Goal: Transaction & Acquisition: Purchase product/service

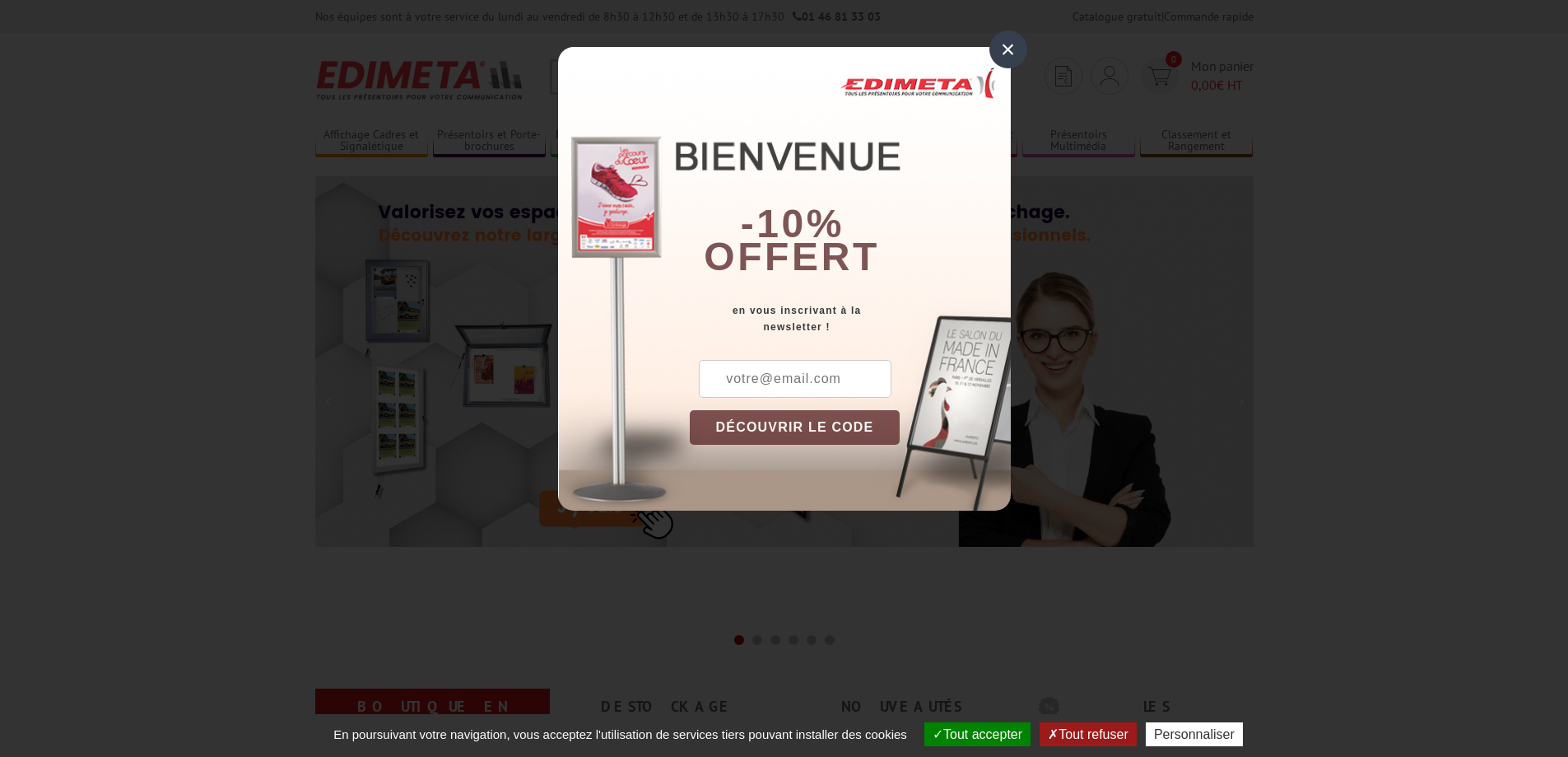
click at [1019, 57] on div "×" at bounding box center [1008, 49] width 38 height 38
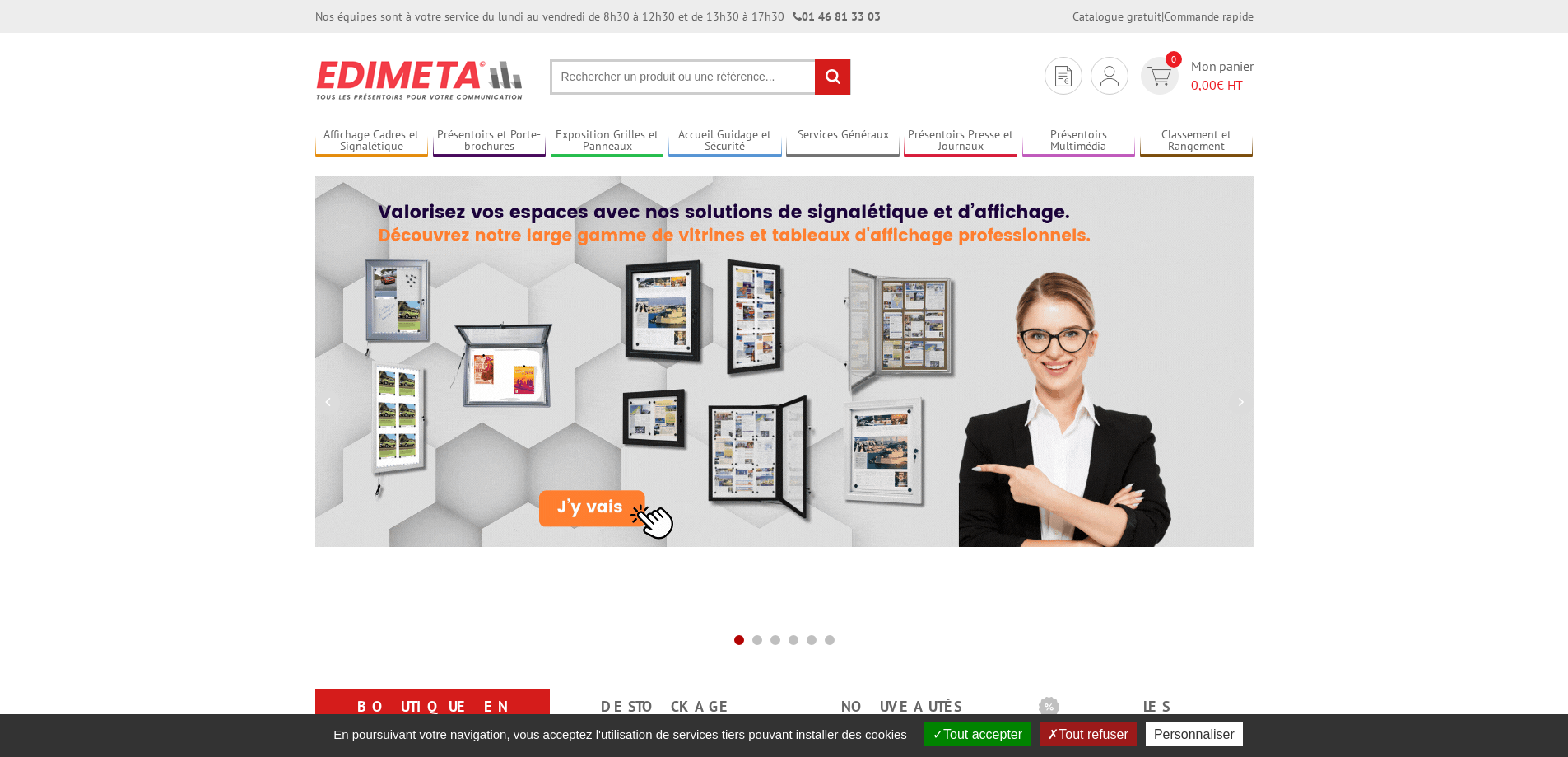
click at [634, 62] on input "text" at bounding box center [700, 77] width 301 height 35
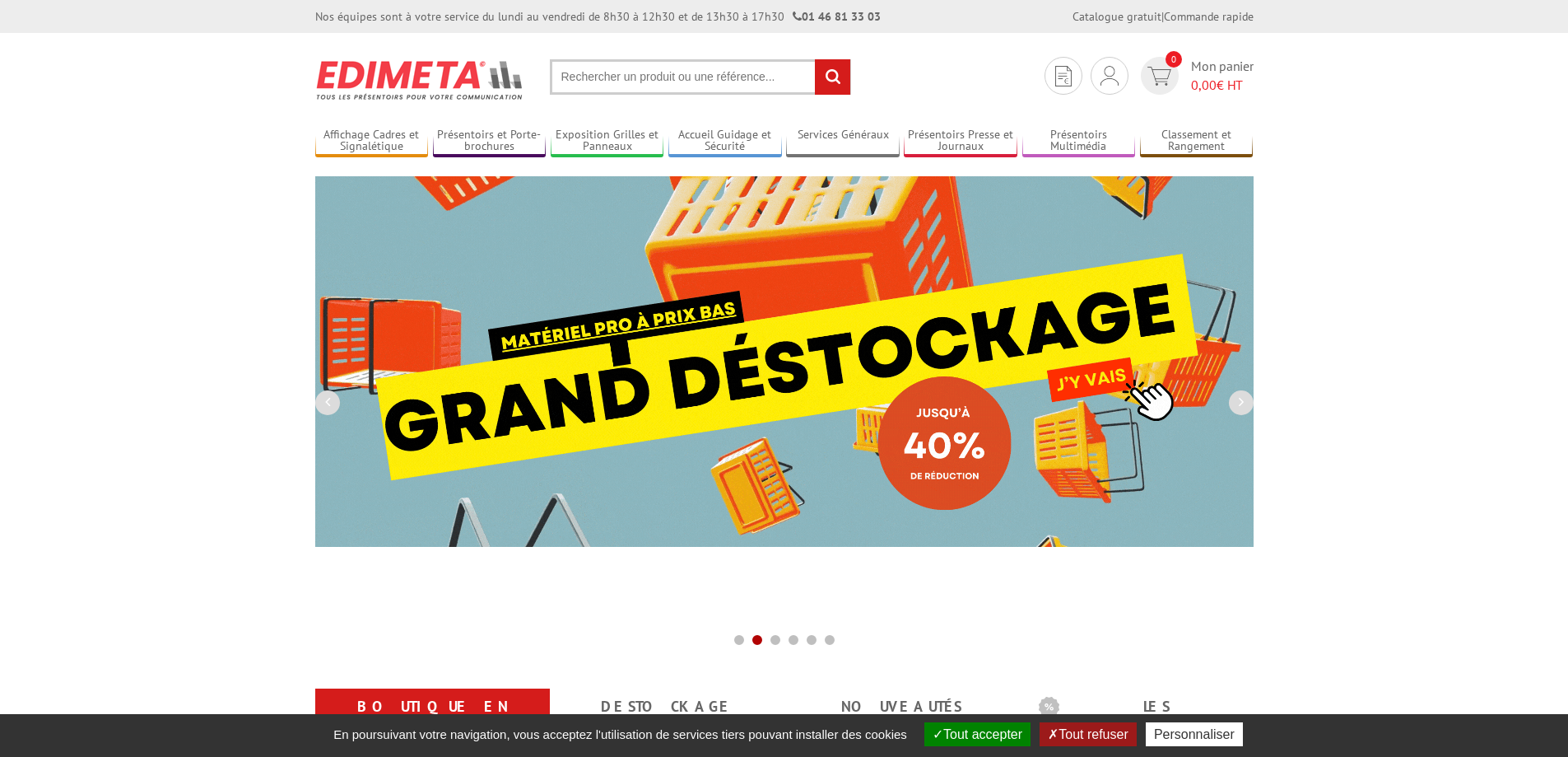
paste input "AAA0045930776"
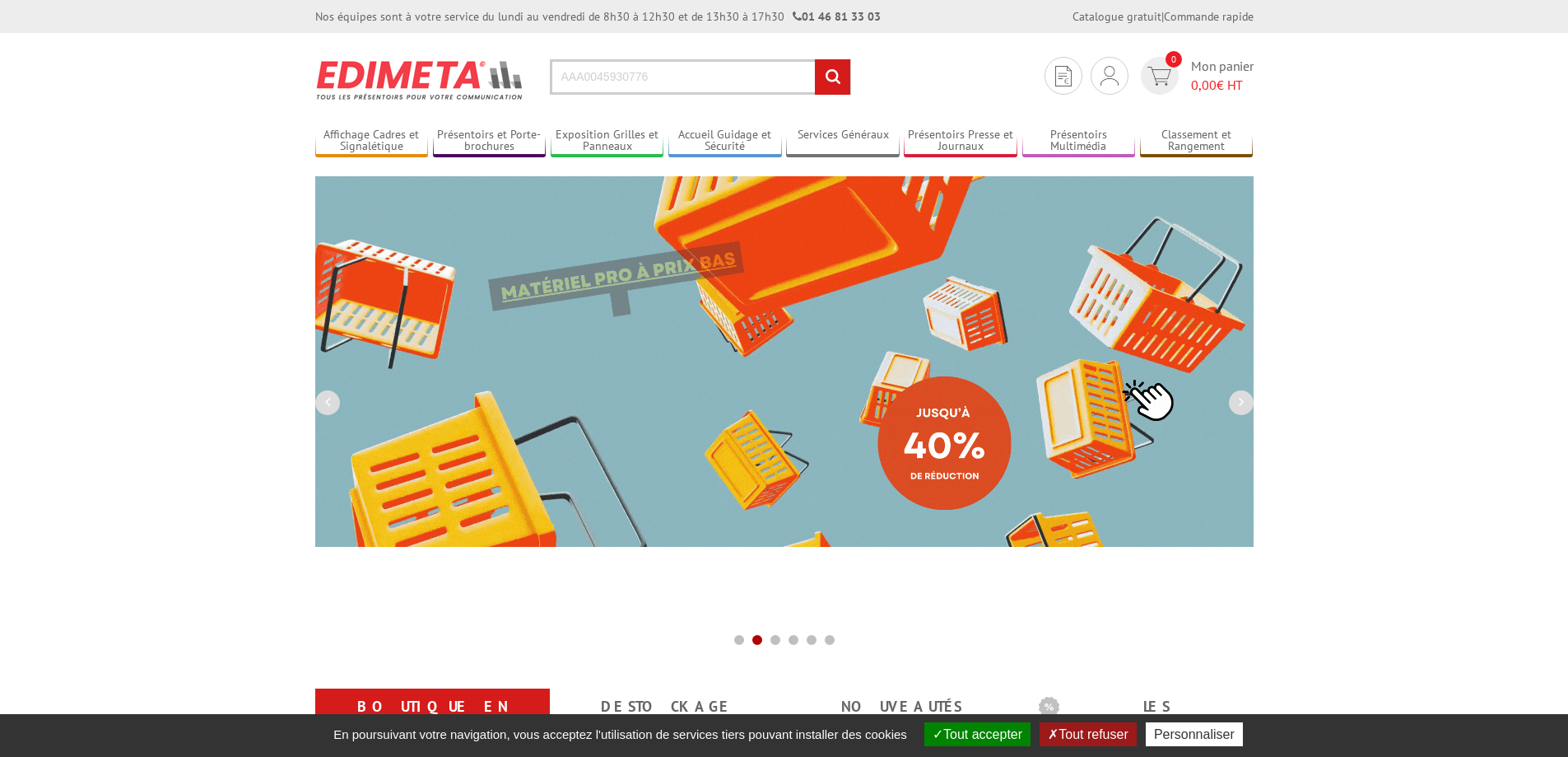
type input "AAA0045930776"
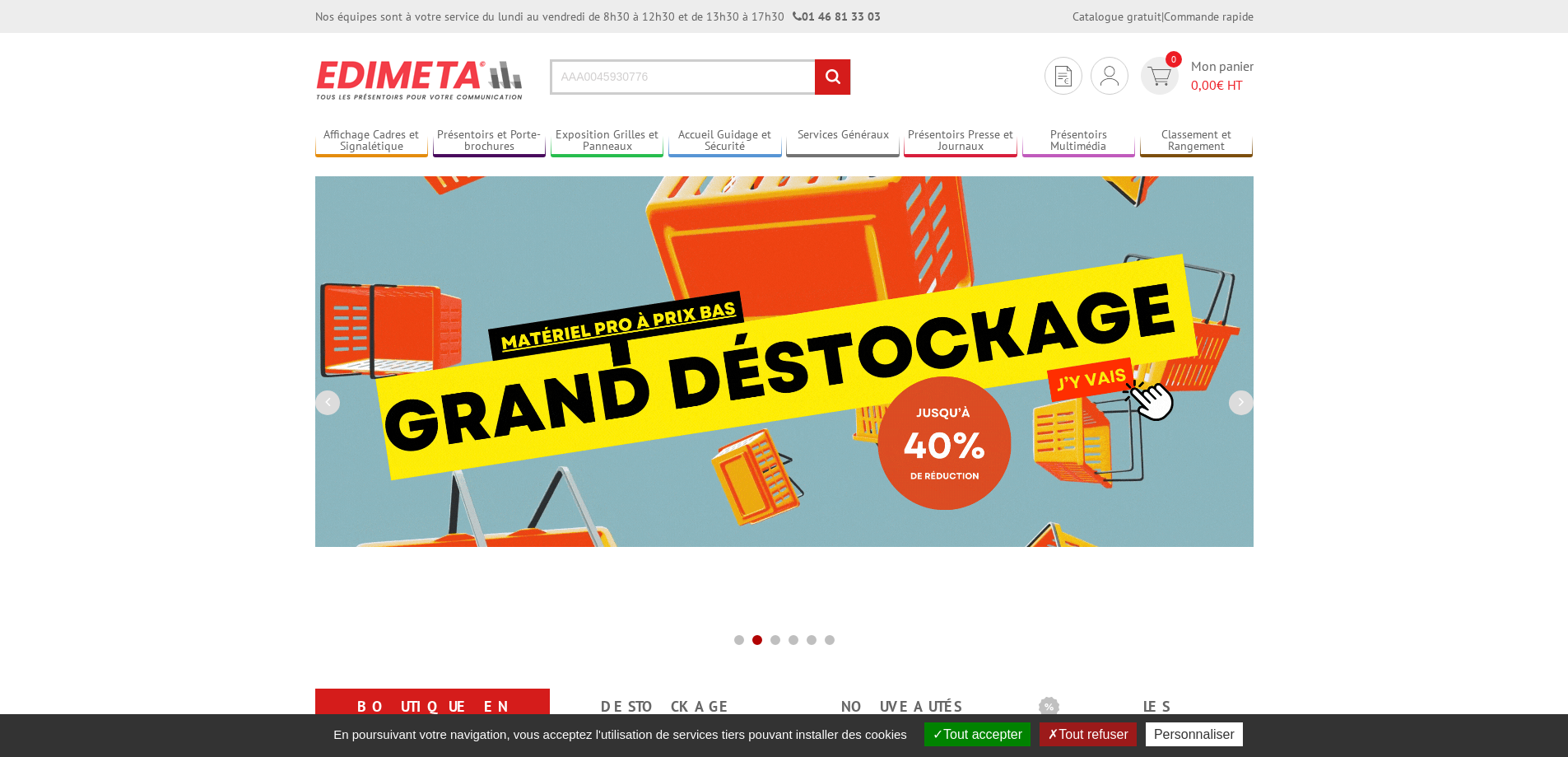
click at [823, 75] on input "rechercher" at bounding box center [832, 77] width 35 height 35
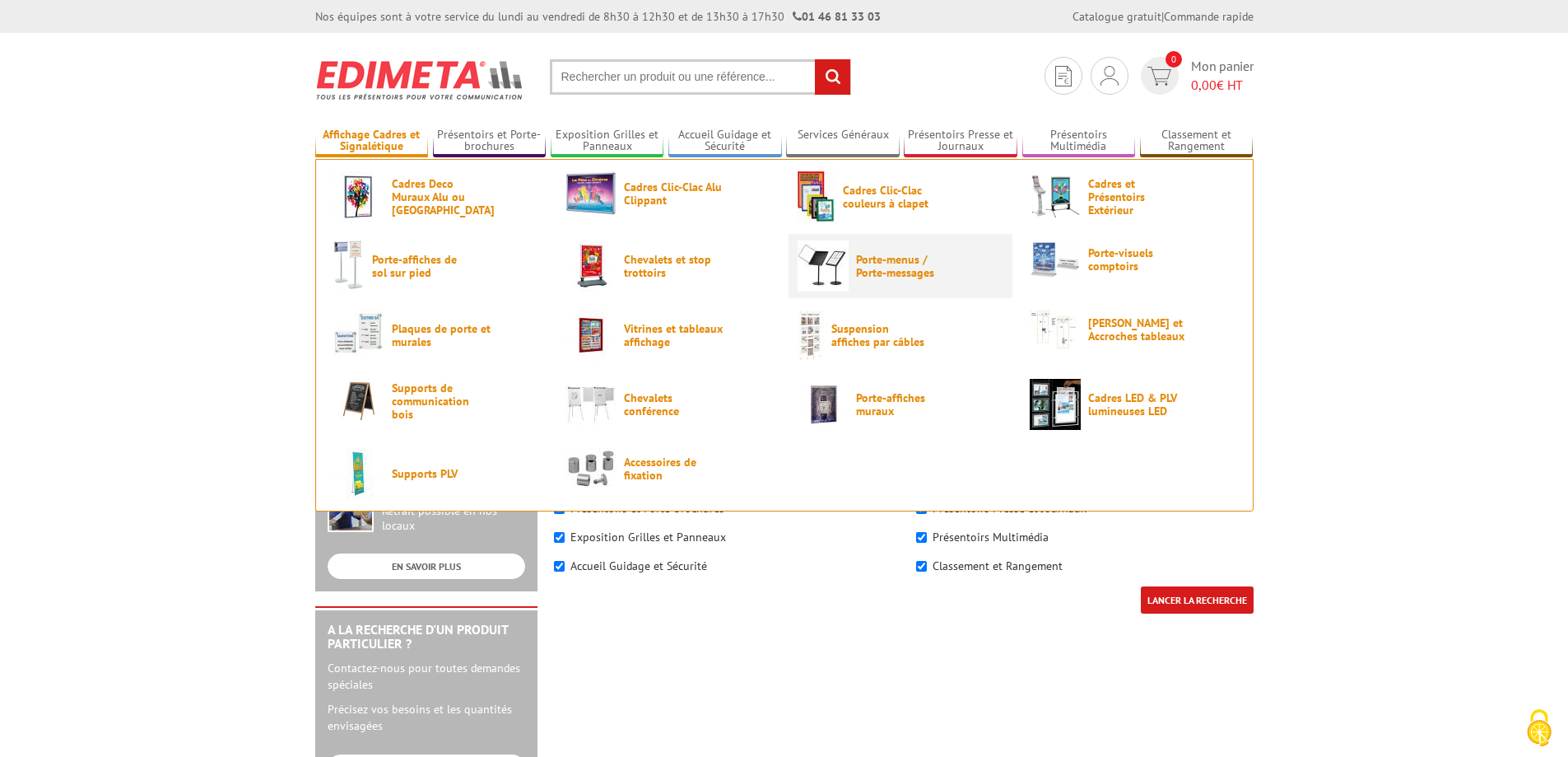
click at [857, 265] on span "Porte-menus / Porte-messages" at bounding box center [905, 266] width 99 height 26
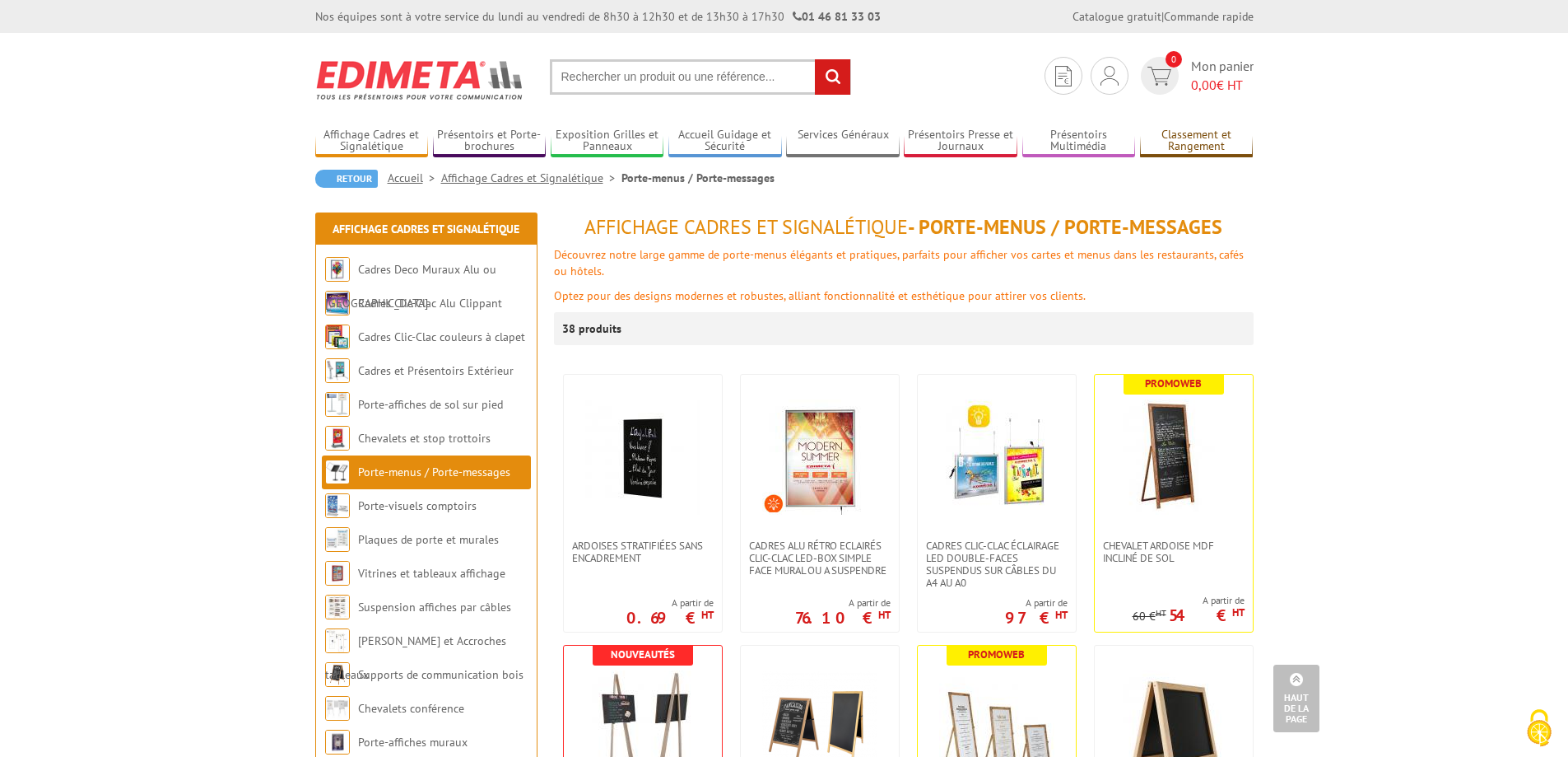
drag, startPoint x: 1307, startPoint y: 307, endPoint x: 1169, endPoint y: 154, distance: 206.0
click at [690, 65] on input "text" at bounding box center [700, 77] width 301 height 35
type input "pupitre porte"
click at [815, 59] on input "rechercher" at bounding box center [832, 77] width 35 height 35
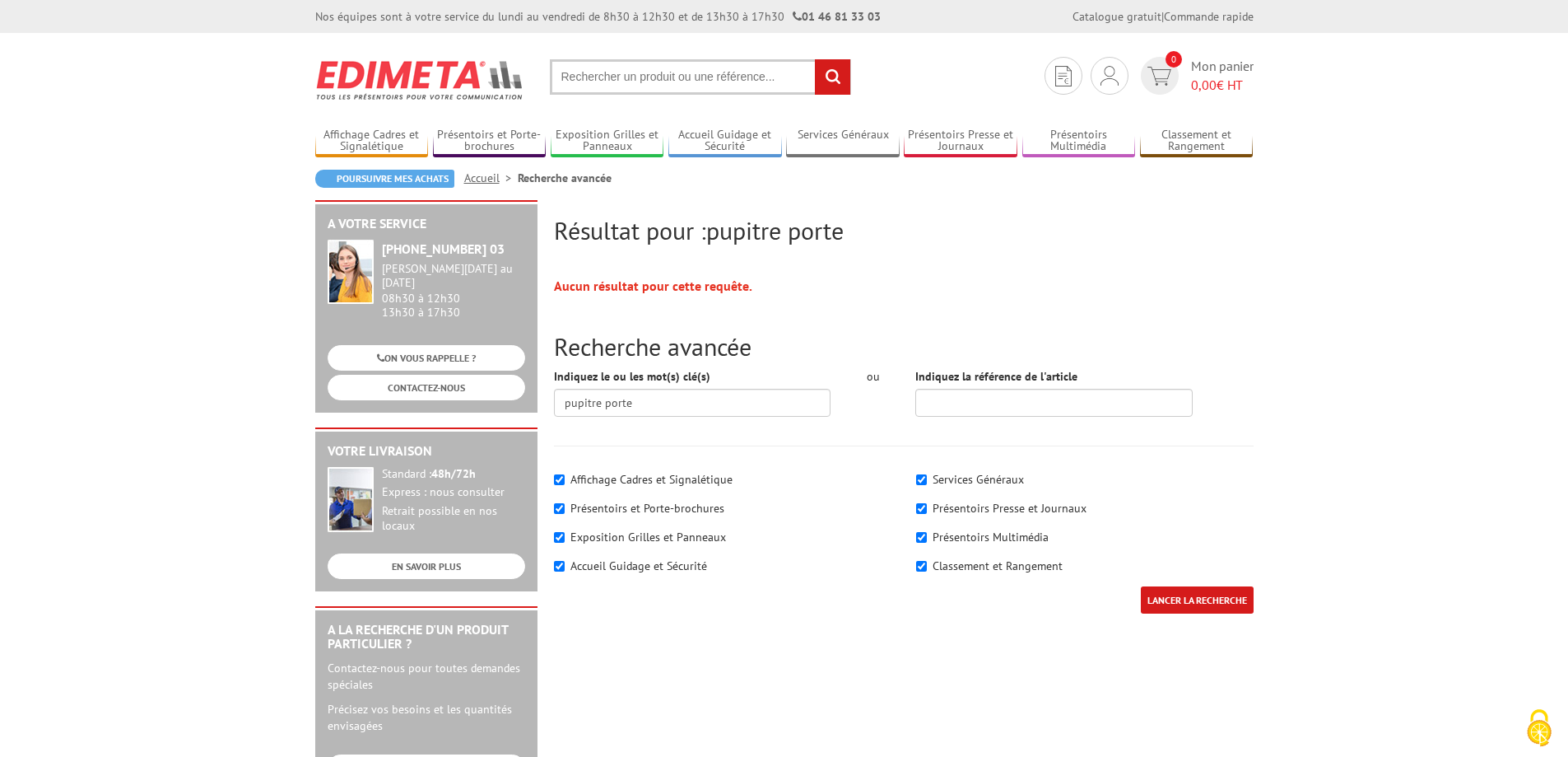
click at [680, 81] on input "text" at bounding box center [700, 77] width 301 height 35
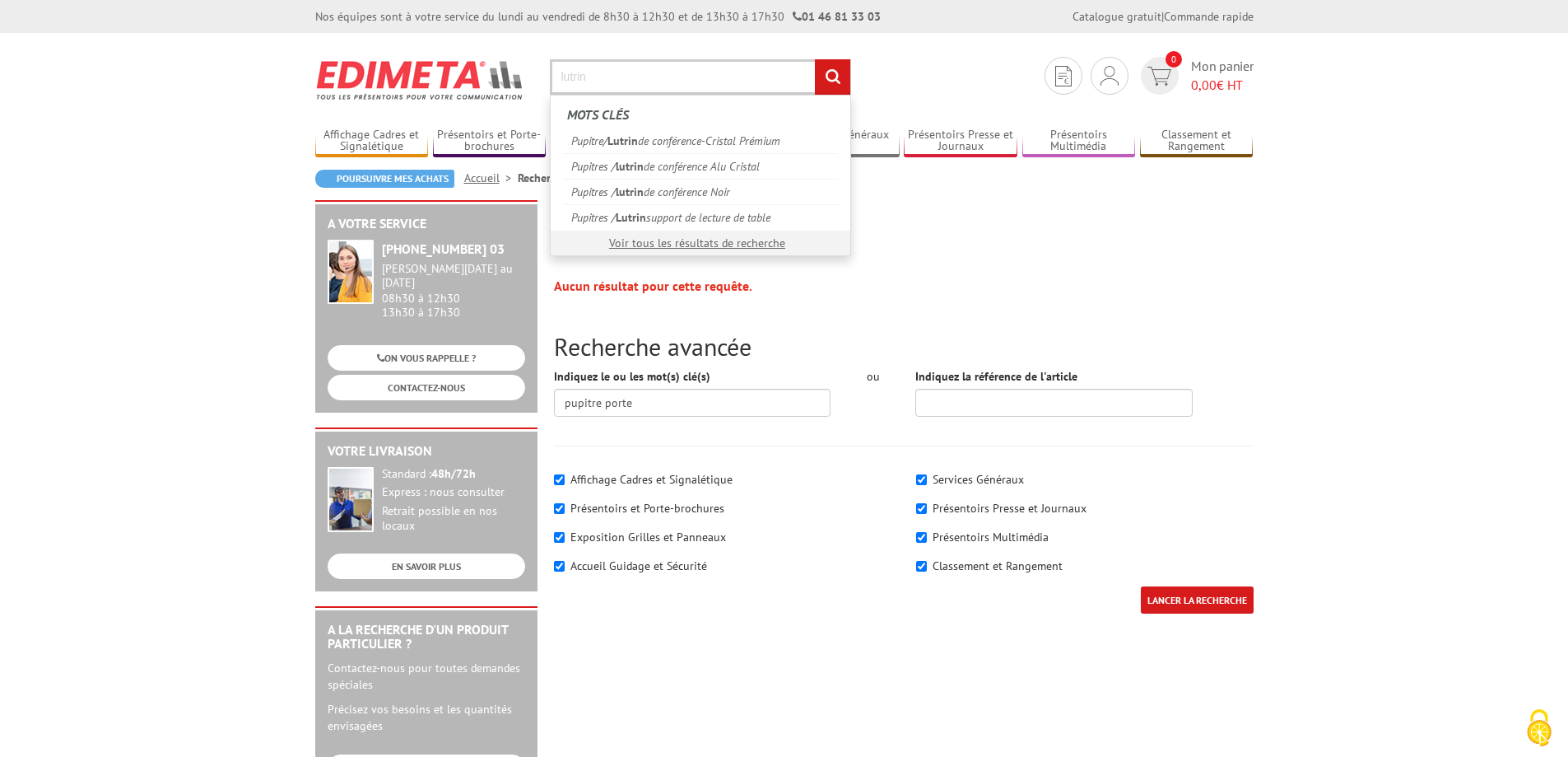
type input "lutrin"
click at [815, 59] on input "rechercher" at bounding box center [832, 77] width 35 height 35
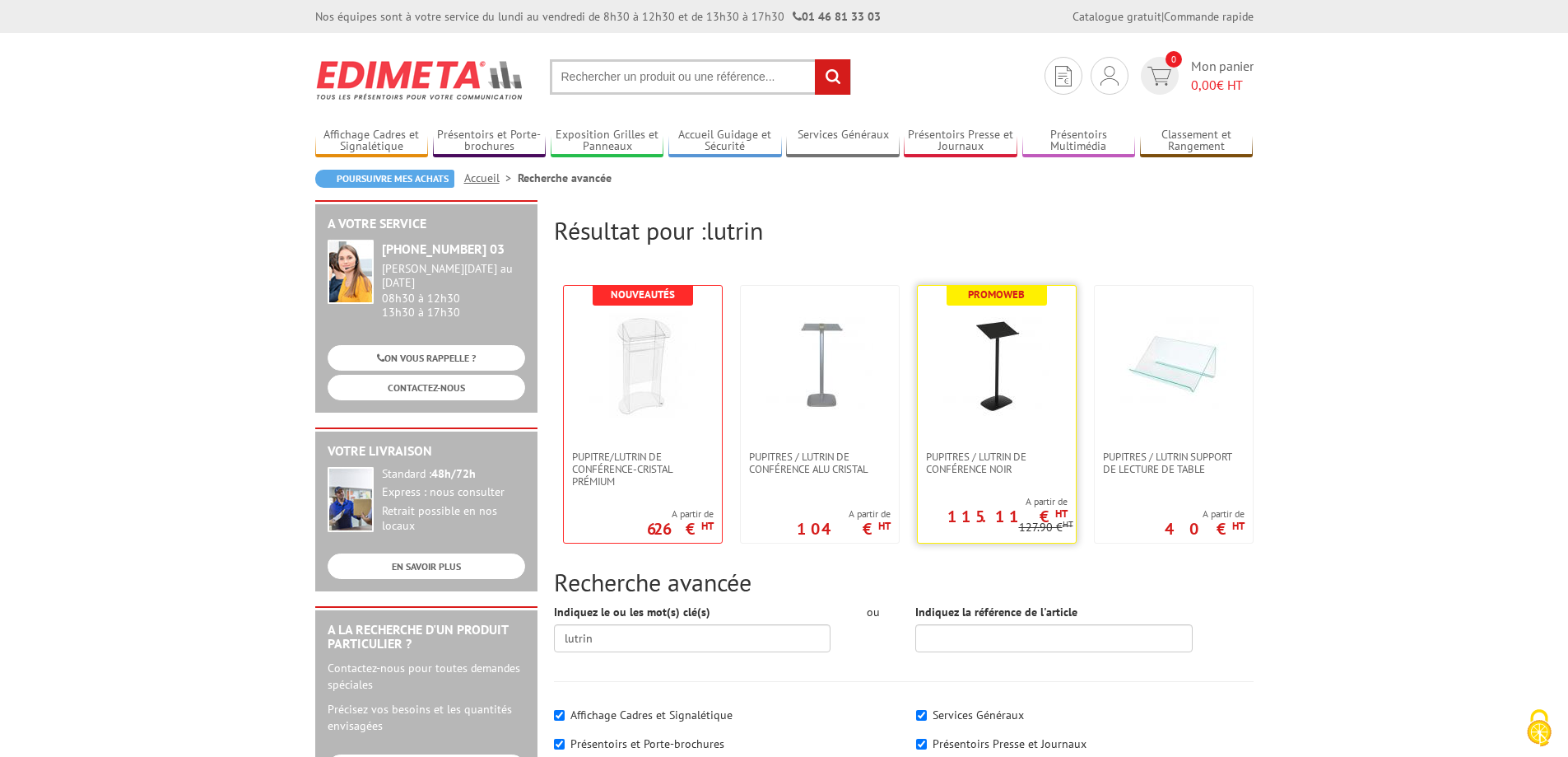
click at [990, 381] on img at bounding box center [997, 364] width 107 height 107
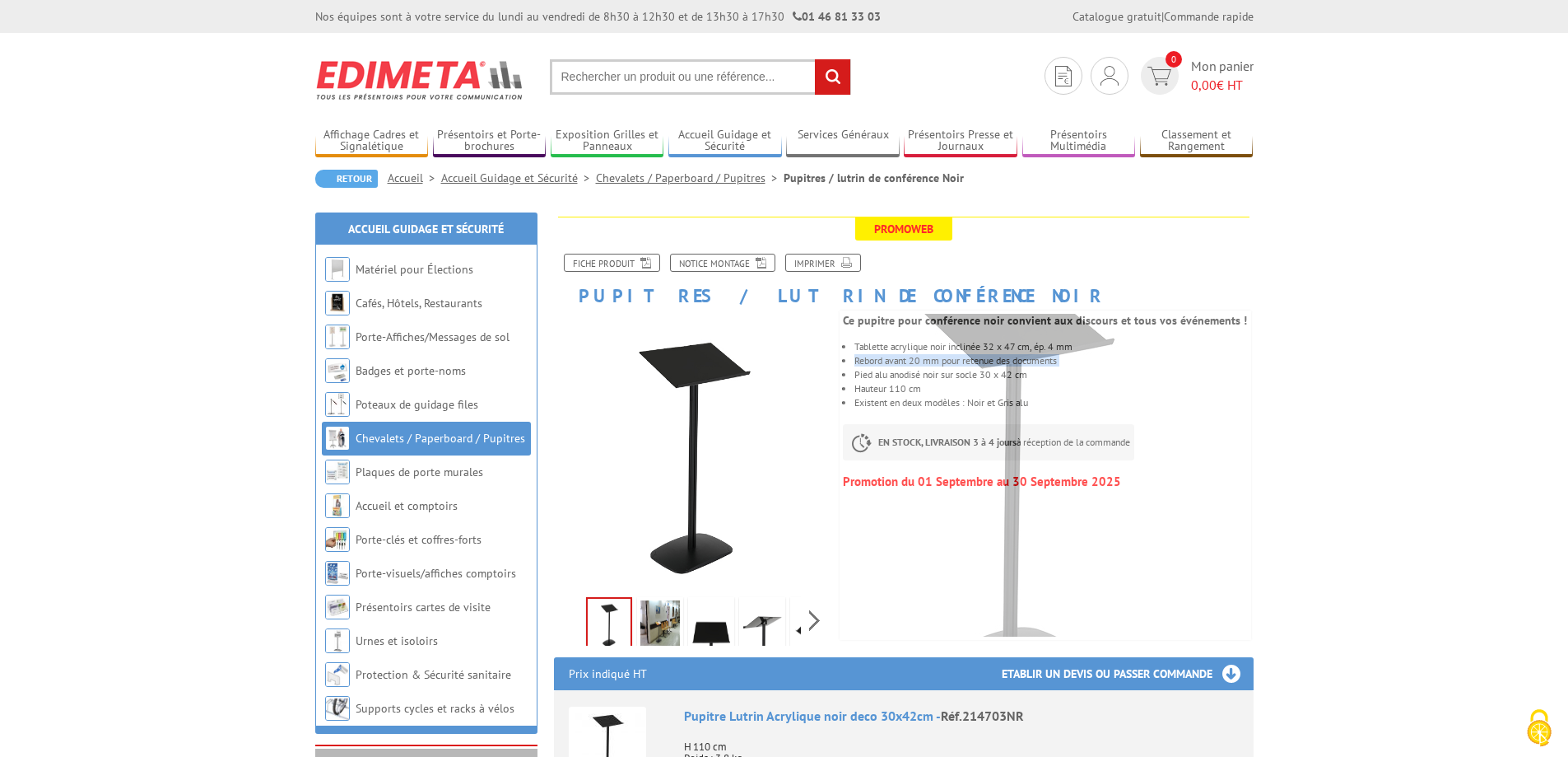
click at [662, 625] on img at bounding box center [660, 626] width 40 height 51
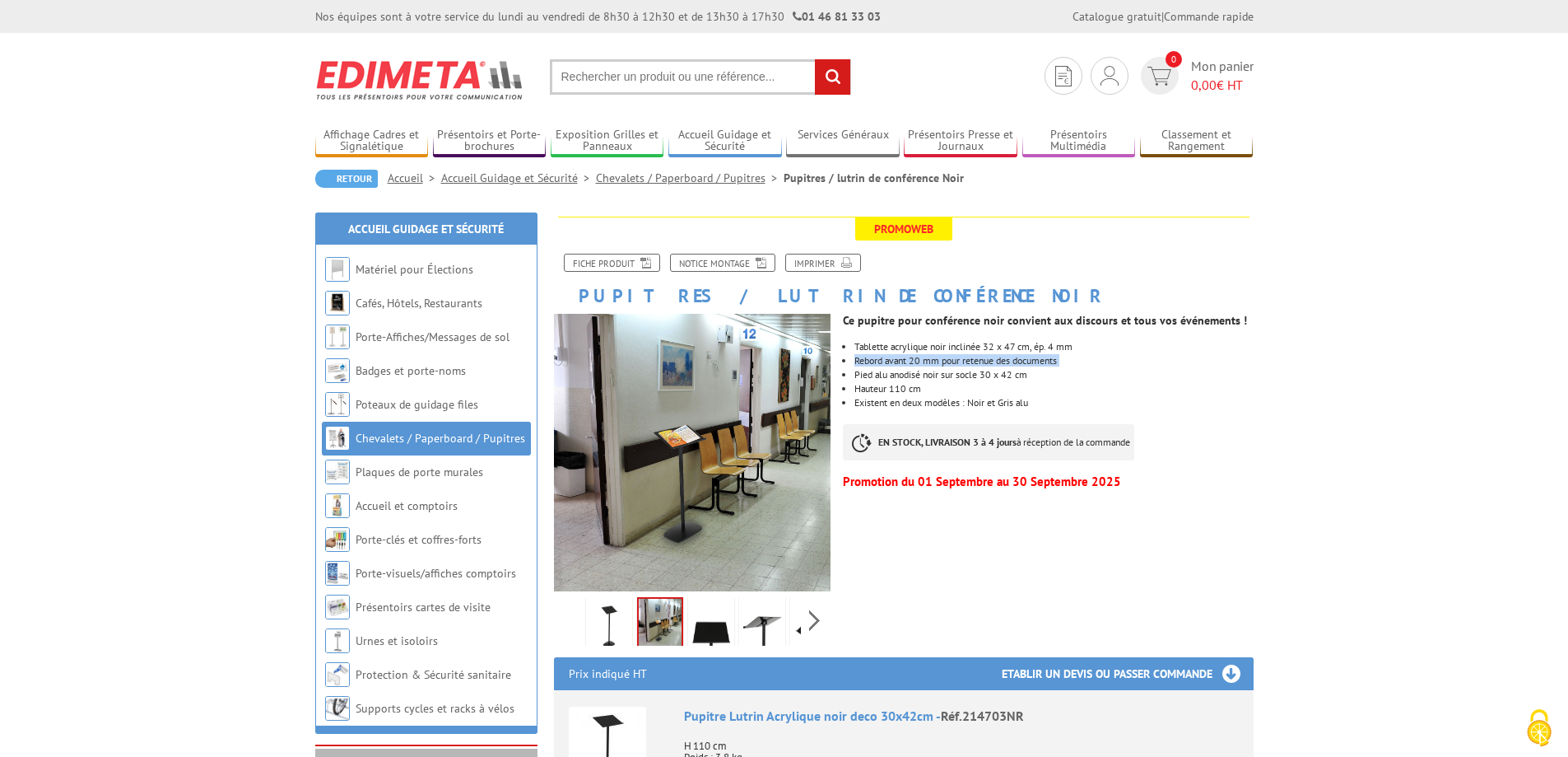
click at [702, 627] on img at bounding box center [711, 626] width 40 height 51
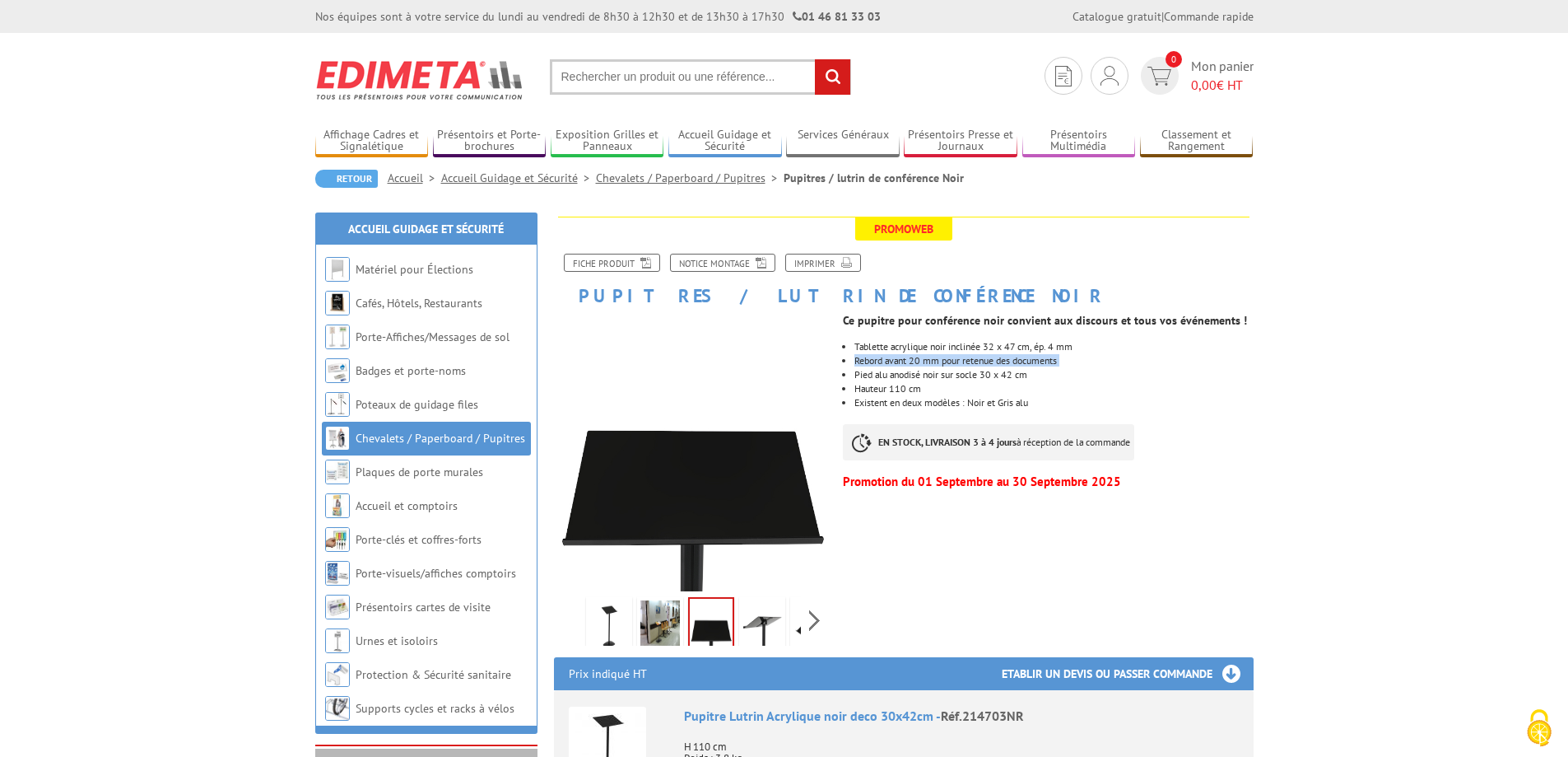
click at [666, 622] on img at bounding box center [660, 626] width 40 height 51
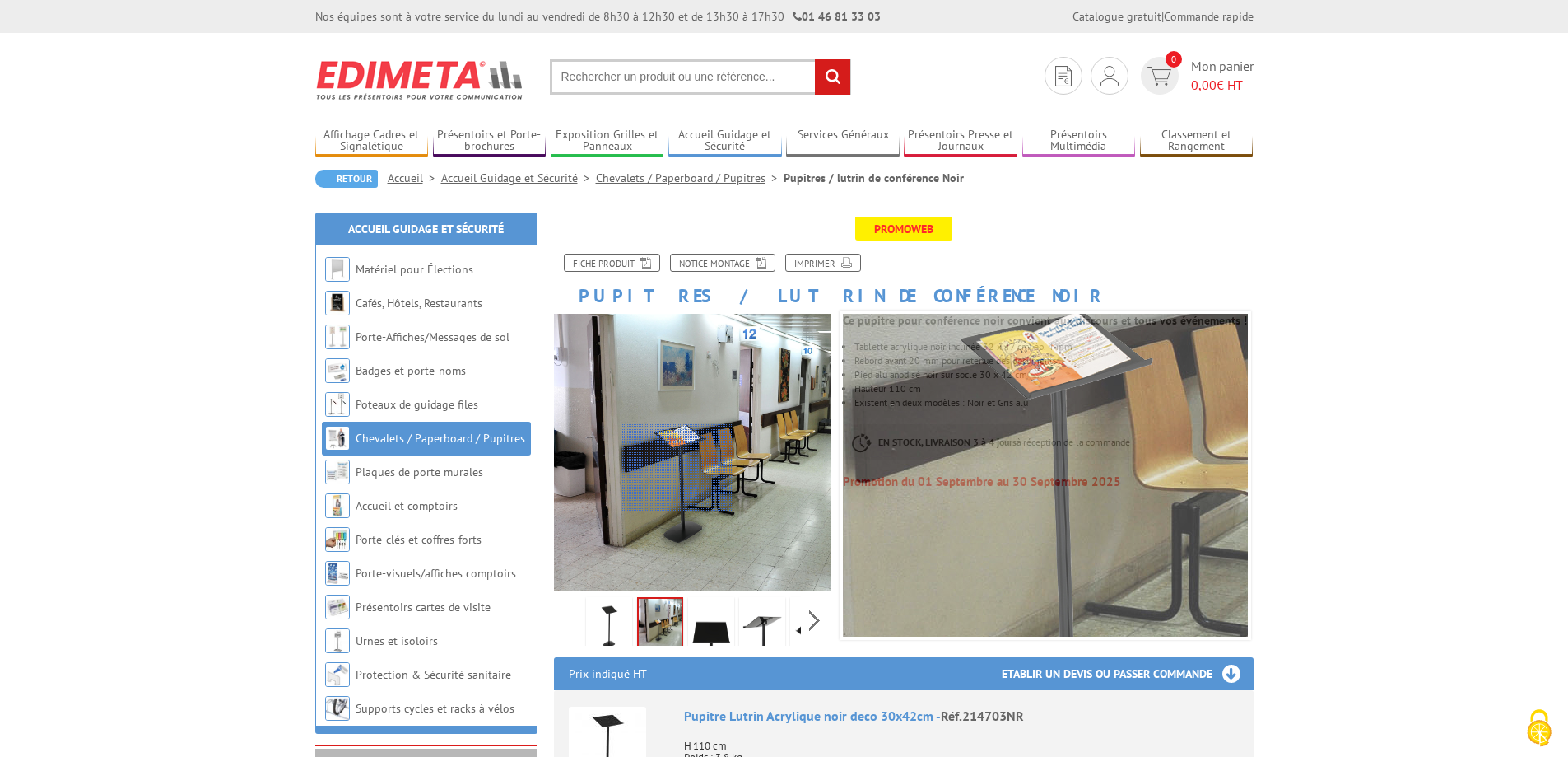
click at [676, 468] on div at bounding box center [676, 468] width 112 height 89
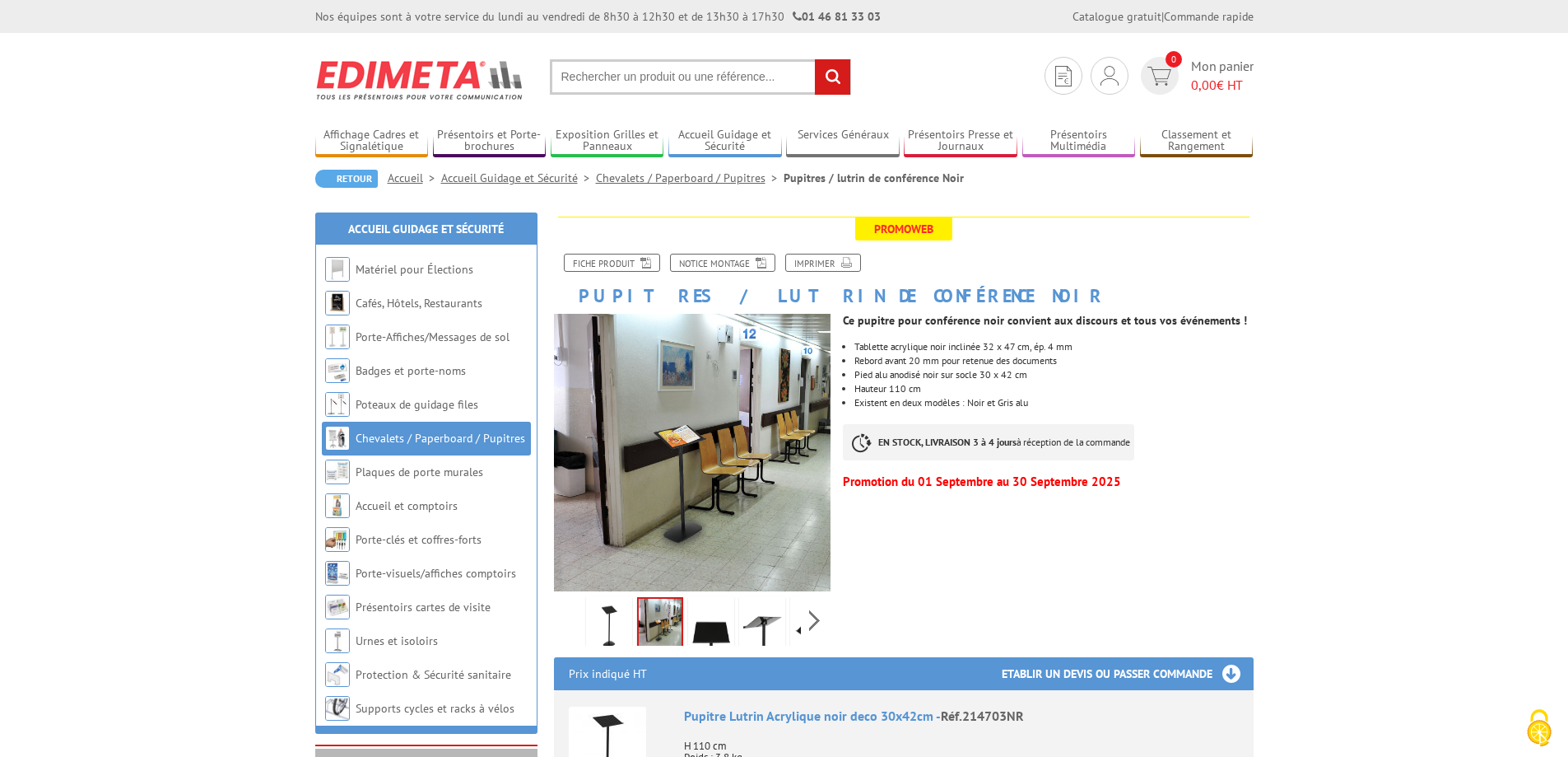
click at [970, 401] on li "Existent en deux modèles : Noir et Gris alu" at bounding box center [1053, 403] width 398 height 10
click at [896, 362] on li "Rebord avant 20 mm pour retenue des documents" at bounding box center [1053, 361] width 398 height 10
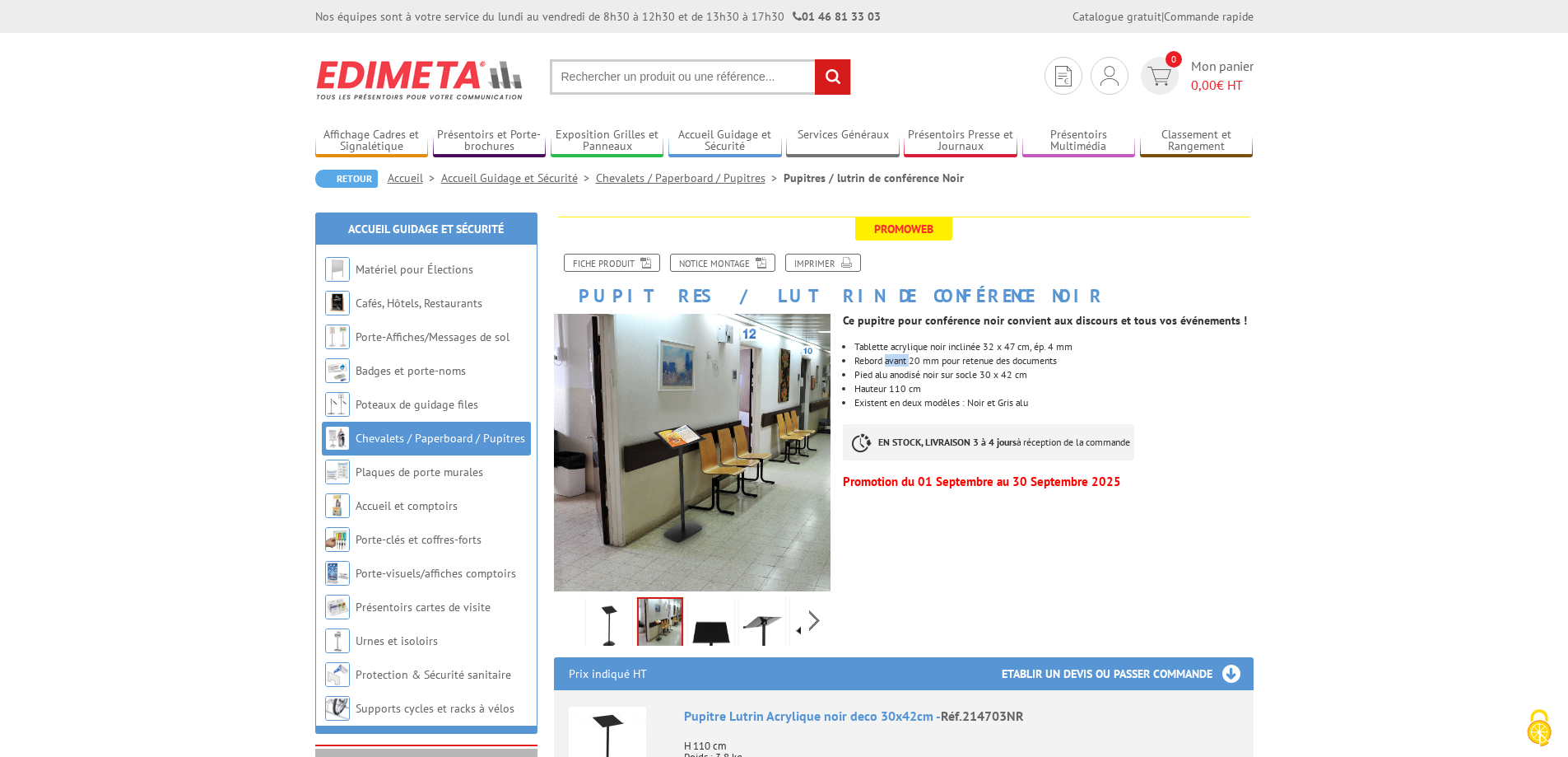
click at [896, 362] on li "Rebord avant 20 mm pour retenue des documents" at bounding box center [1053, 361] width 398 height 10
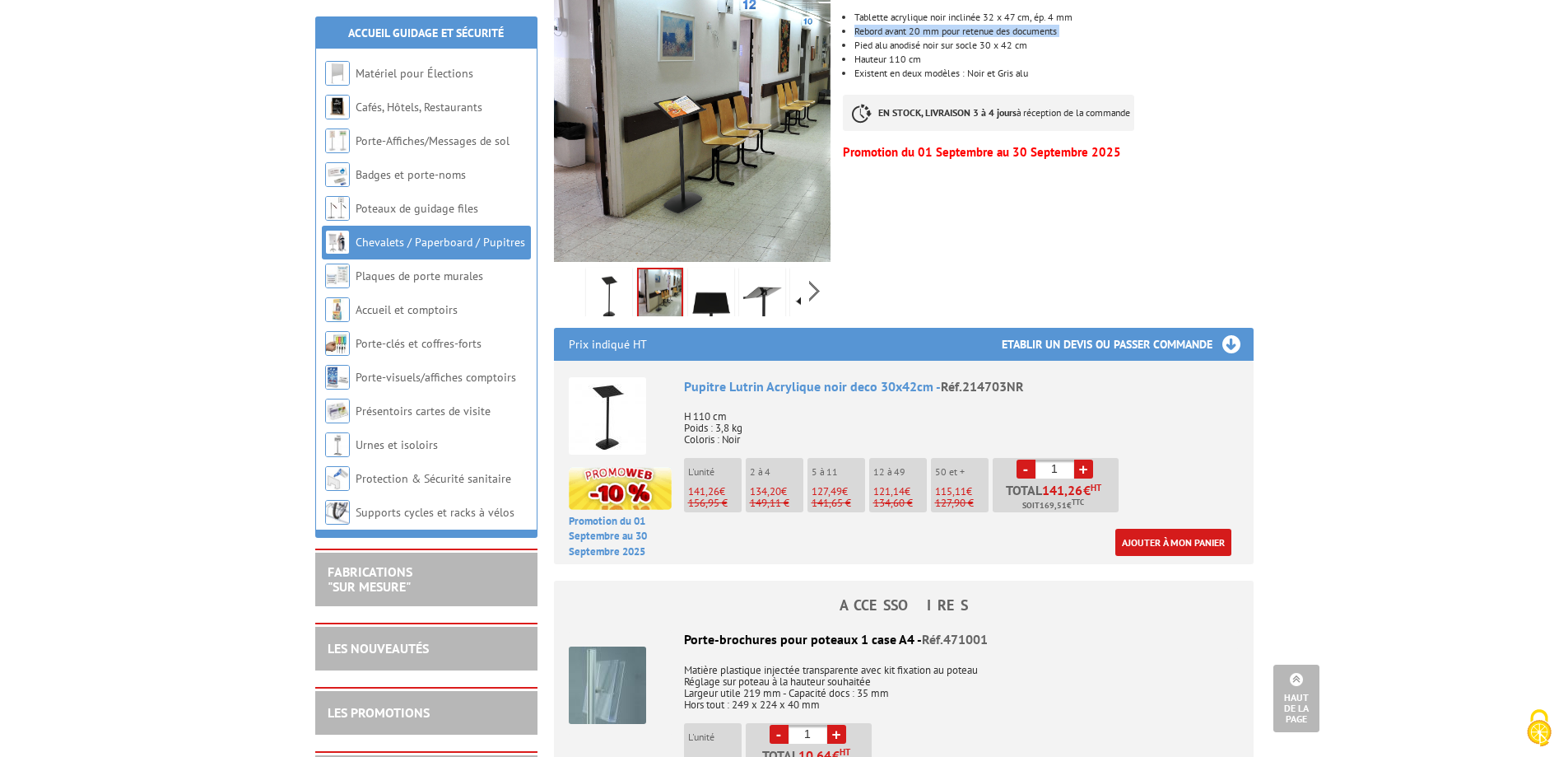
scroll to position [83, 0]
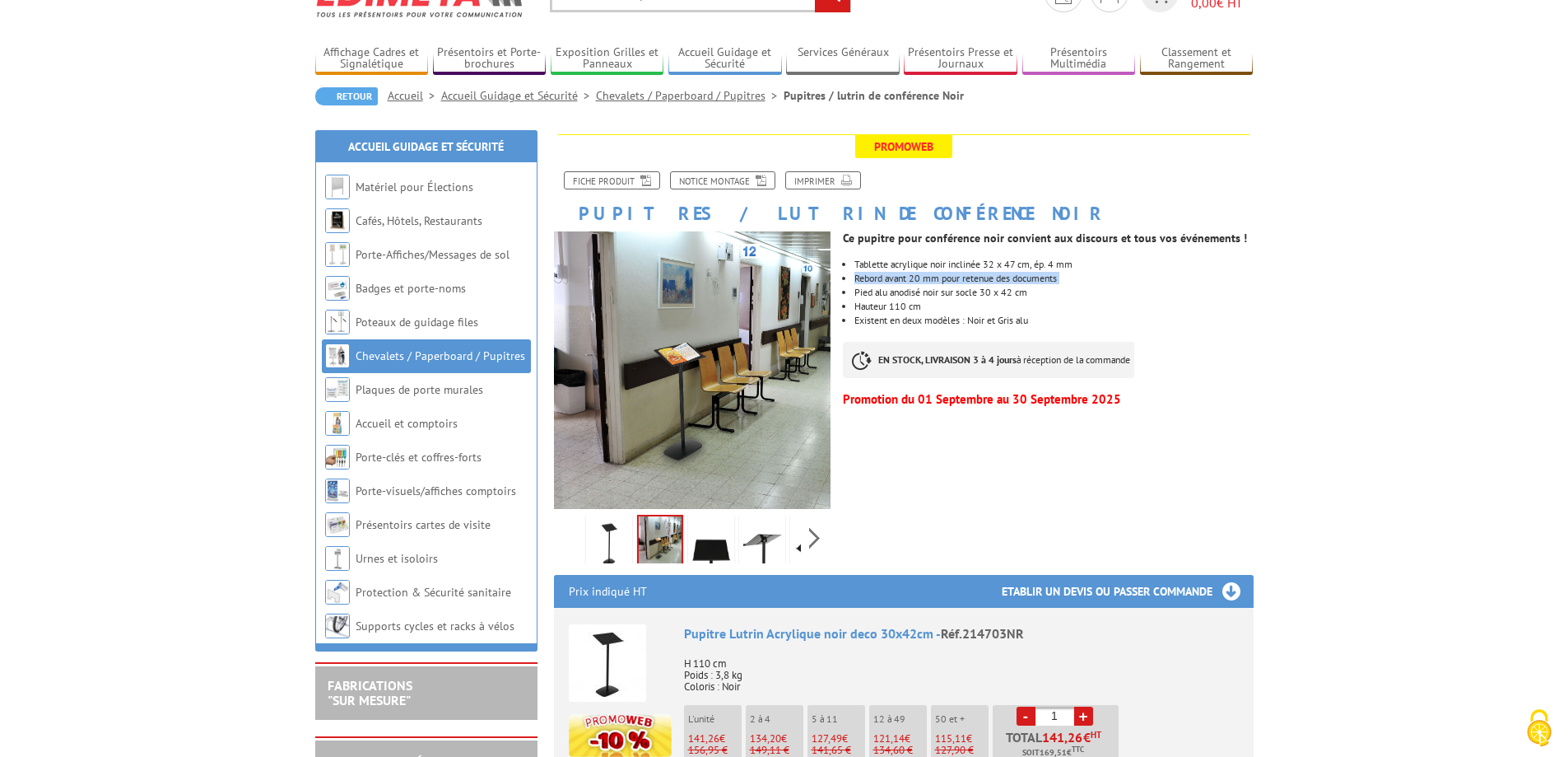
click at [999, 276] on li "Rebord avant 20 mm pour retenue des documents" at bounding box center [1053, 278] width 398 height 10
click at [618, 182] on link "Fiche produit" at bounding box center [612, 180] width 96 height 18
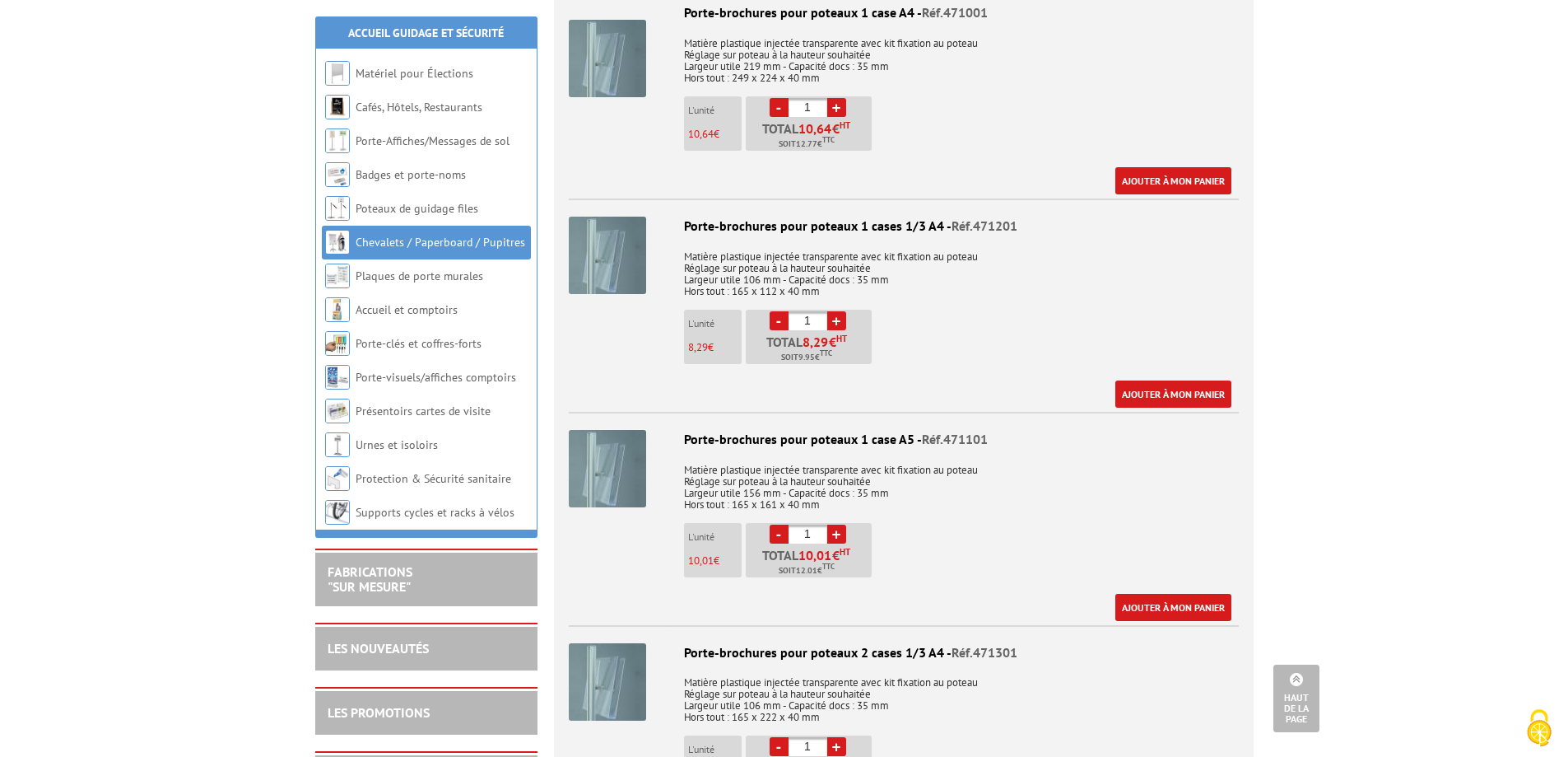
scroll to position [0, 0]
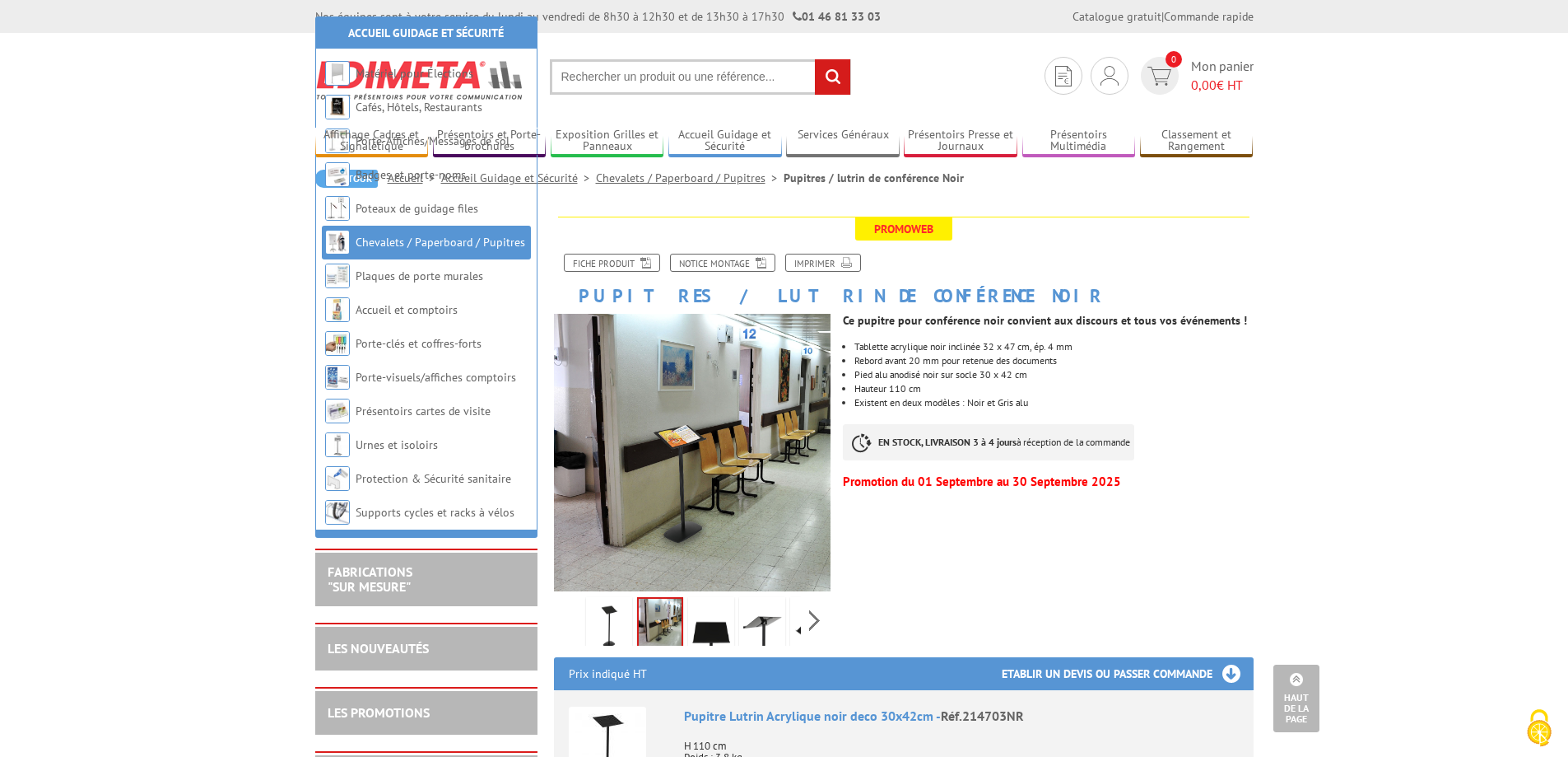
drag, startPoint x: 1413, startPoint y: 408, endPoint x: 1188, endPoint y: 208, distance: 301.0
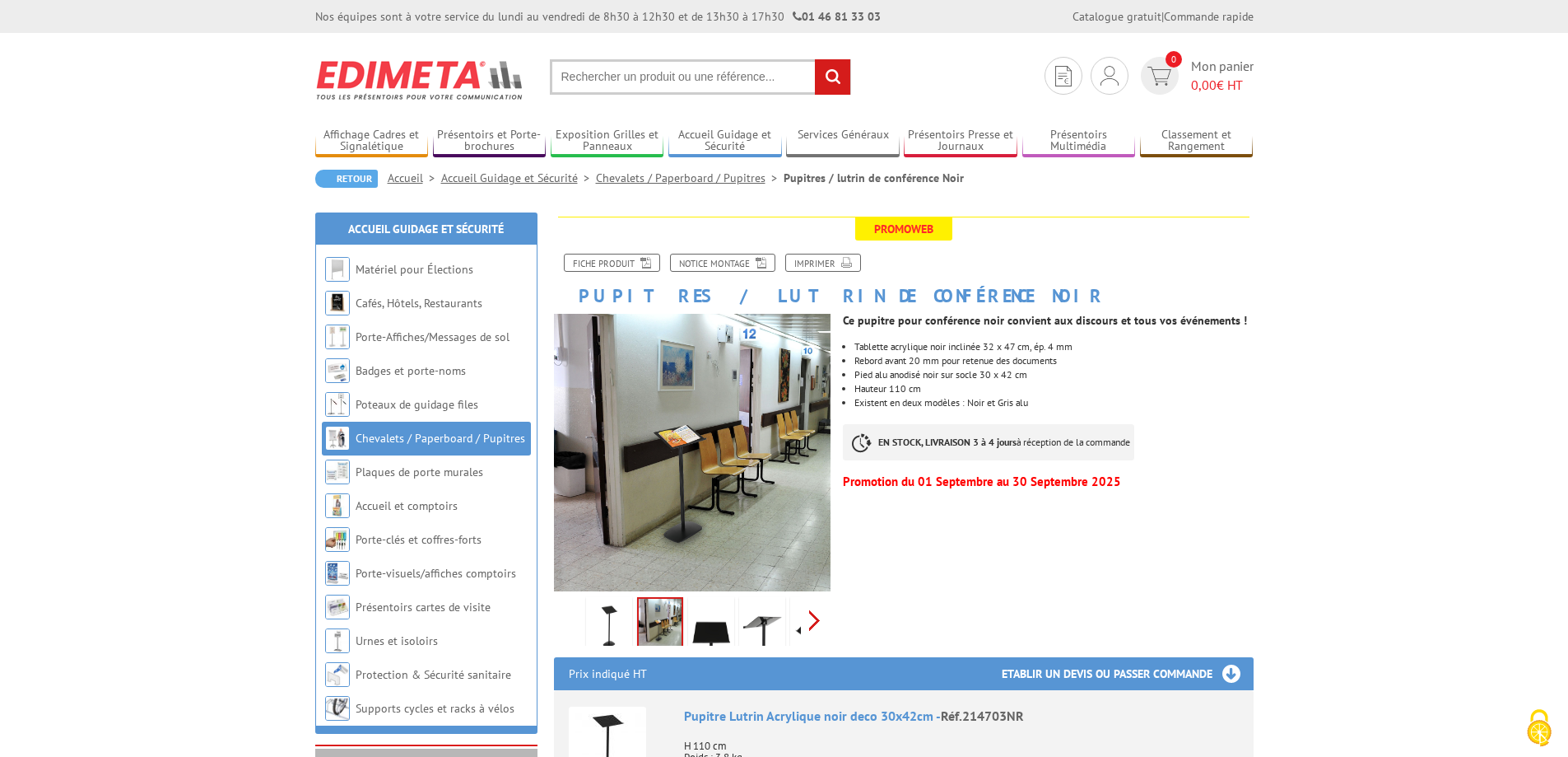
click at [815, 625] on div "Previous Next" at bounding box center [692, 620] width 277 height 57
click at [775, 630] on img at bounding box center [776, 626] width 40 height 51
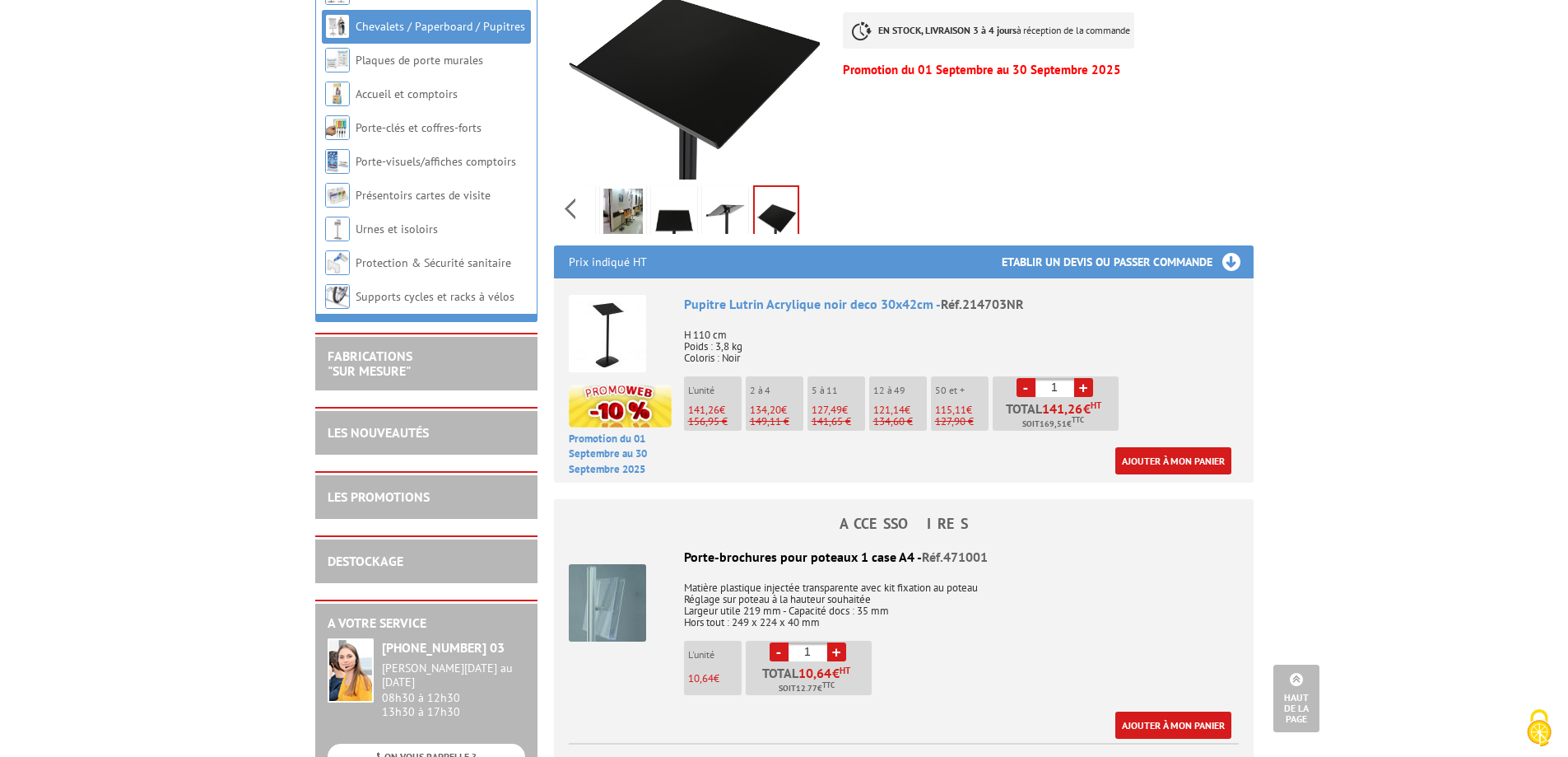
scroll to position [83, 0]
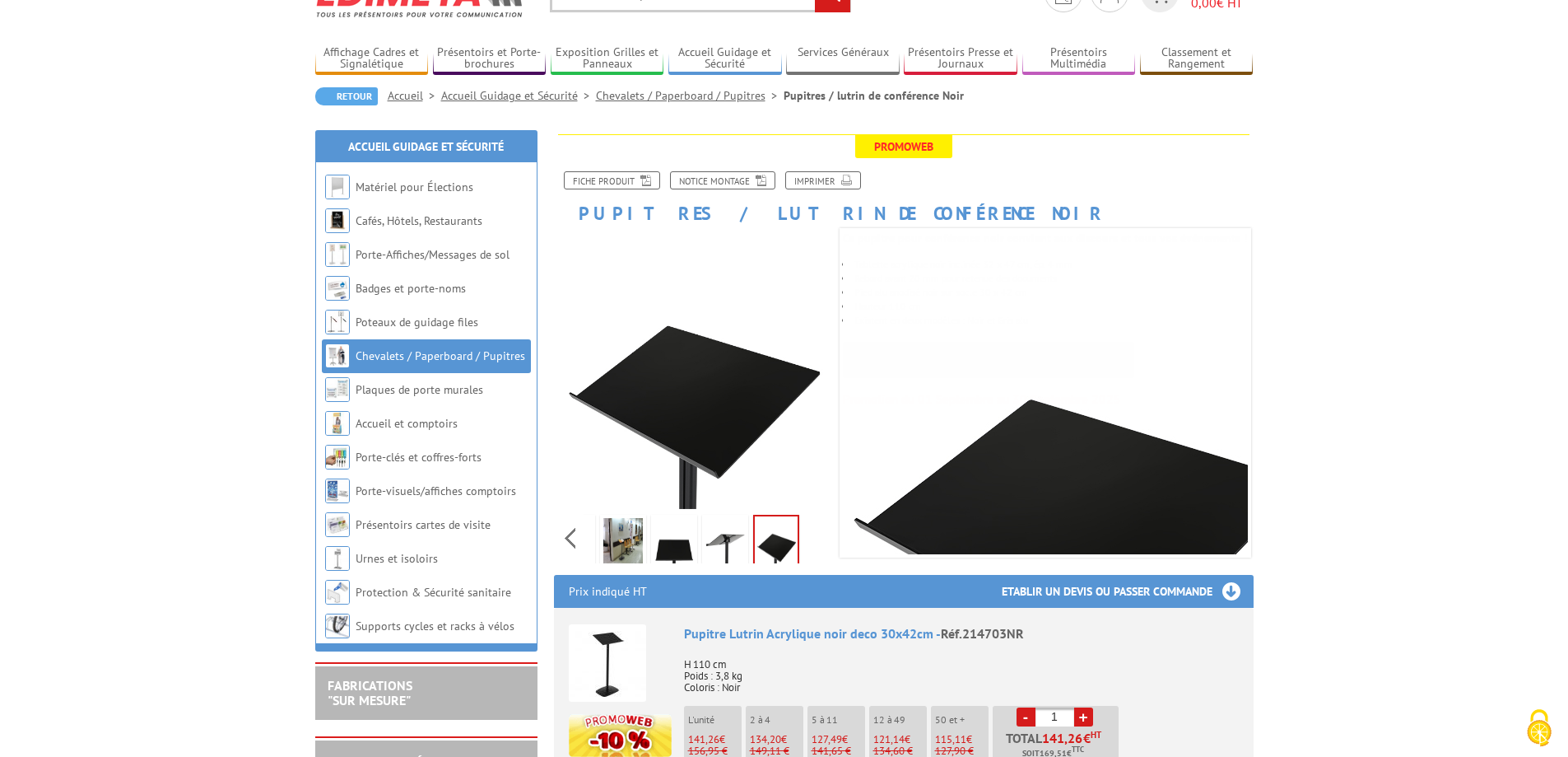
click at [683, 97] on link "Chevalets / Paperboard / Pupitres" at bounding box center [690, 95] width 188 height 15
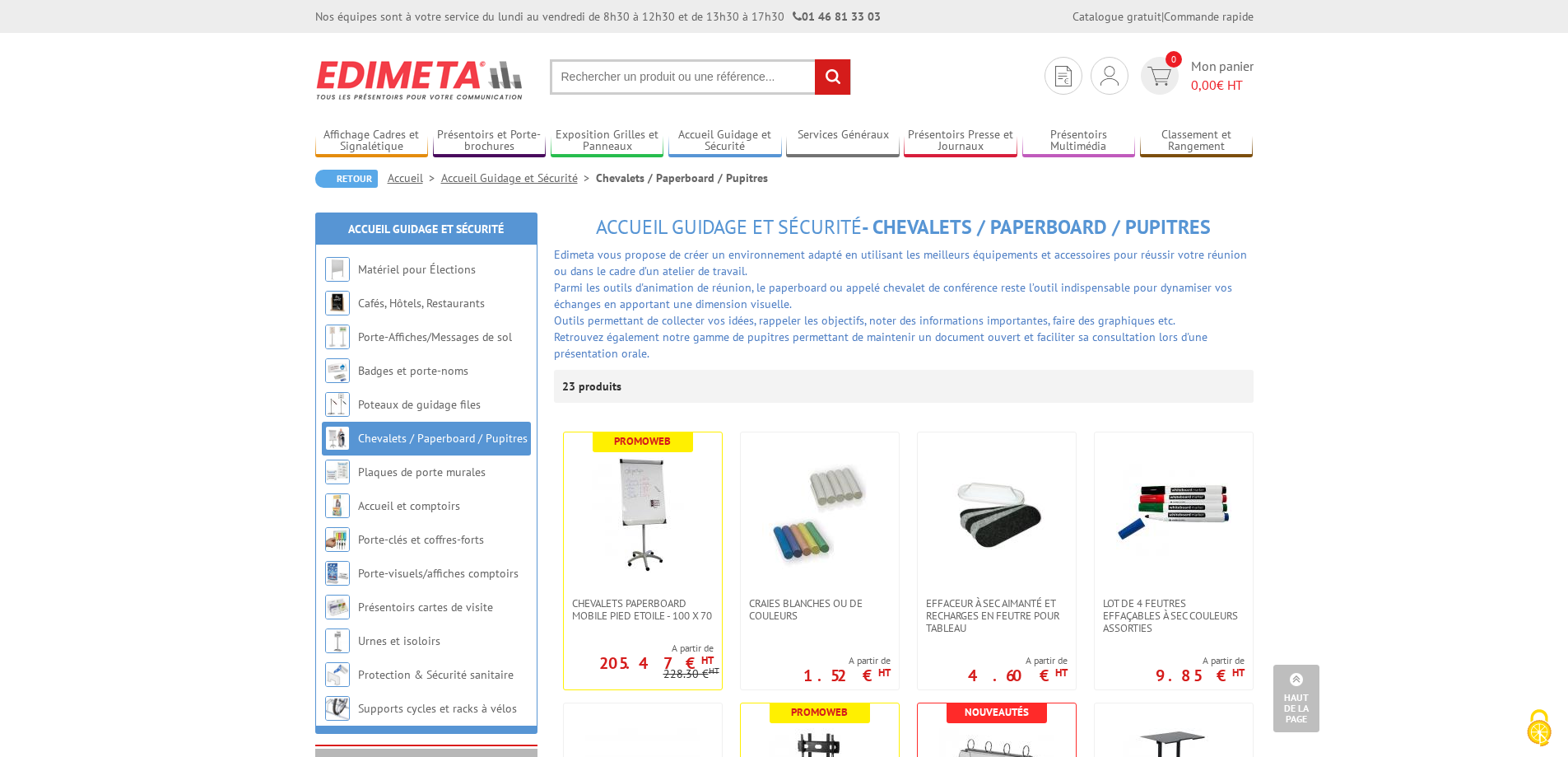
drag, startPoint x: 1409, startPoint y: 359, endPoint x: 1182, endPoint y: 110, distance: 336.9
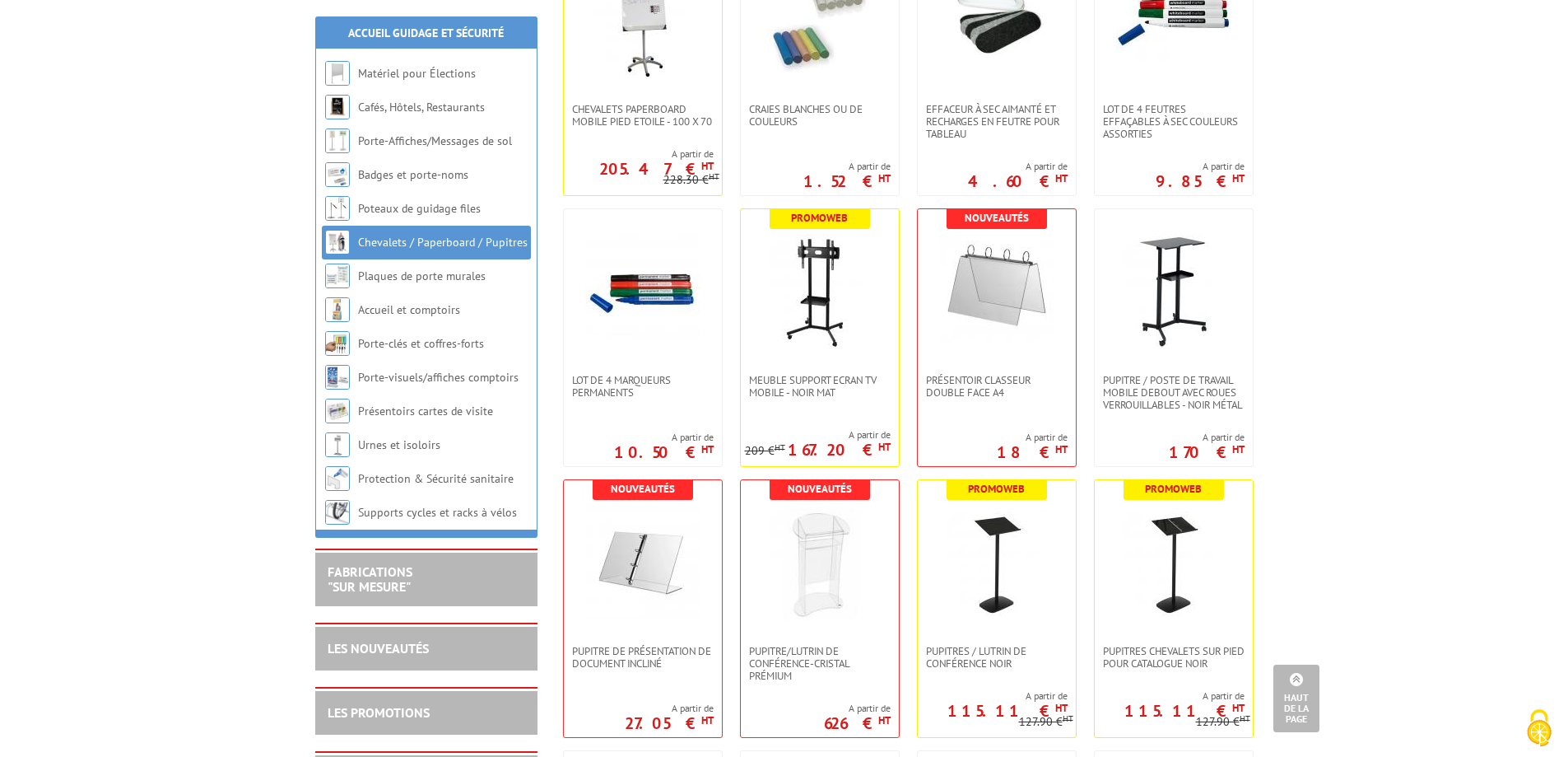
scroll to position [741, 0]
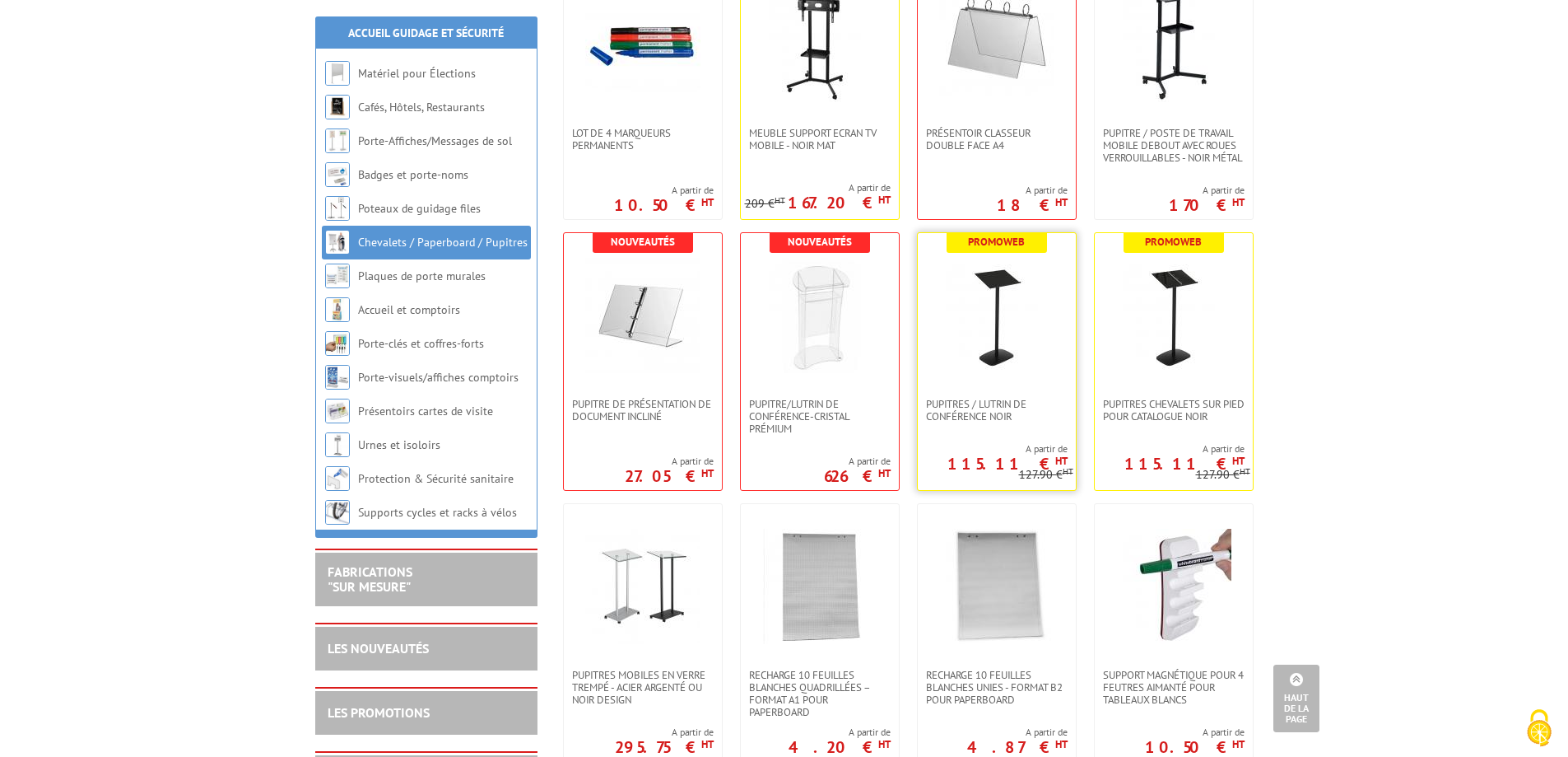
click at [980, 284] on img at bounding box center [997, 316] width 116 height 116
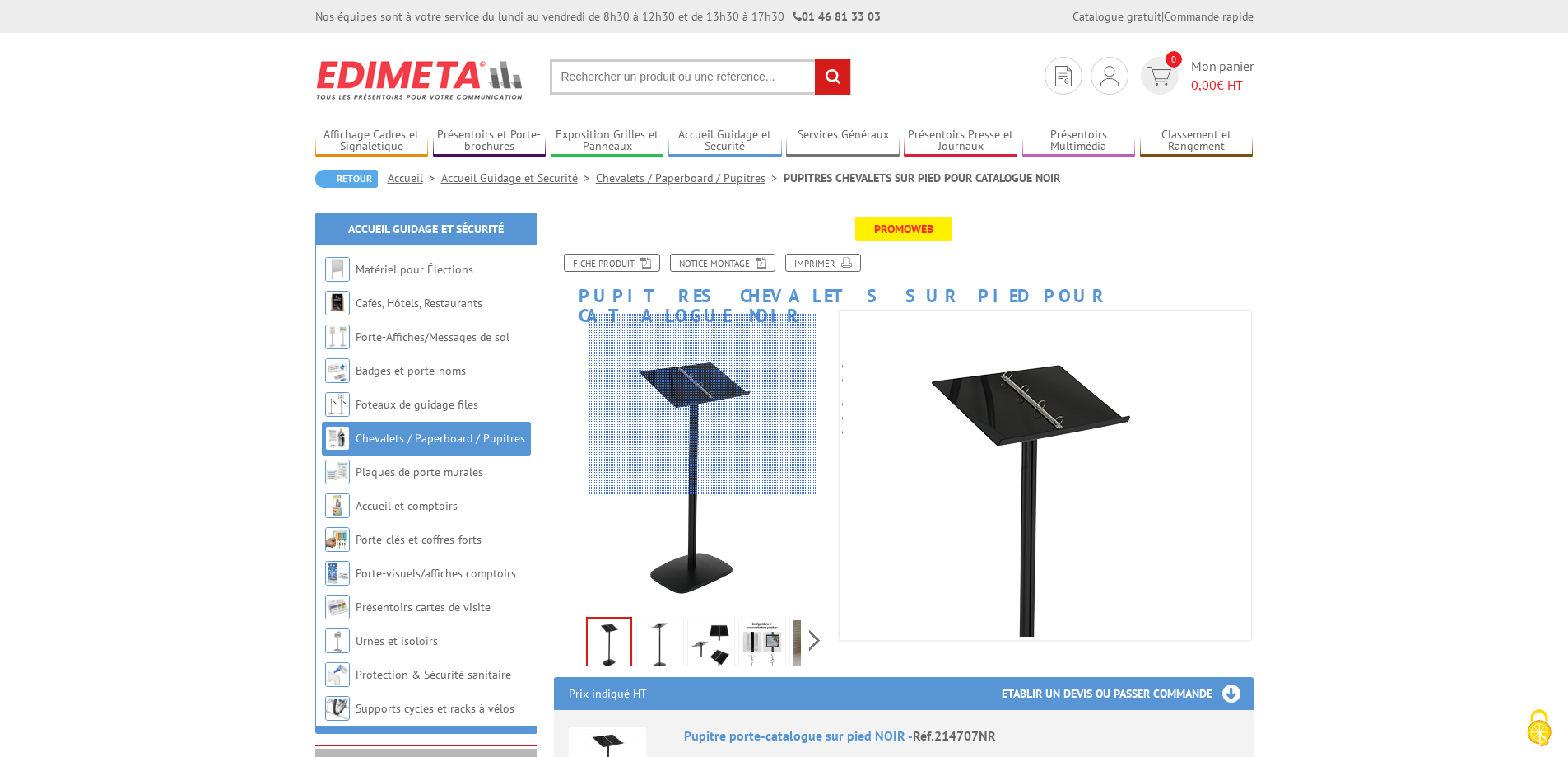
click at [703, 382] on div at bounding box center [703, 404] width 227 height 181
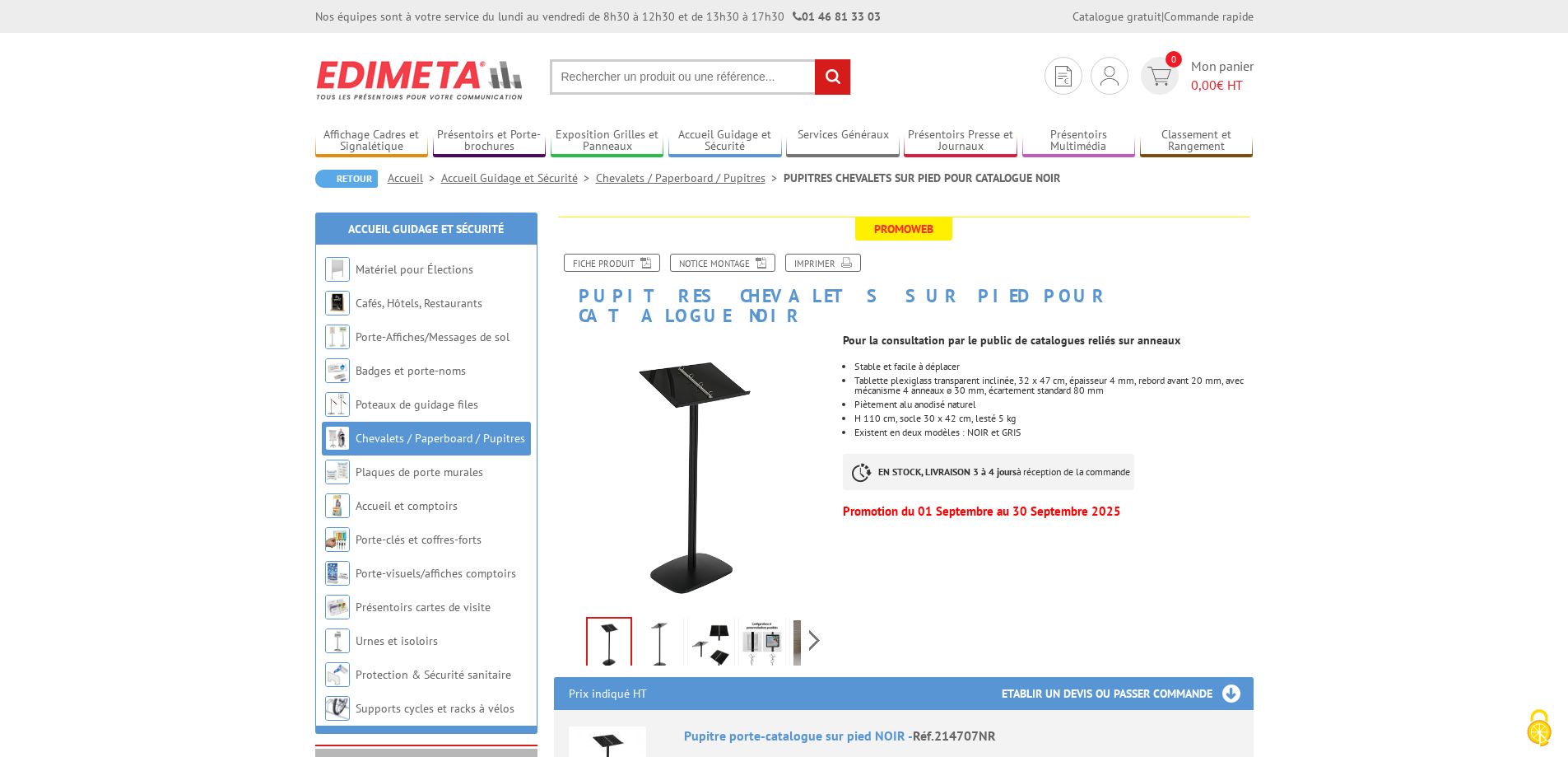
click at [711, 627] on img at bounding box center [711, 646] width 40 height 51
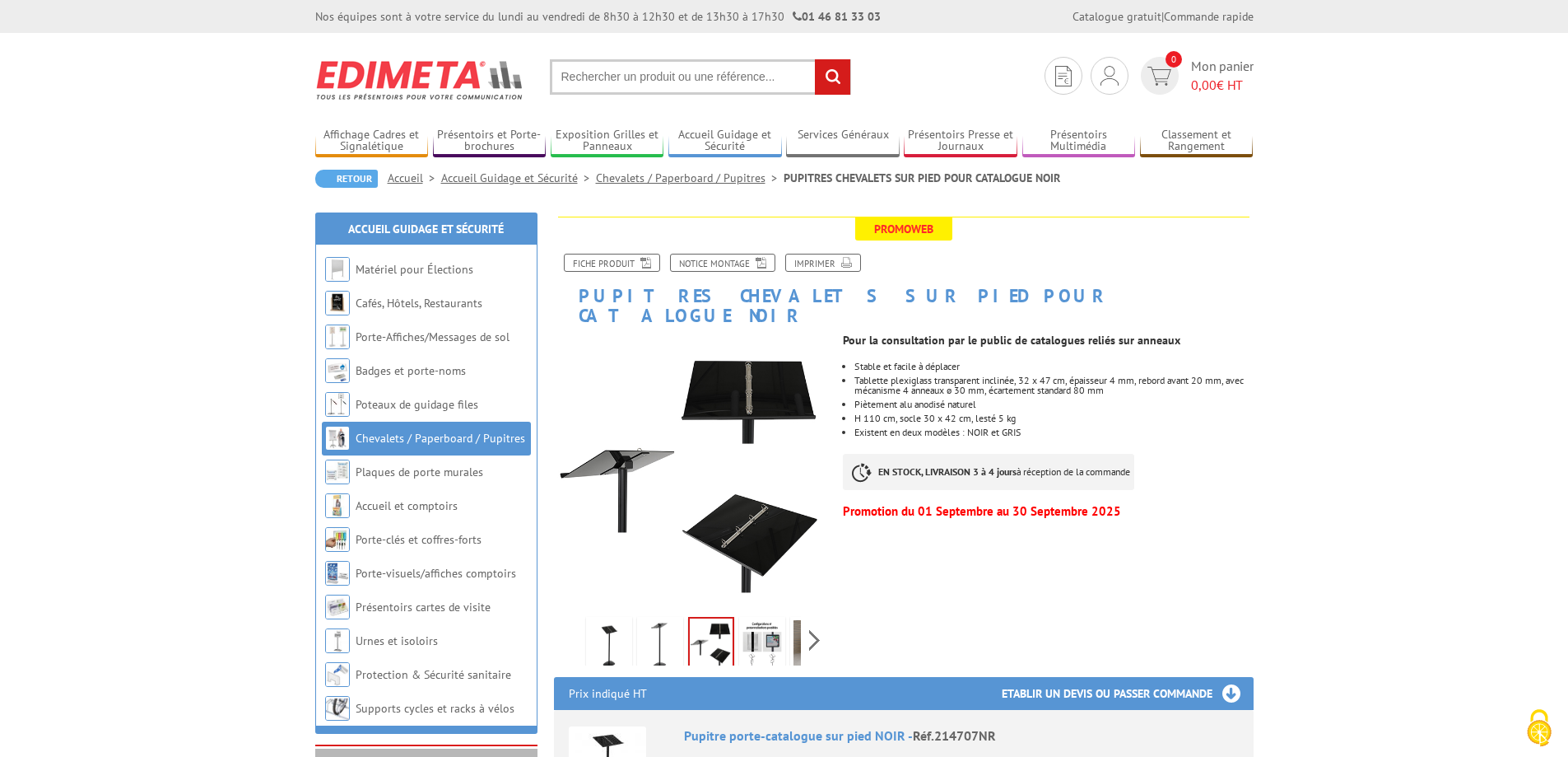
click at [765, 620] on img at bounding box center [762, 646] width 40 height 51
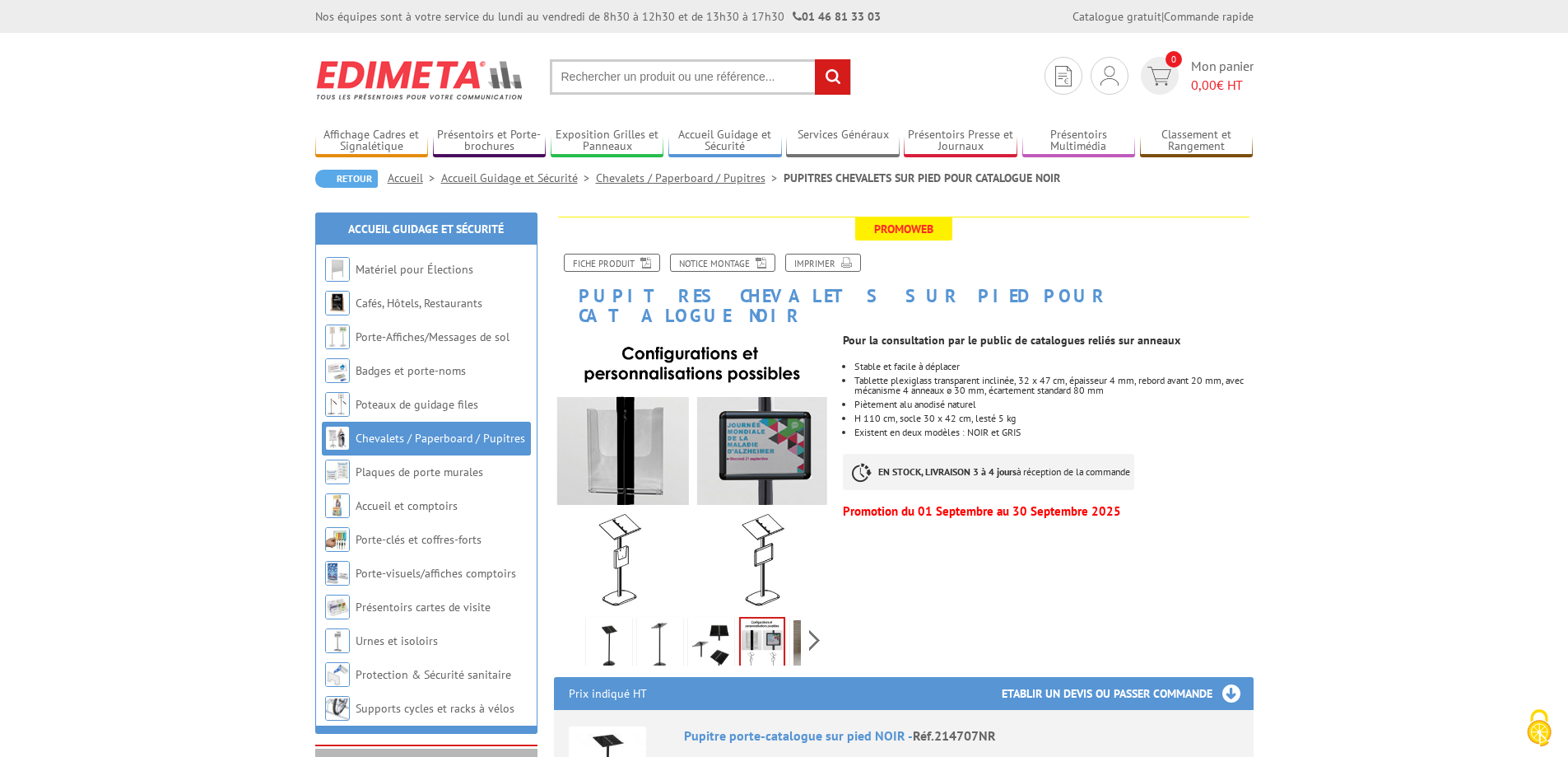
click at [803, 615] on div "Previous Next" at bounding box center [692, 640] width 277 height 57
click at [798, 624] on img at bounding box center [813, 646] width 40 height 51
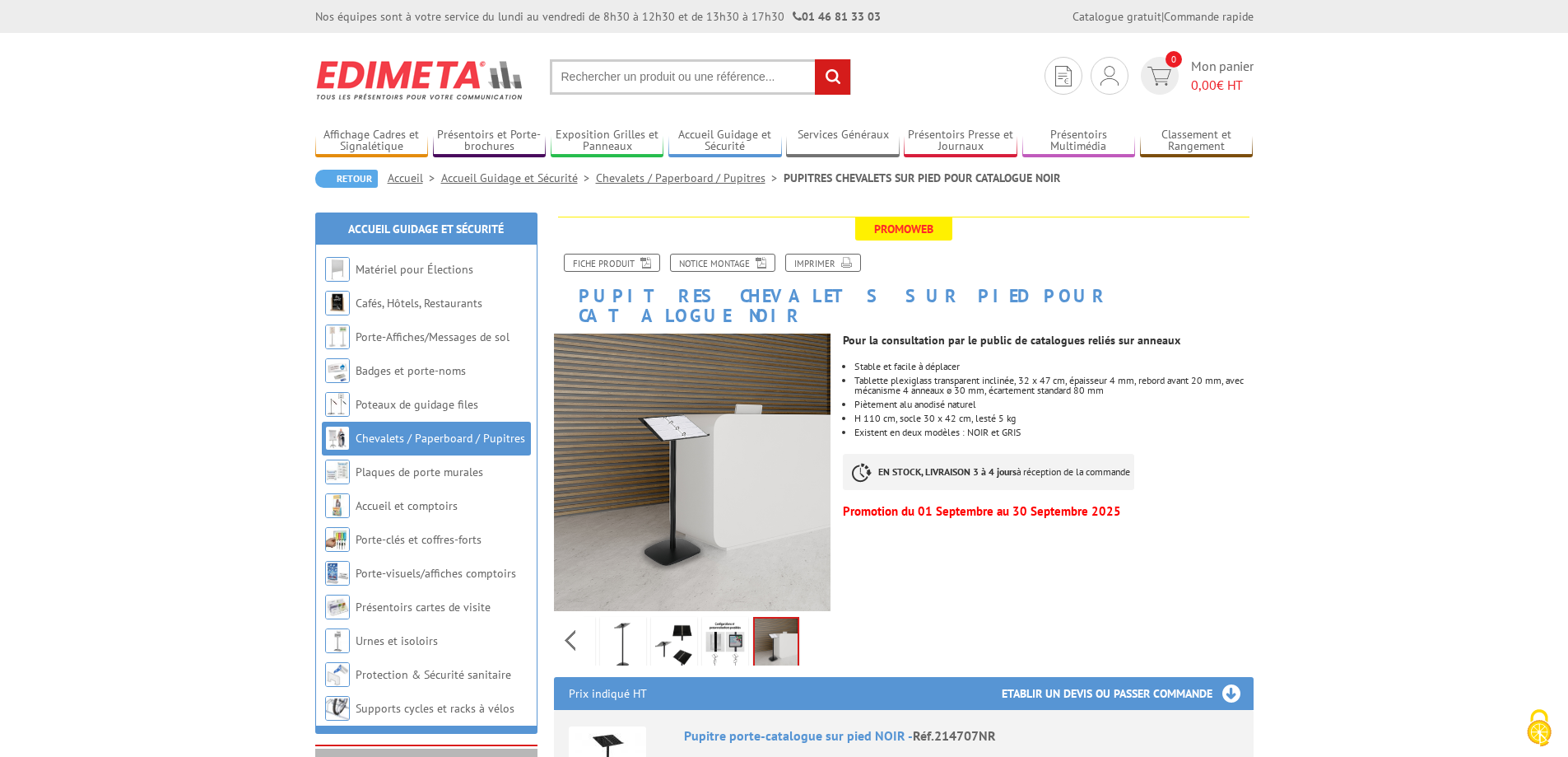
click at [798, 624] on link at bounding box center [776, 644] width 46 height 54
click at [806, 619] on div "Previous Next" at bounding box center [692, 640] width 277 height 57
click at [568, 621] on div "Previous Next" at bounding box center [692, 640] width 277 height 57
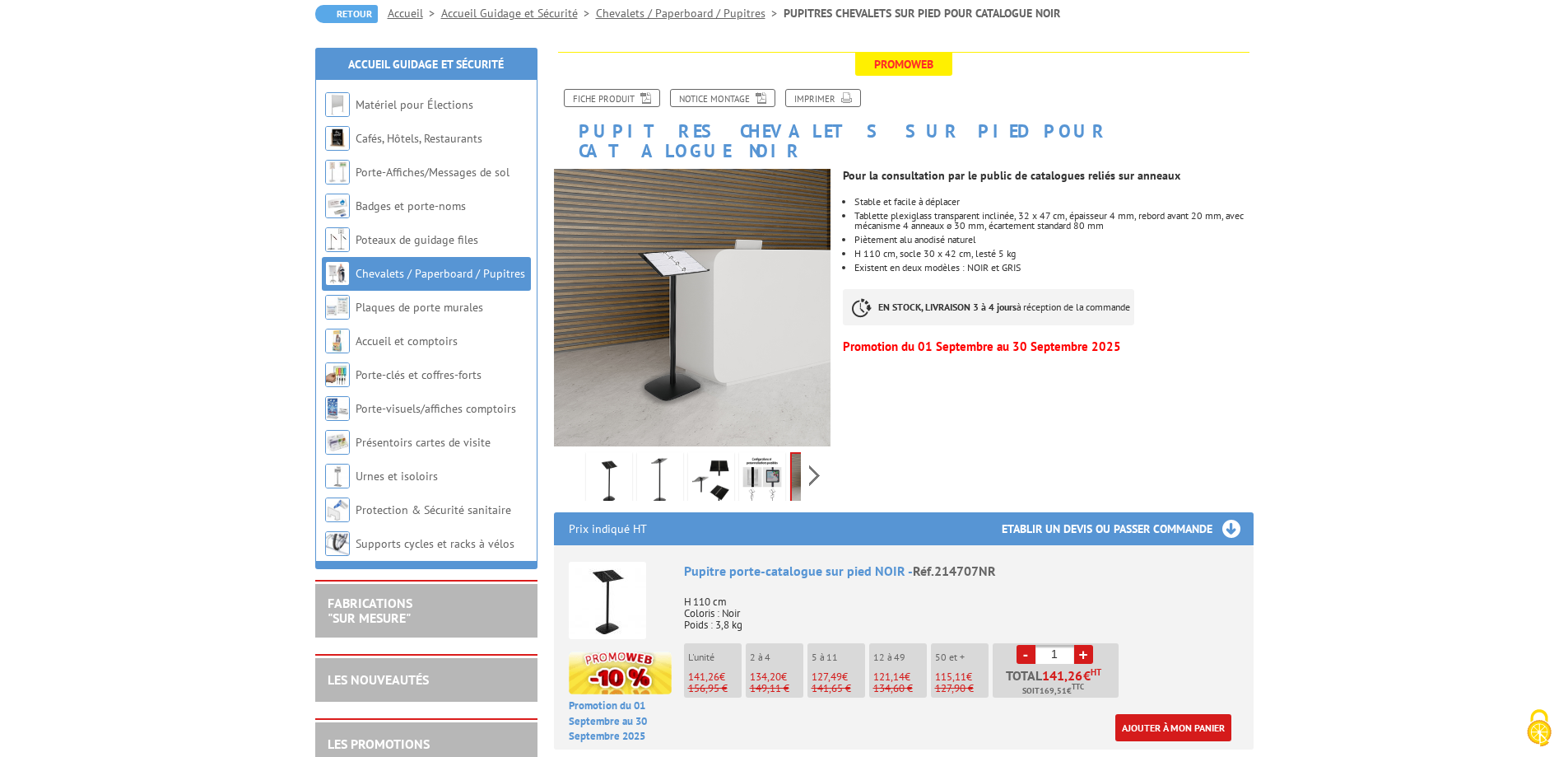
scroll to position [247, 0]
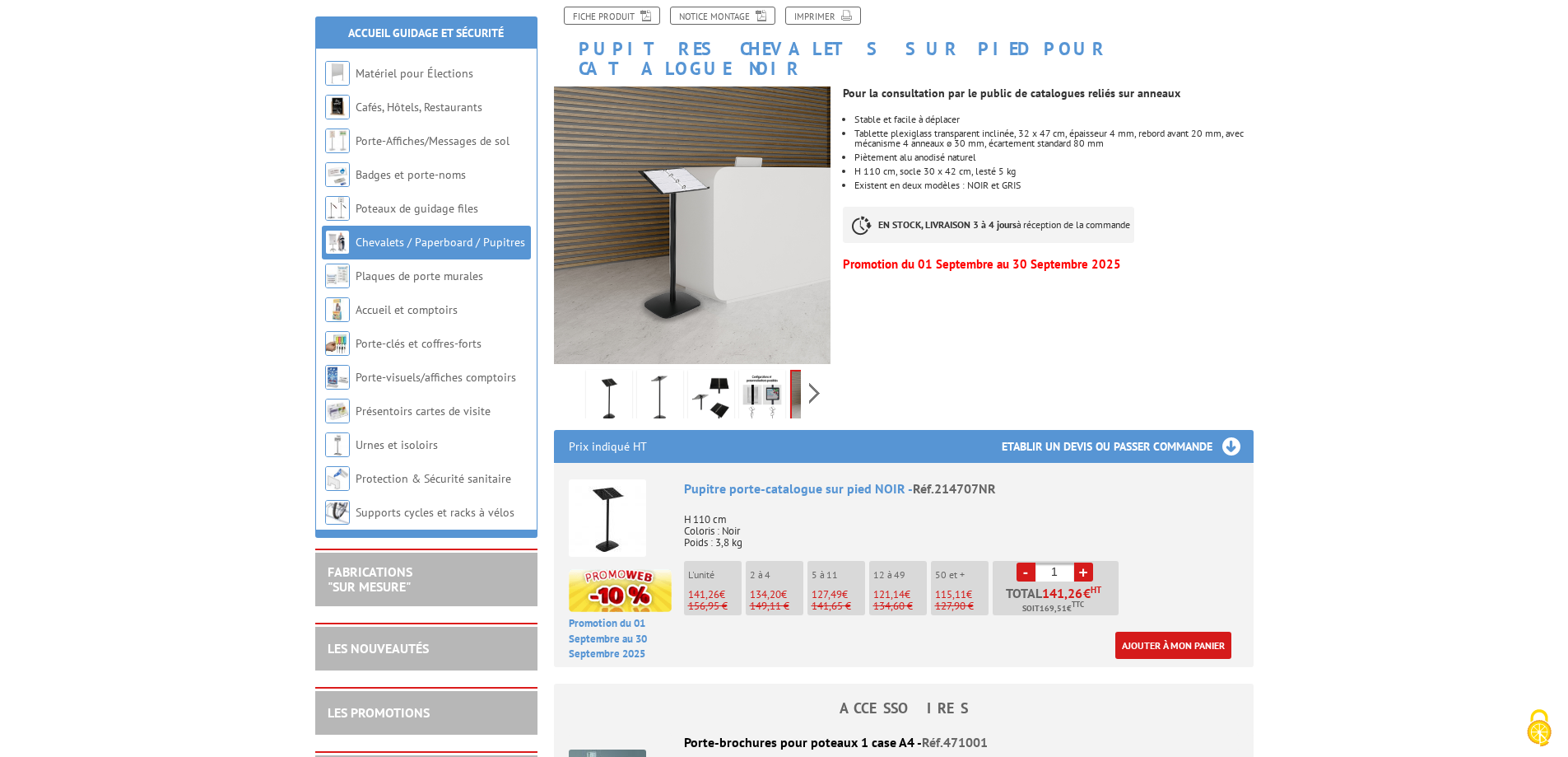
click at [769, 587] on span "134,20" at bounding box center [765, 594] width 31 height 14
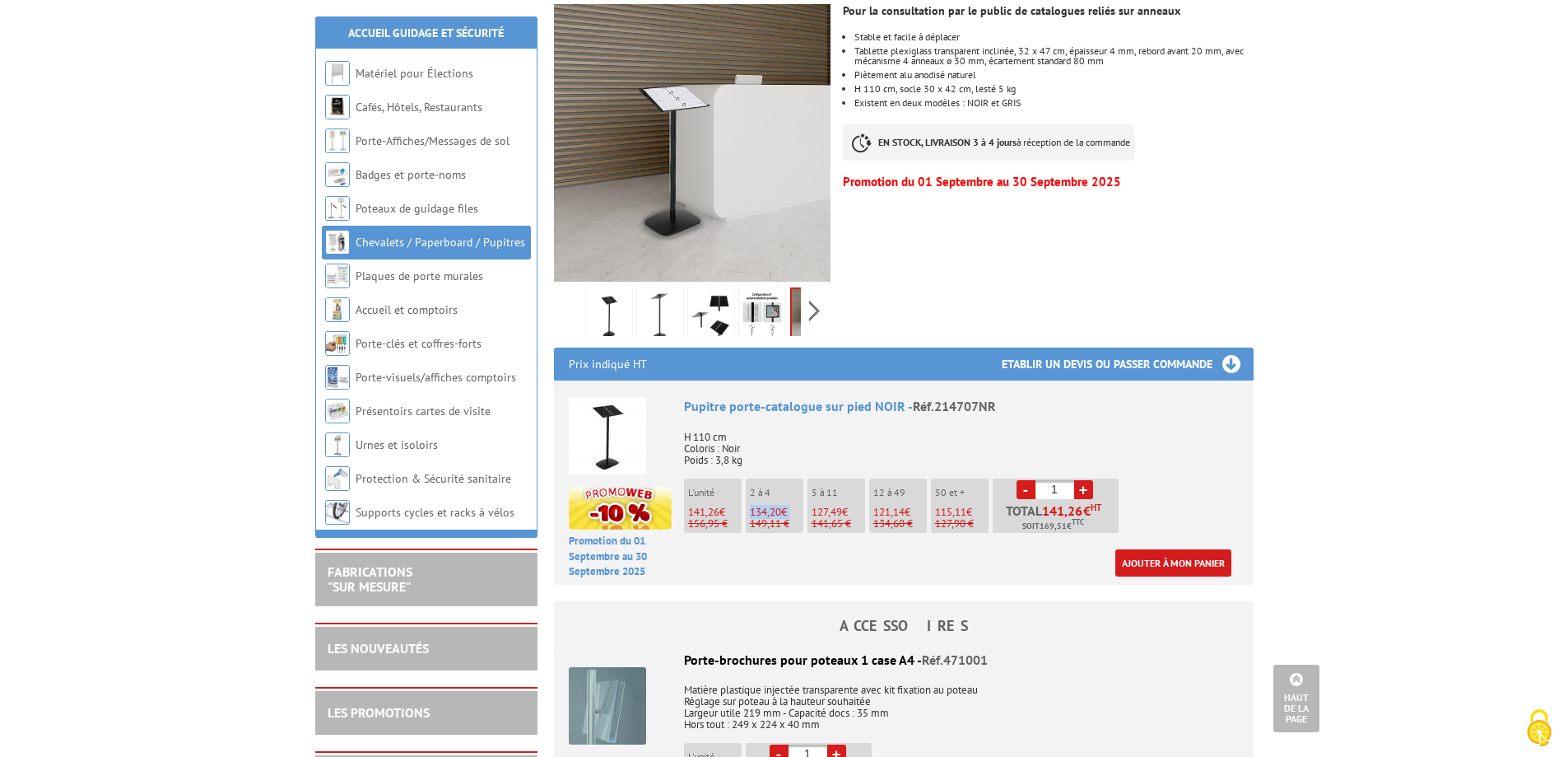
scroll to position [165, 0]
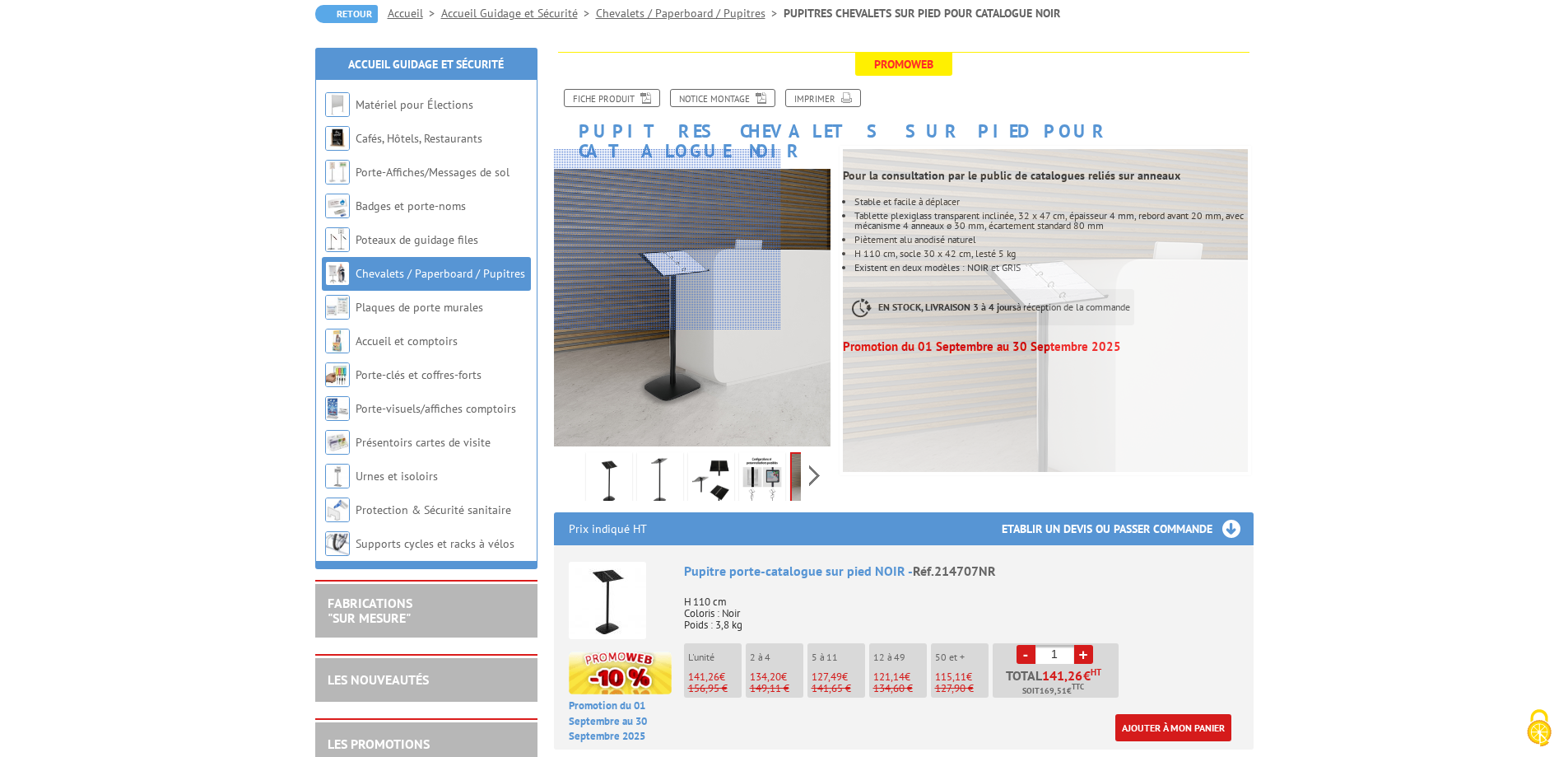
click at [652, 224] on div at bounding box center [667, 240] width 227 height 181
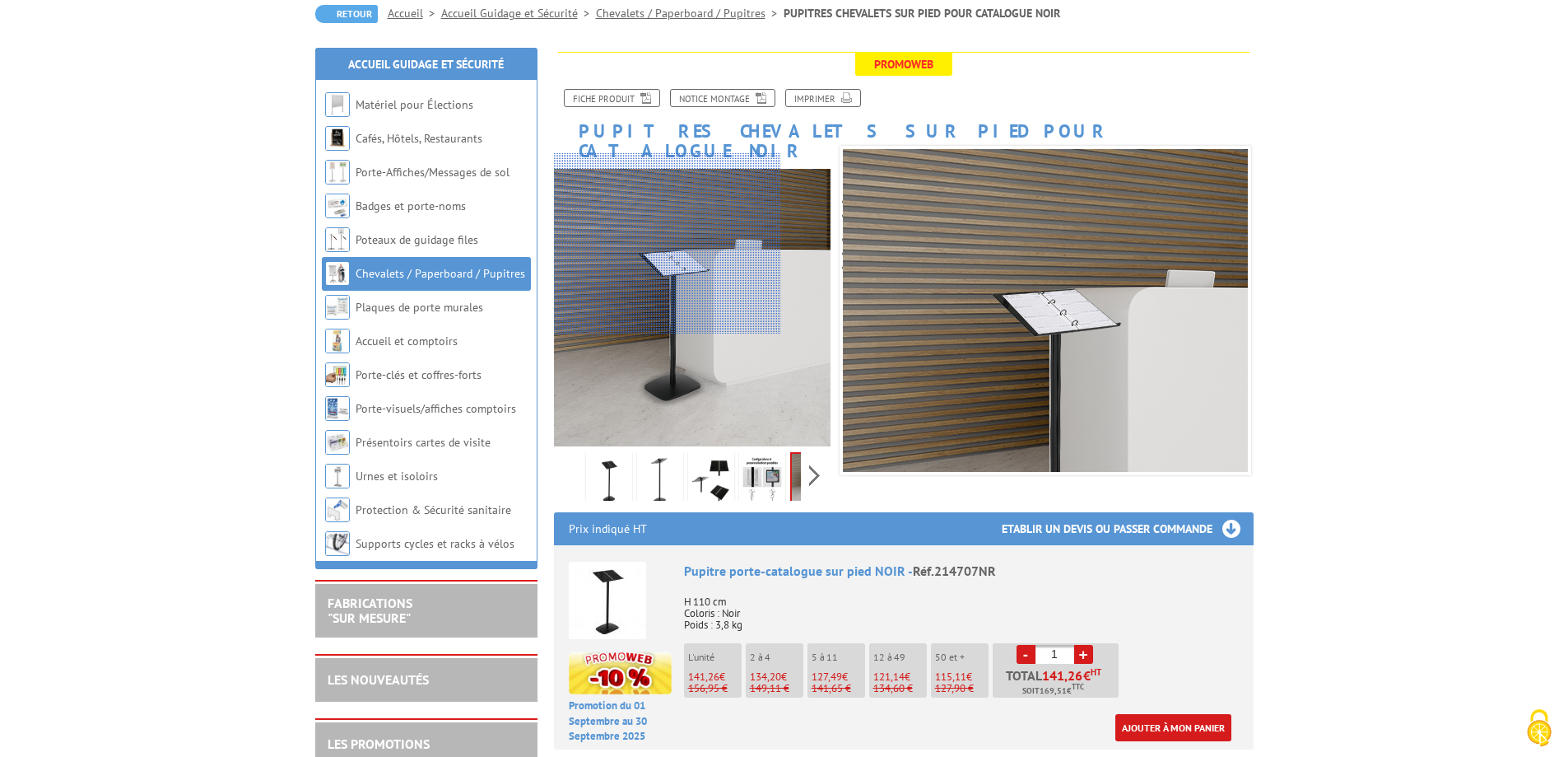
click at [657, 246] on div at bounding box center [667, 244] width 227 height 181
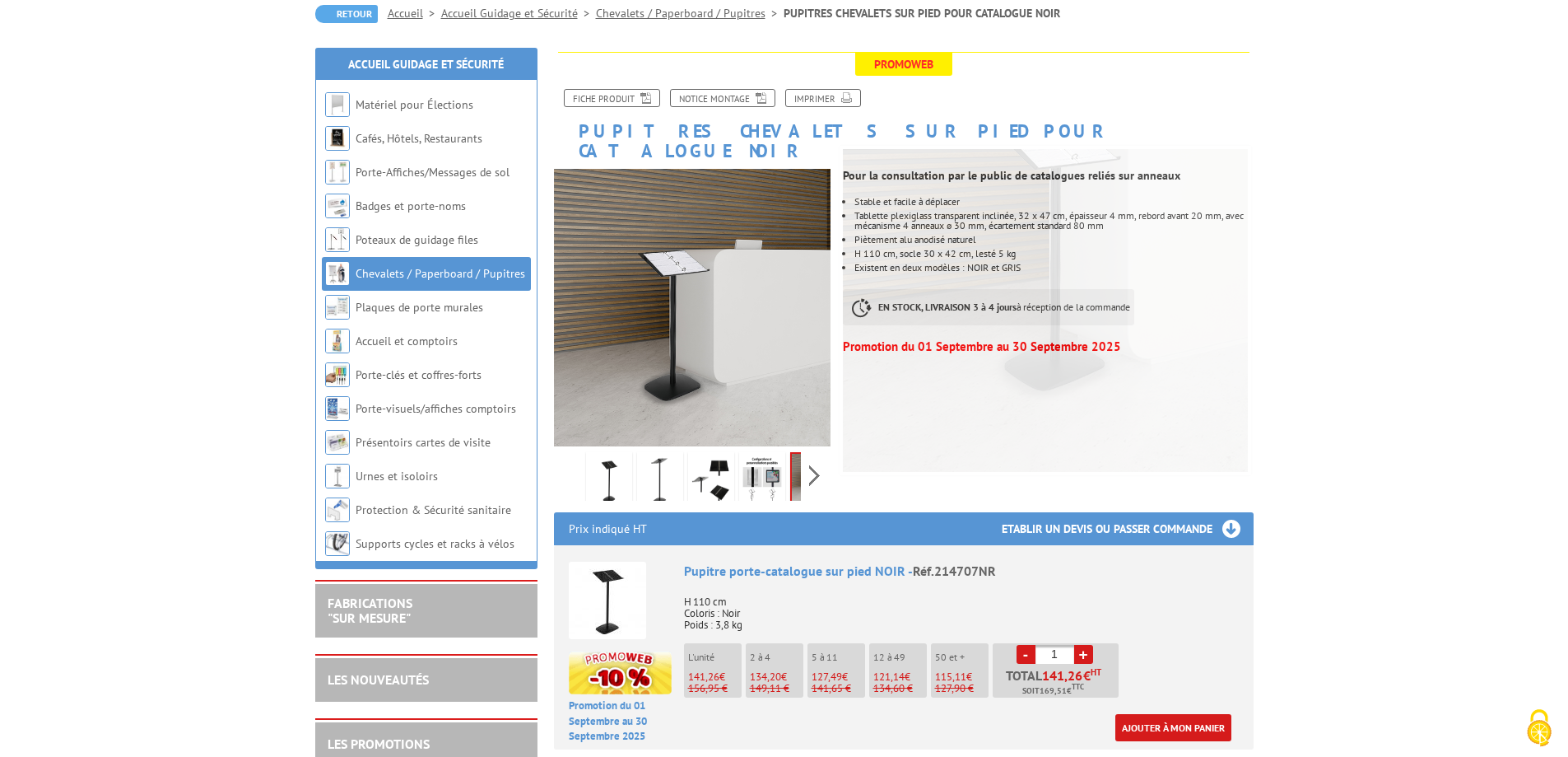
click at [719, 459] on img at bounding box center [711, 481] width 40 height 51
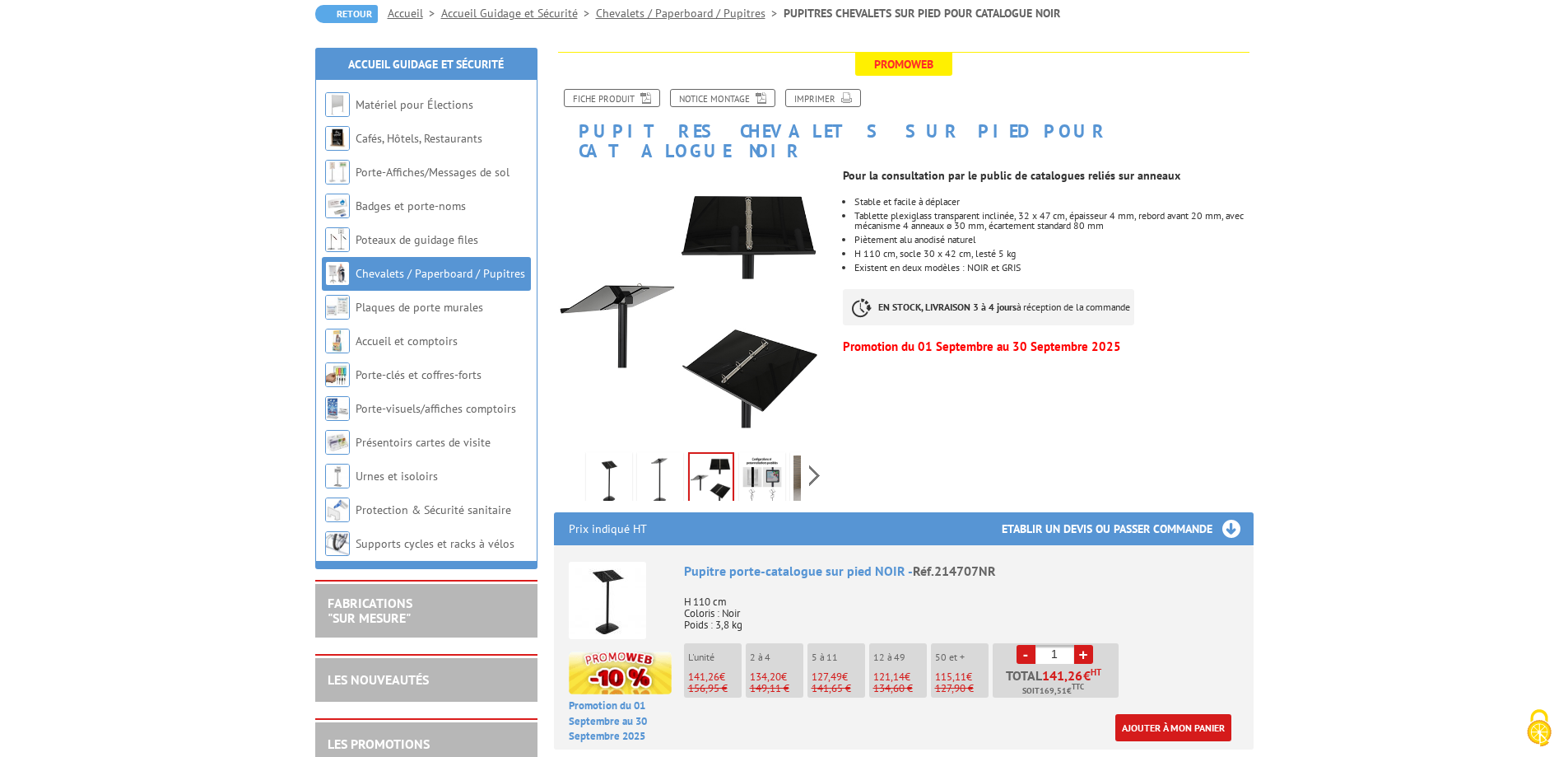
click at [773, 461] on img at bounding box center [762, 481] width 40 height 51
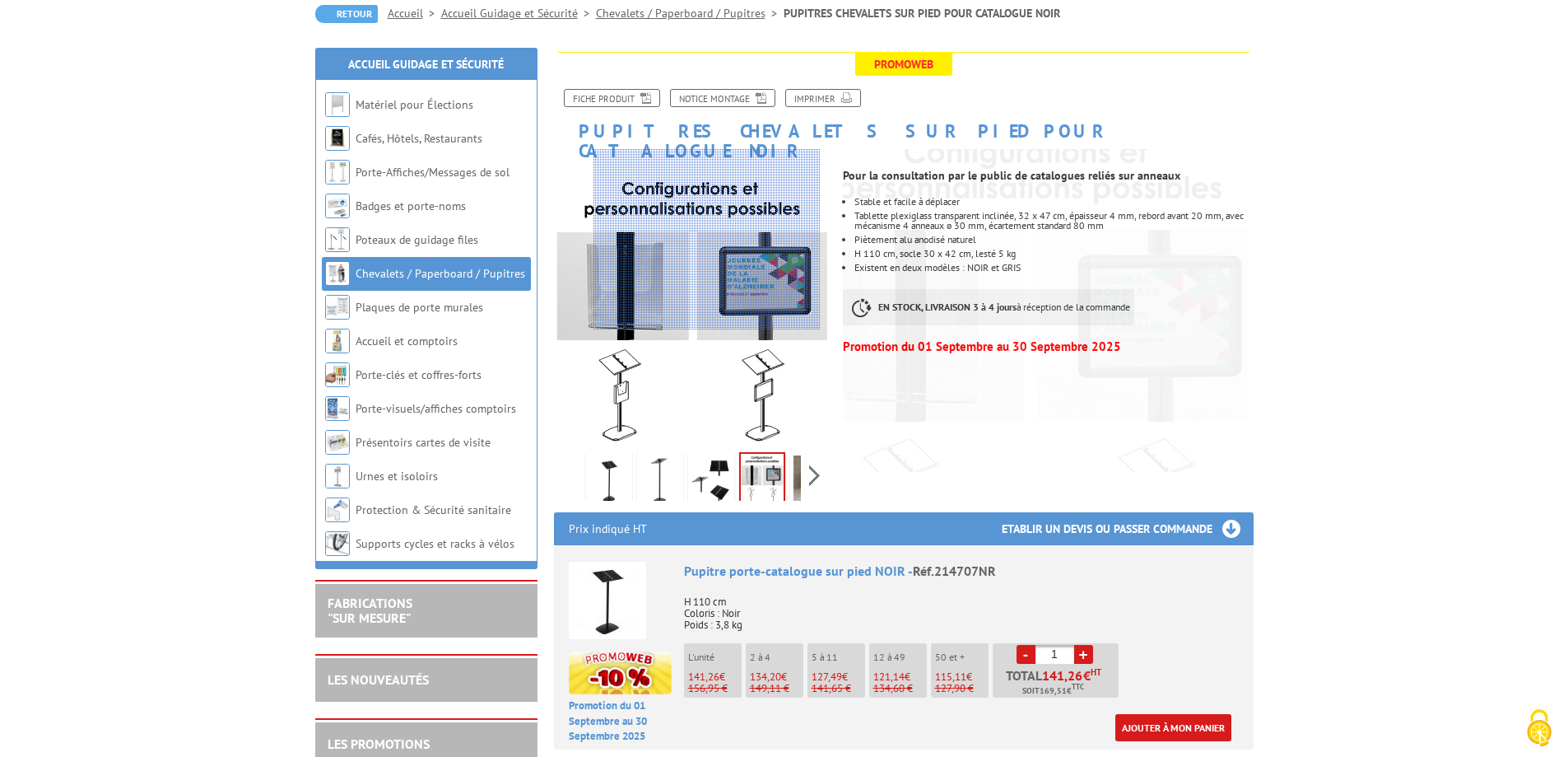
click at [708, 188] on div at bounding box center [707, 240] width 227 height 181
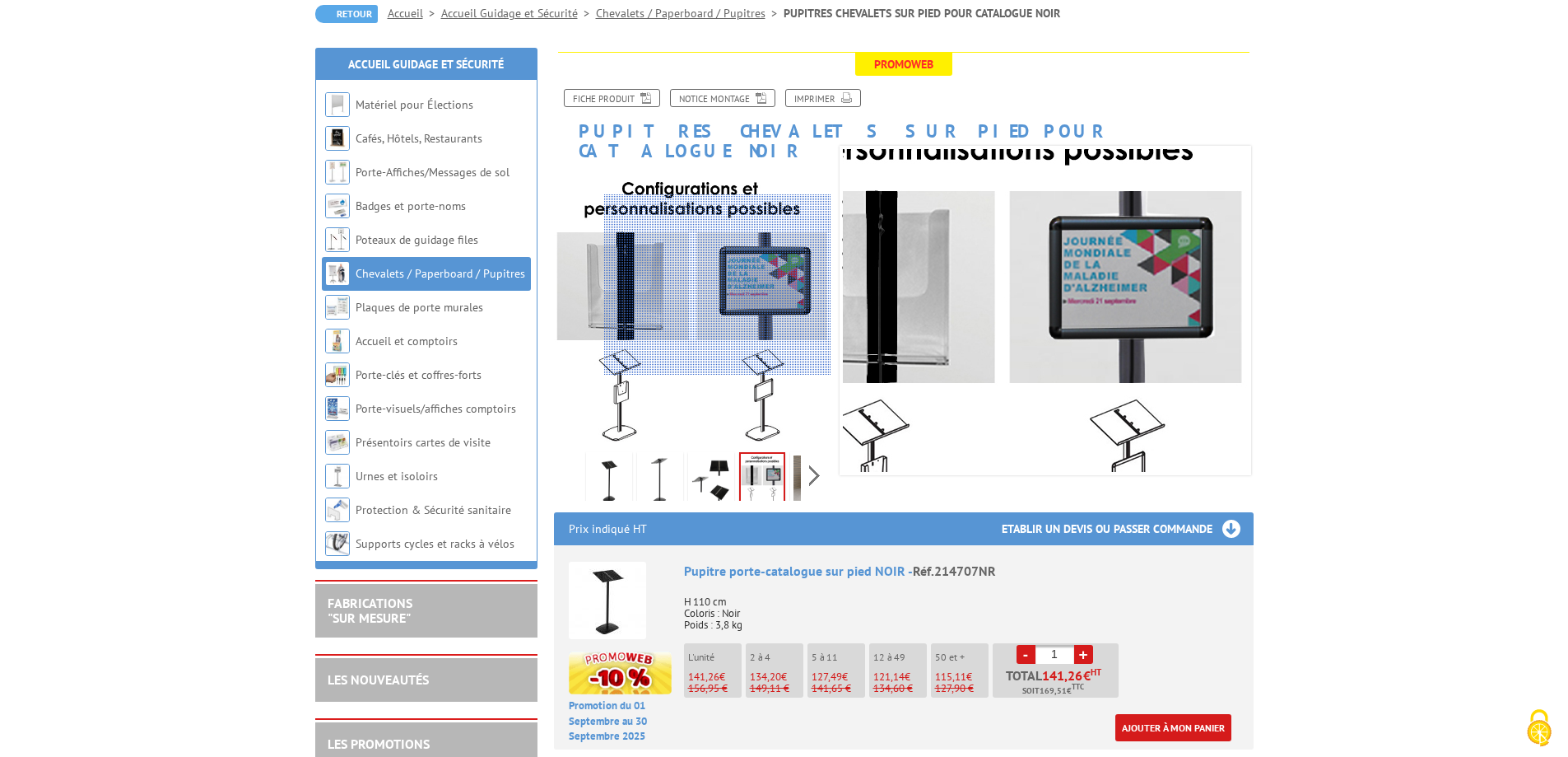
click at [731, 285] on div at bounding box center [717, 284] width 227 height 181
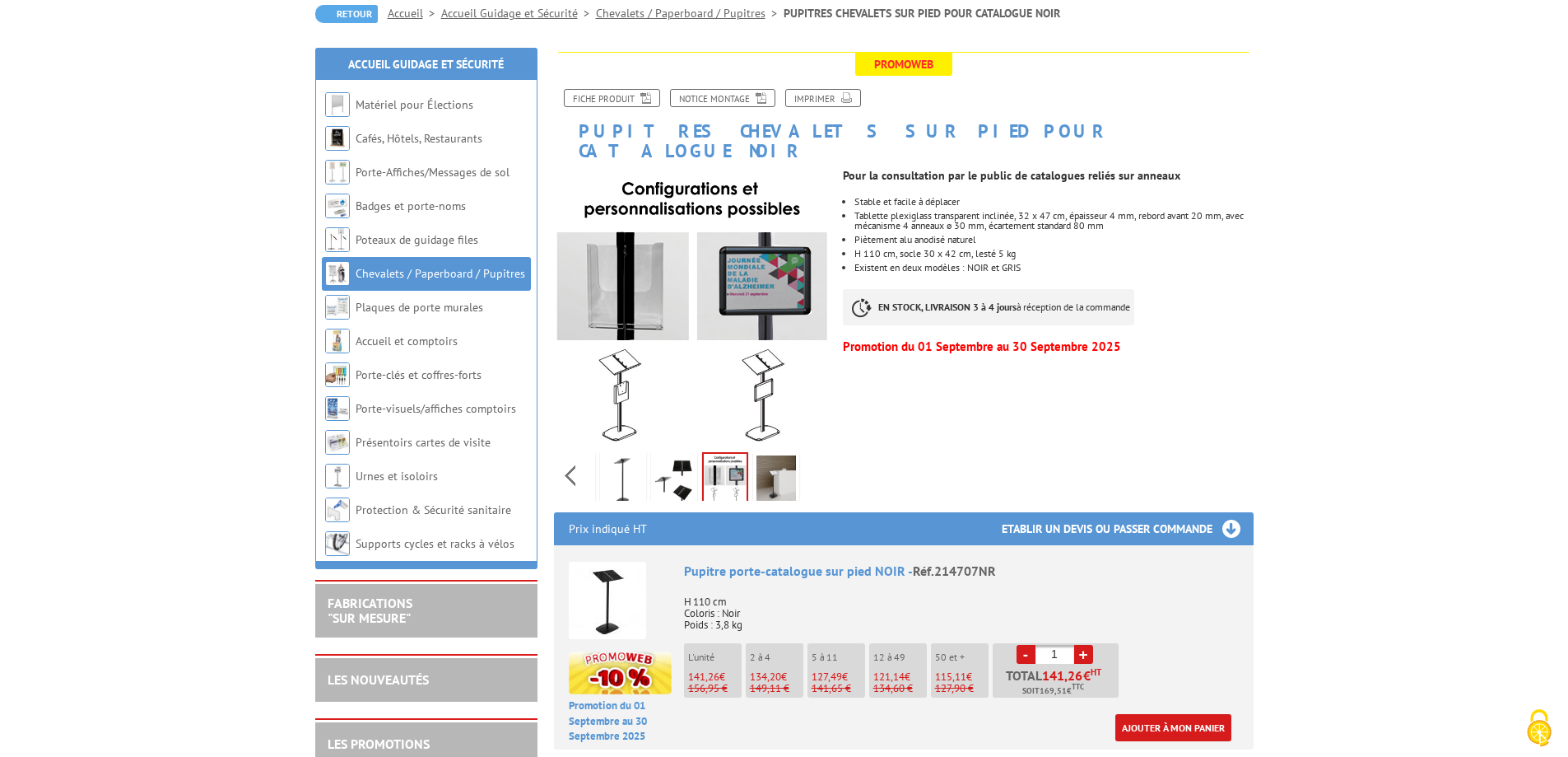
click at [812, 454] on div "Previous Next" at bounding box center [692, 475] width 277 height 57
click at [783, 460] on img at bounding box center [776, 481] width 40 height 51
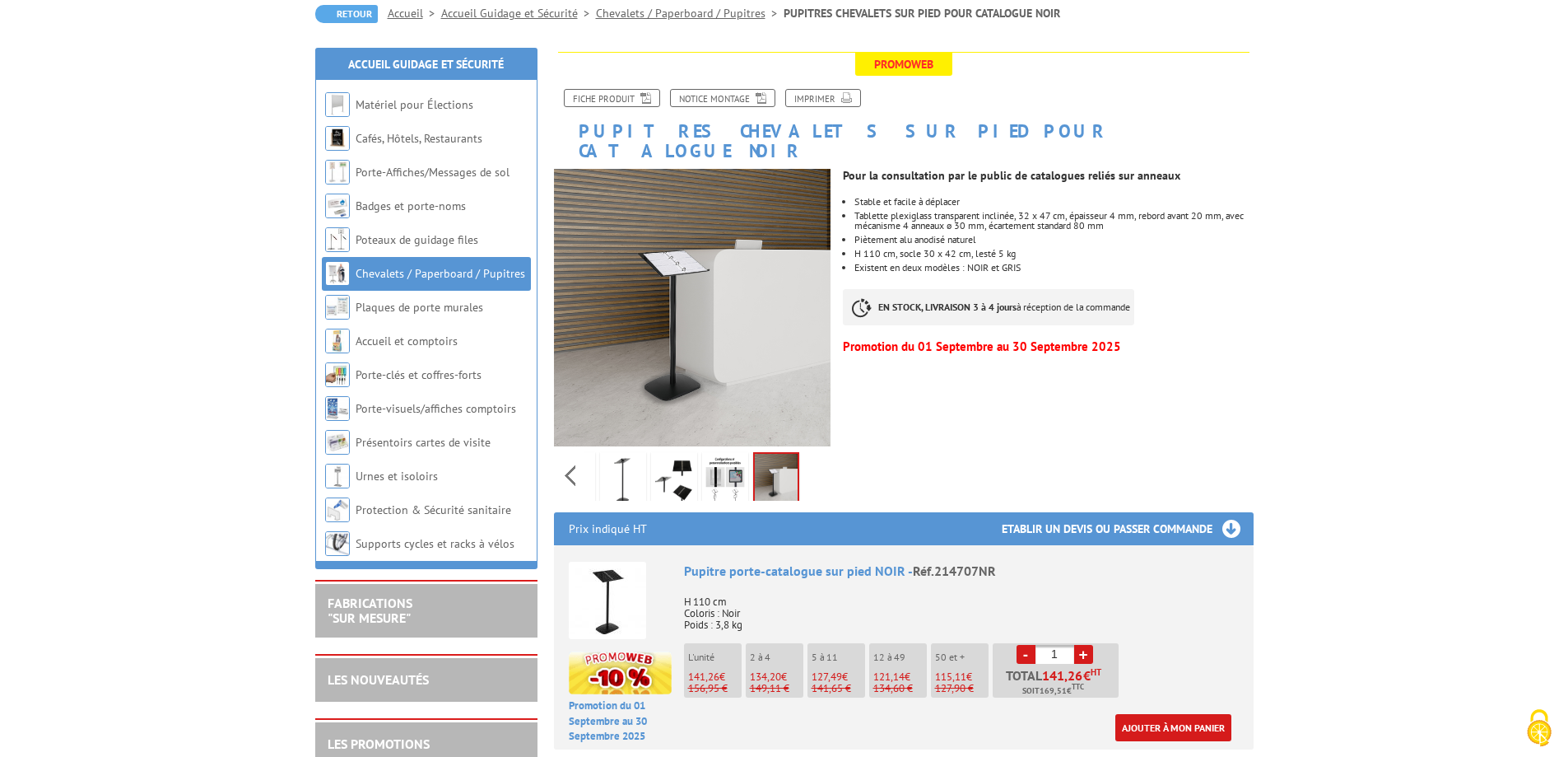
click at [806, 456] on div "Previous Next" at bounding box center [692, 475] width 277 height 57
click at [811, 455] on div "Previous Next" at bounding box center [692, 475] width 277 height 57
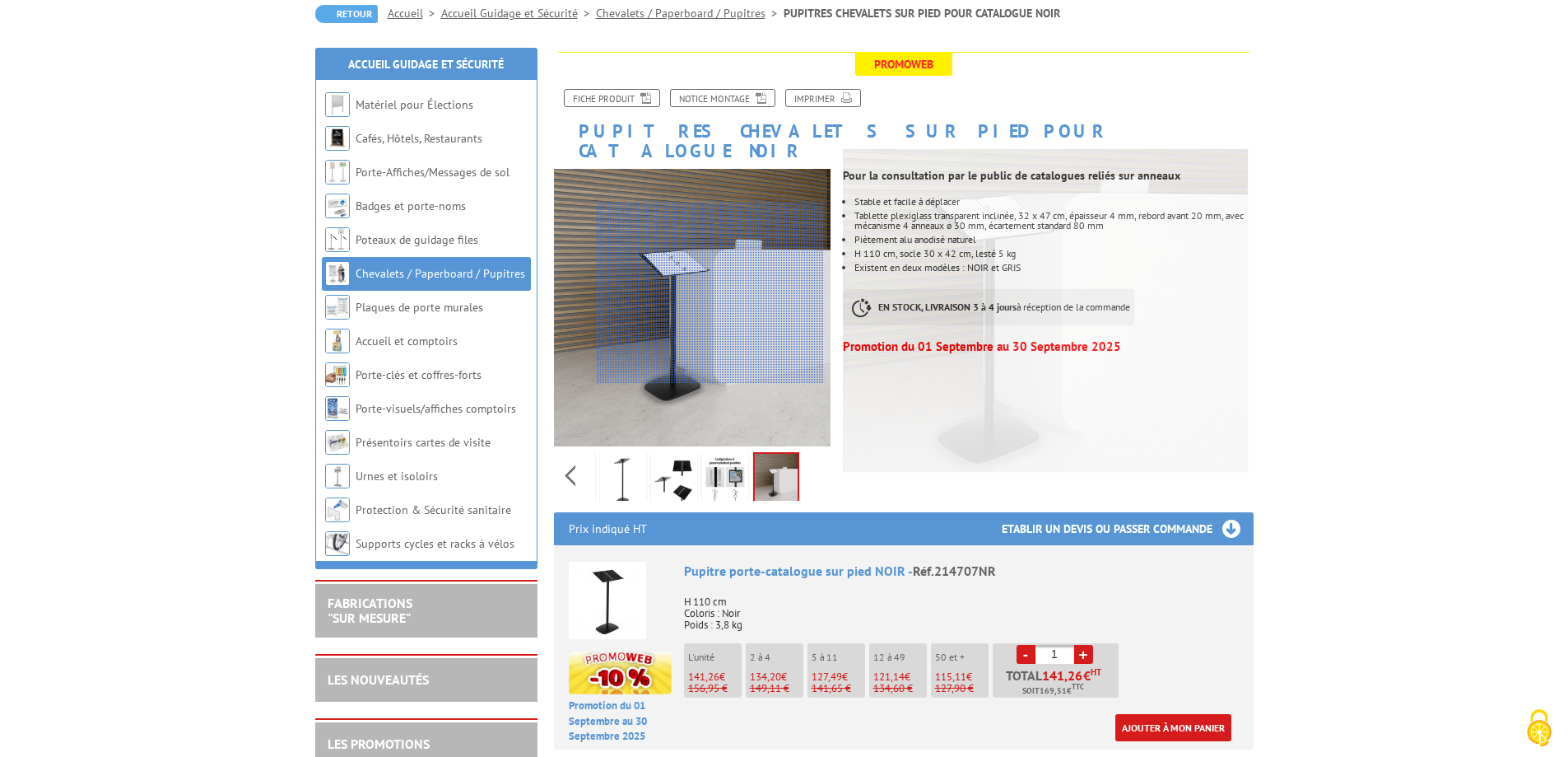
click at [710, 293] on div at bounding box center [710, 293] width 227 height 181
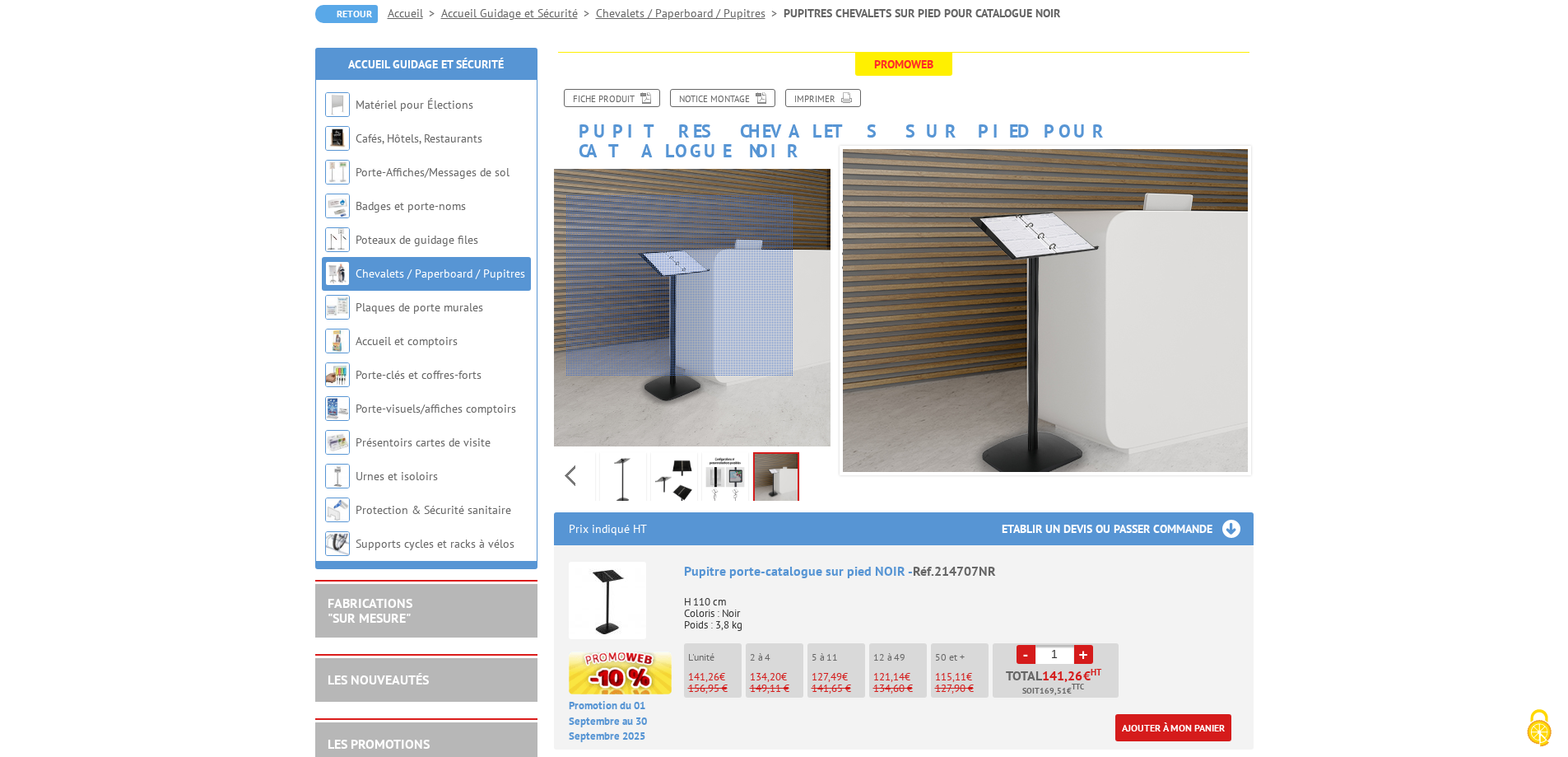
drag, startPoint x: 680, startPoint y: 286, endPoint x: 1291, endPoint y: 78, distance: 645.4
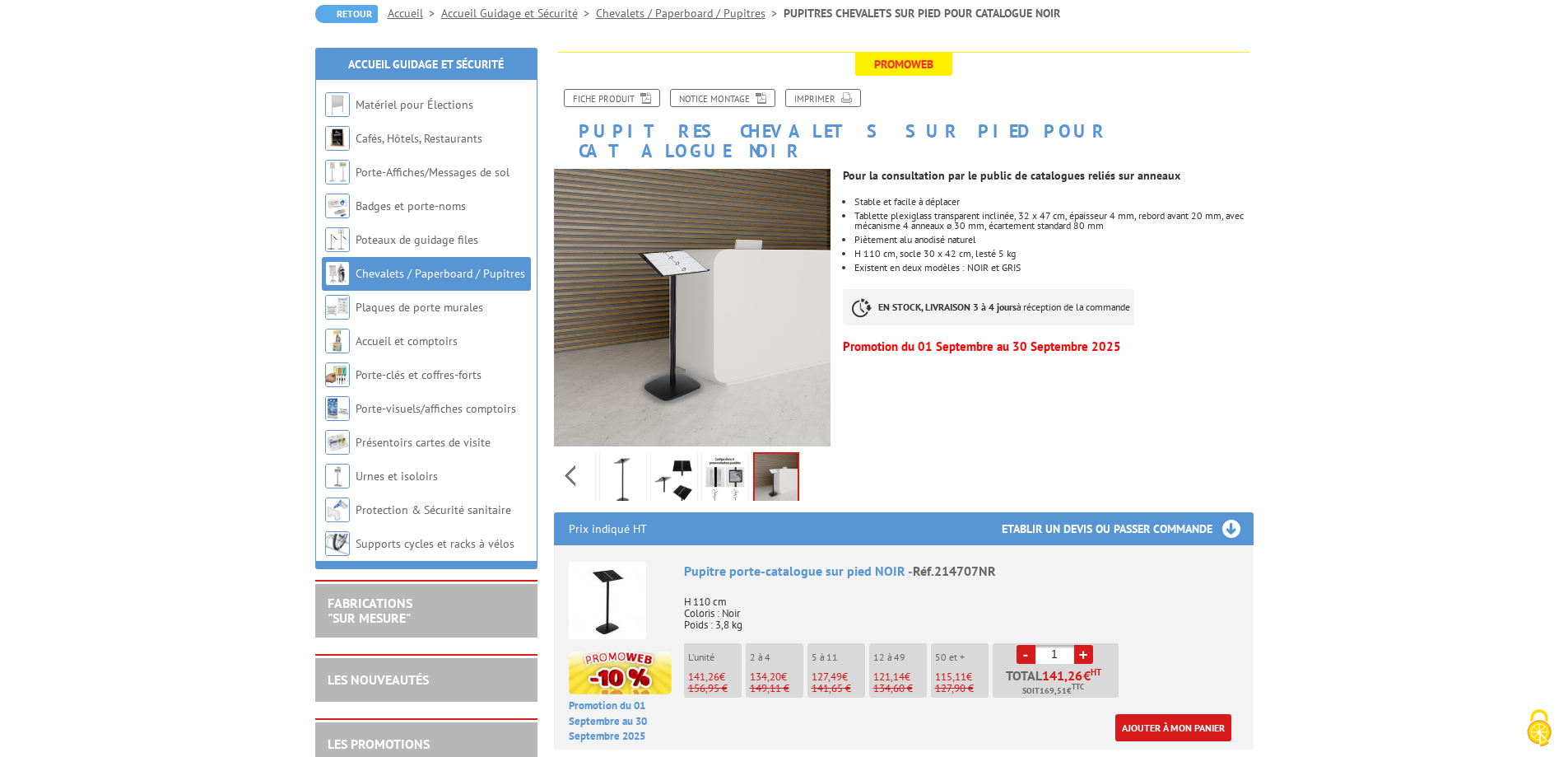
click at [1229, 512] on h3 "Etablir un devis ou passer commande" at bounding box center [1128, 528] width 252 height 33
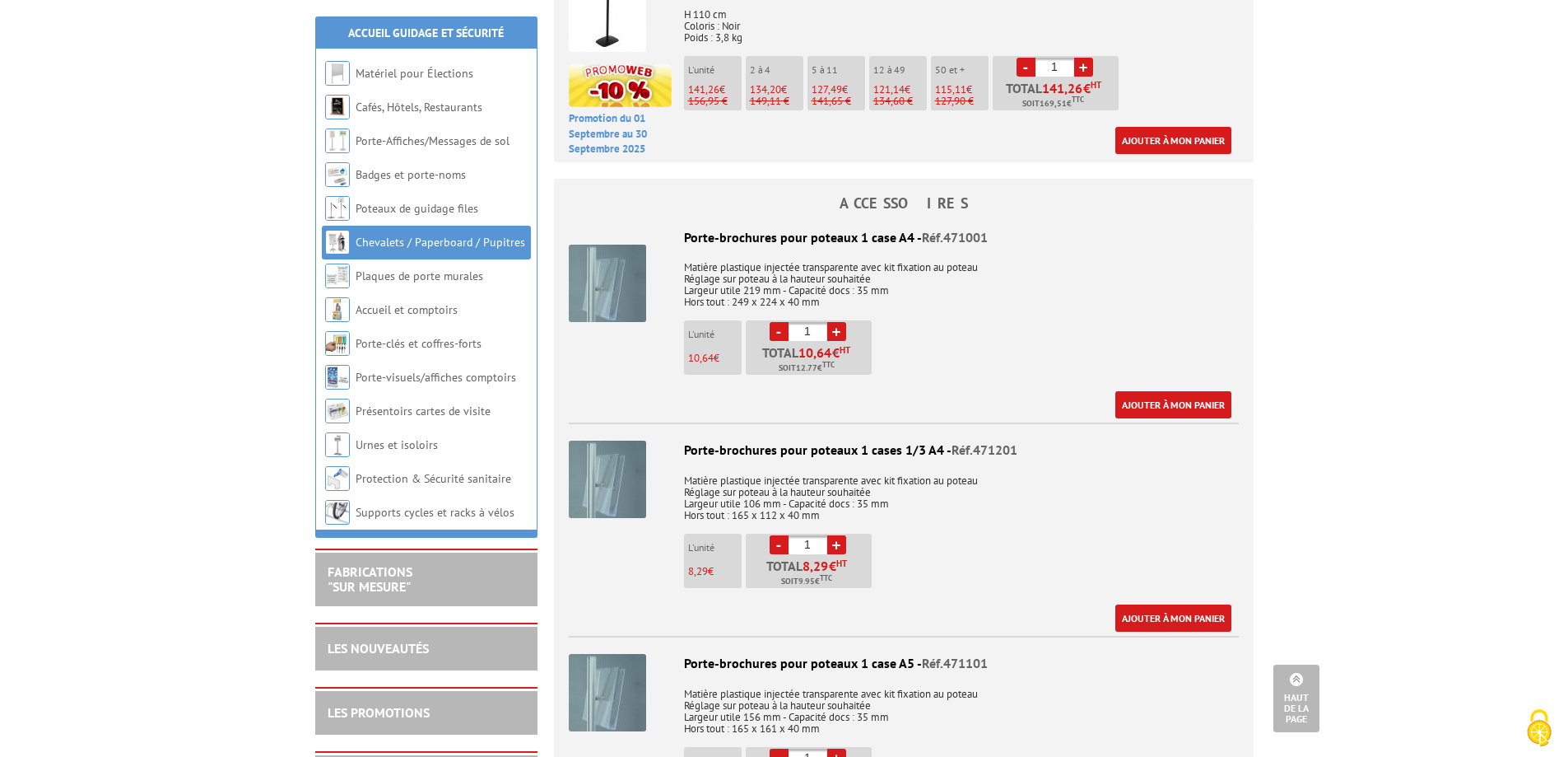
scroll to position [0, 0]
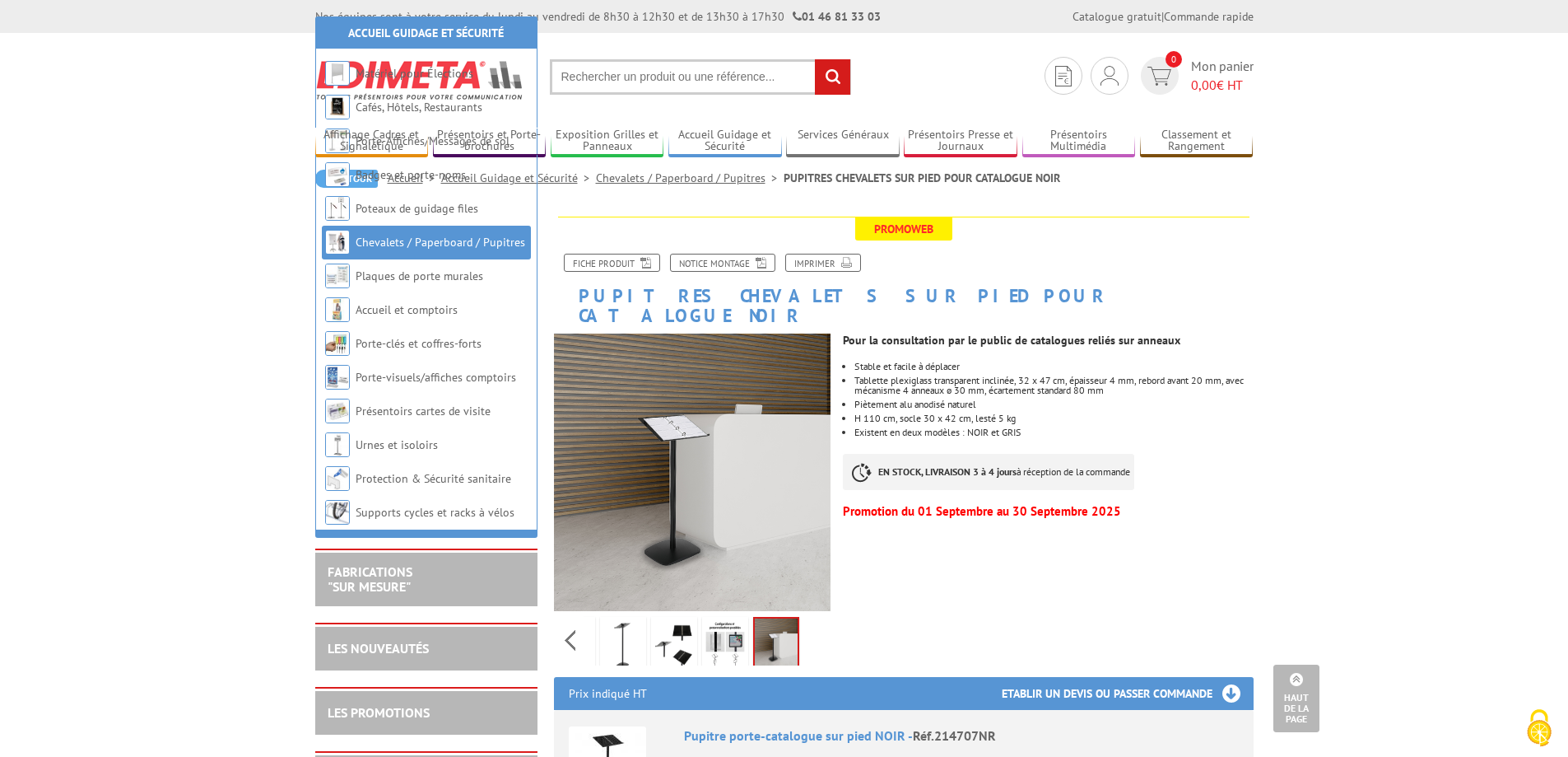
drag, startPoint x: 1226, startPoint y: 509, endPoint x: 1186, endPoint y: 243, distance: 269.0
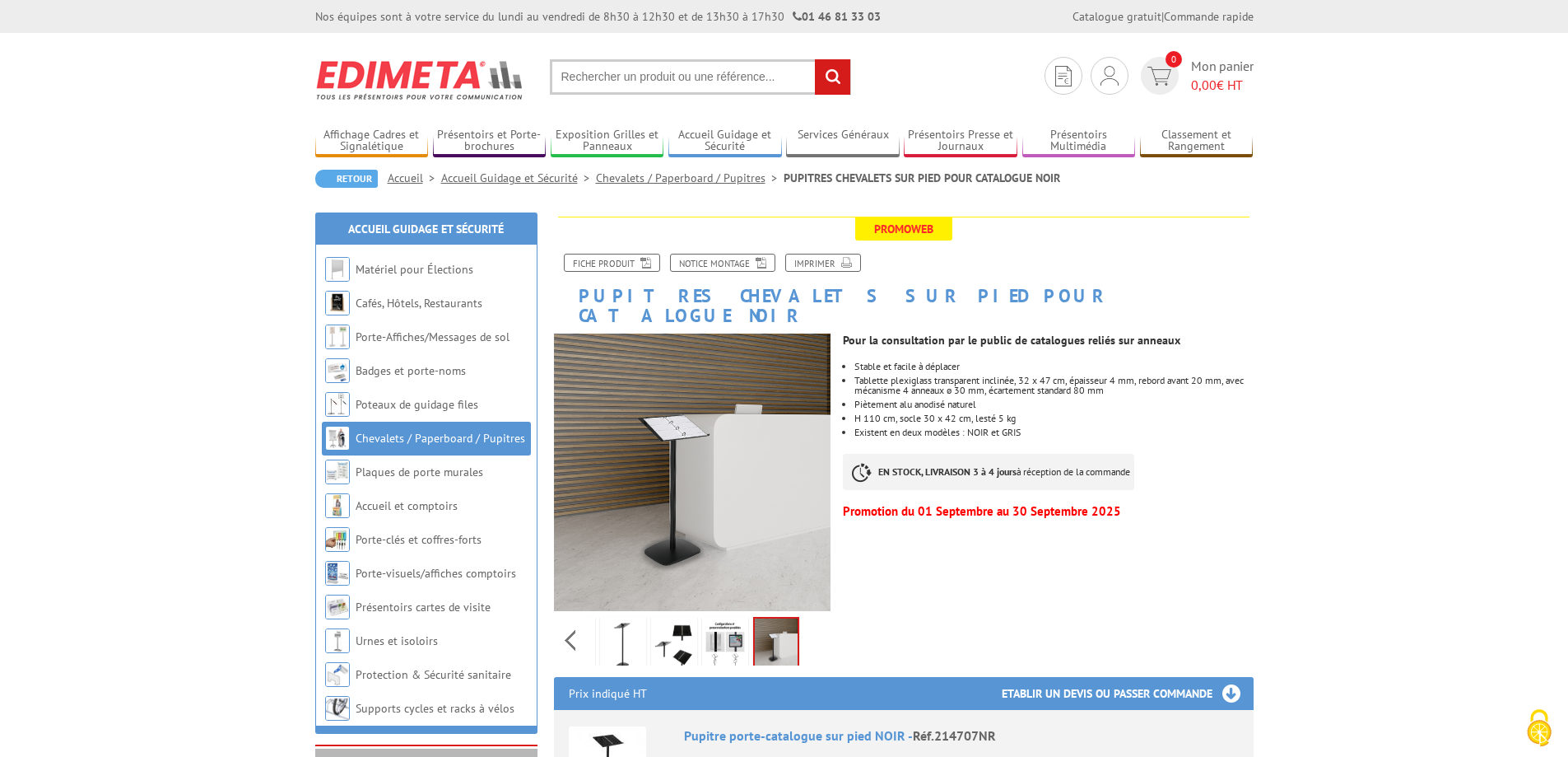
scroll to position [329, 0]
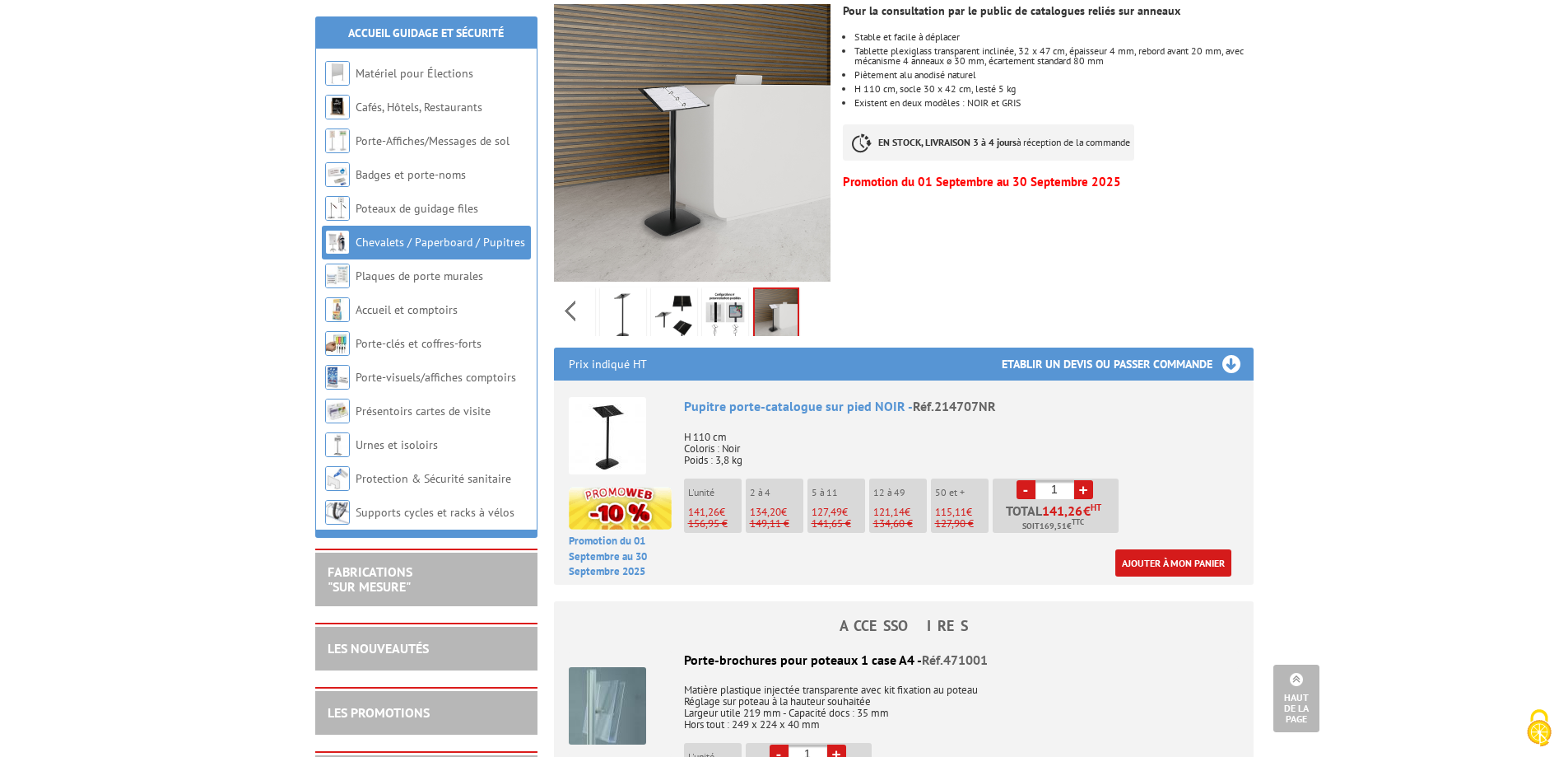
click at [945, 397] on span "Réf.214707NR" at bounding box center [954, 406] width 84 height 17
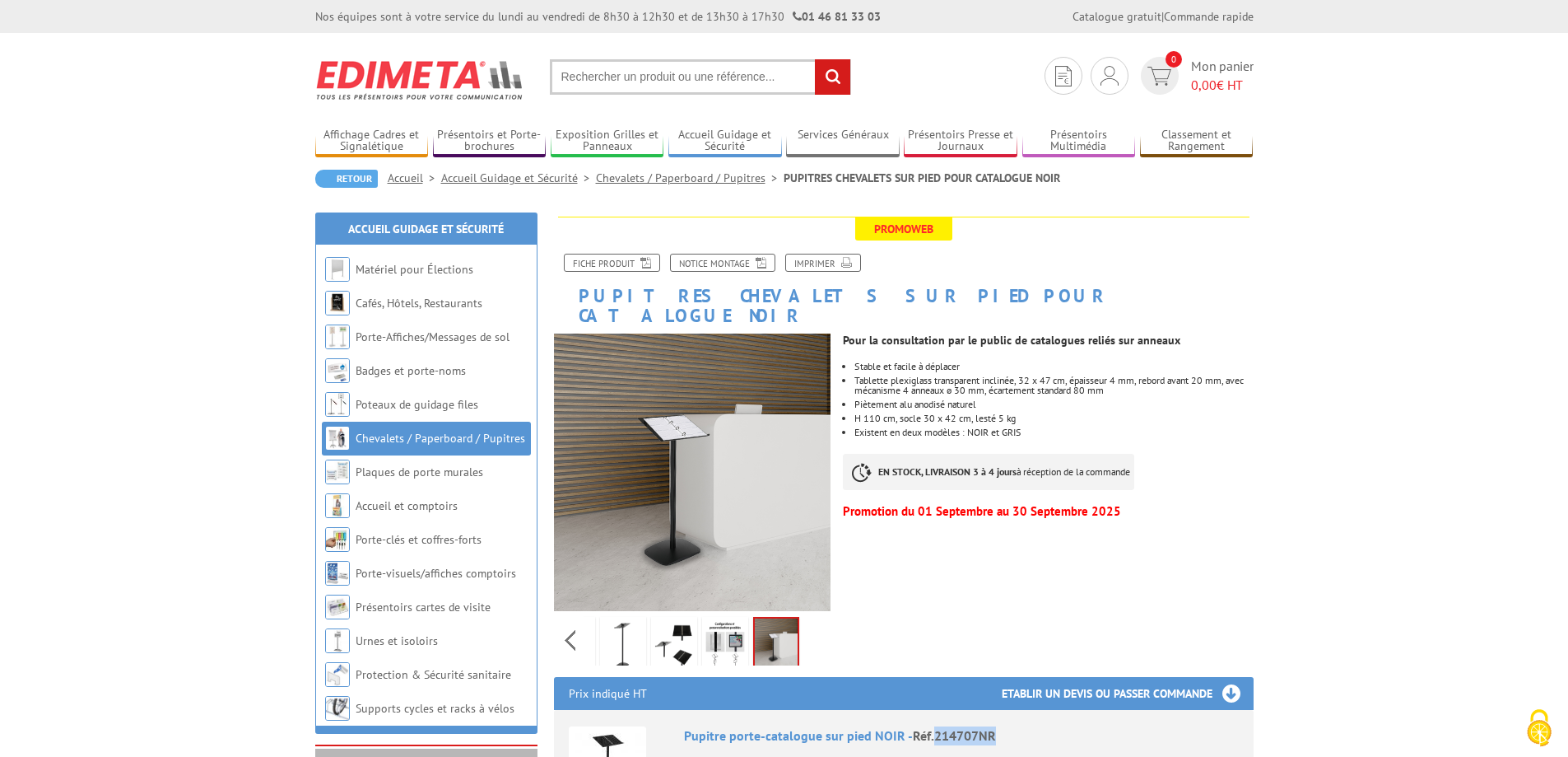
copy span "214707NR"
click at [1078, 361] on li "Stable et facile à déplacer" at bounding box center [1053, 366] width 398 height 10
click at [890, 361] on li "Stable et facile à déplacer" at bounding box center [1053, 366] width 398 height 10
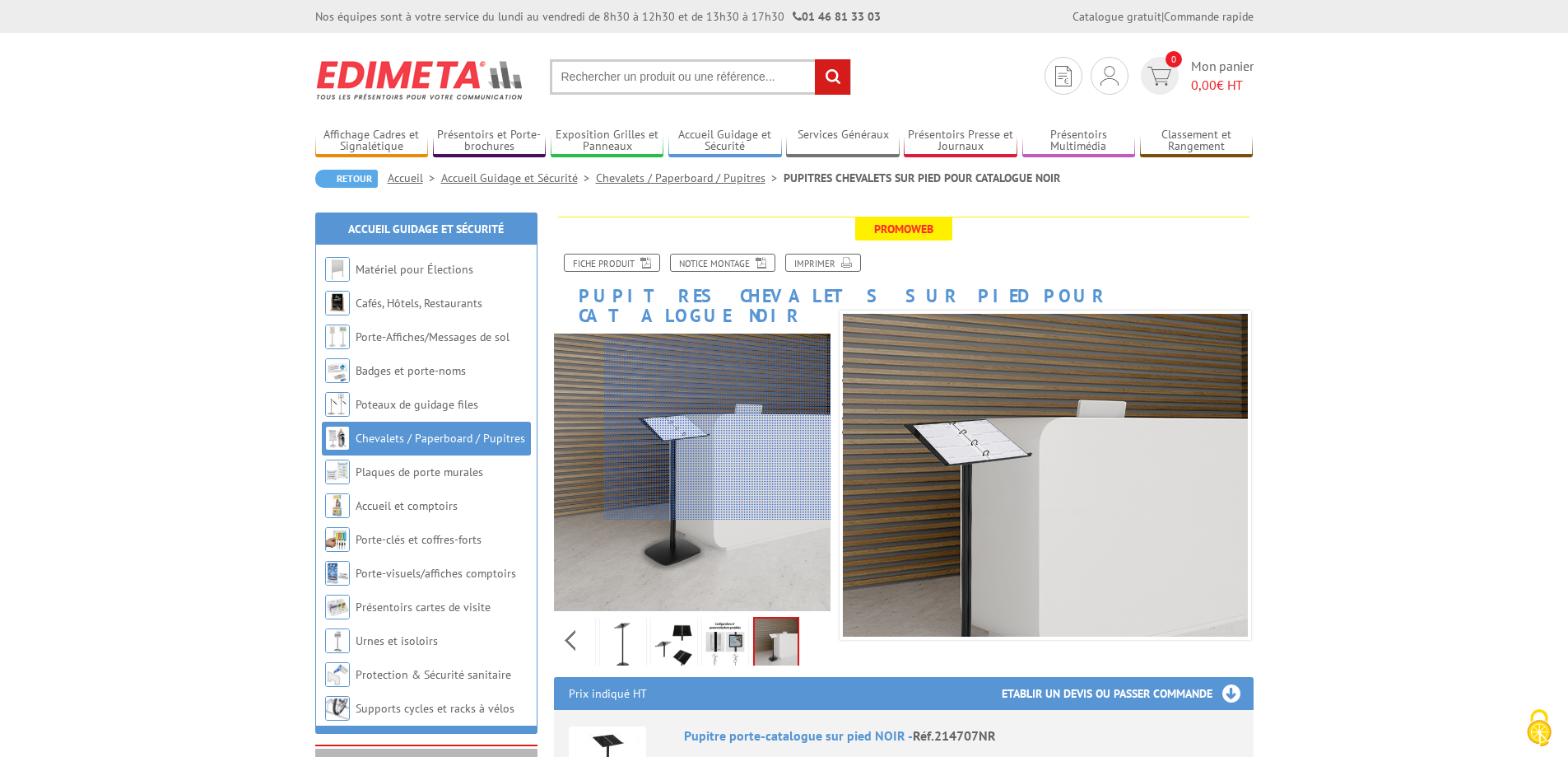
click at [730, 430] on div at bounding box center [717, 430] width 227 height 181
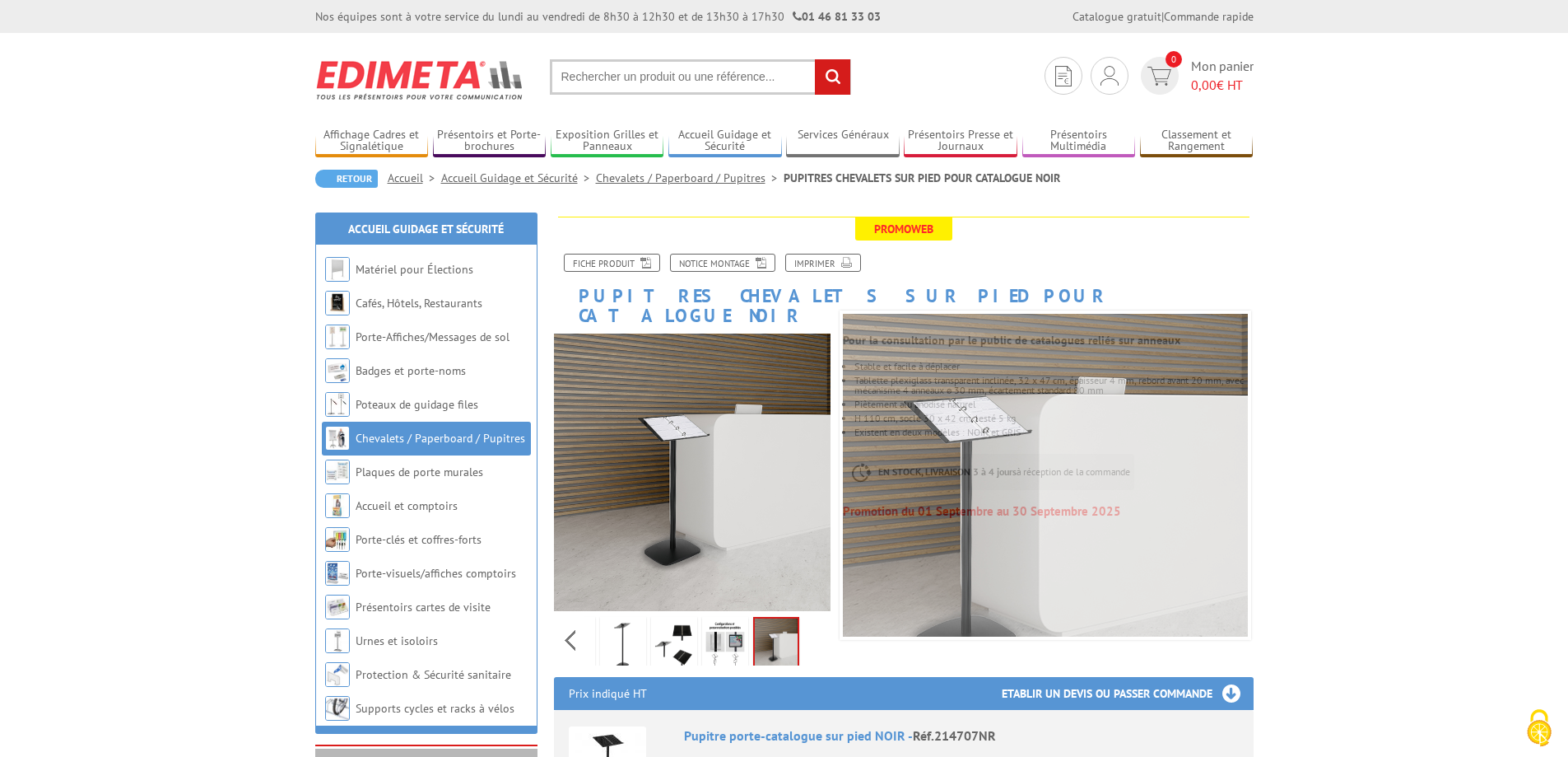
scroll to position [247, 0]
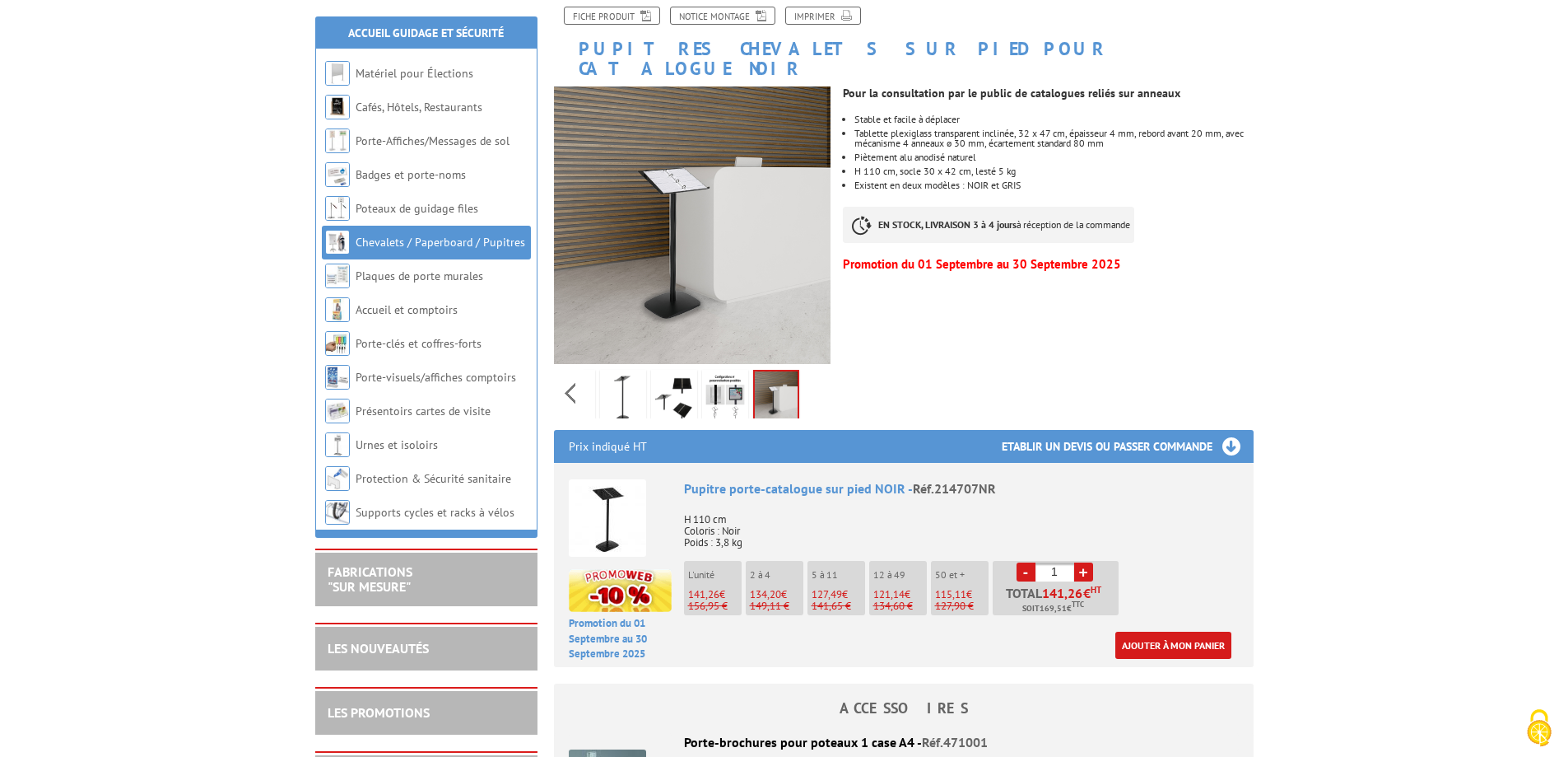
click at [619, 489] on img at bounding box center [607, 518] width 78 height 78
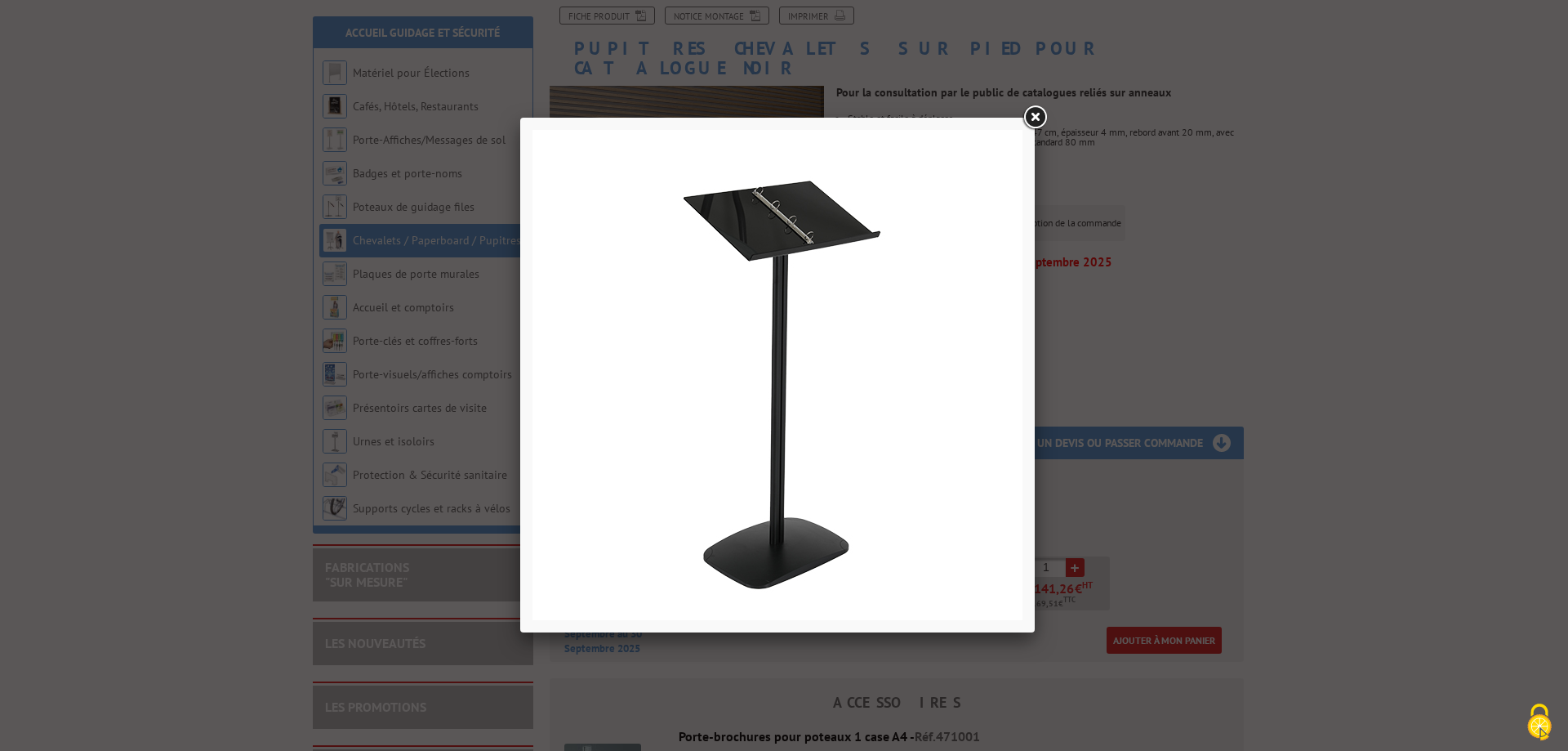
click at [1249, 275] on div at bounding box center [784, 375] width 1568 height 751
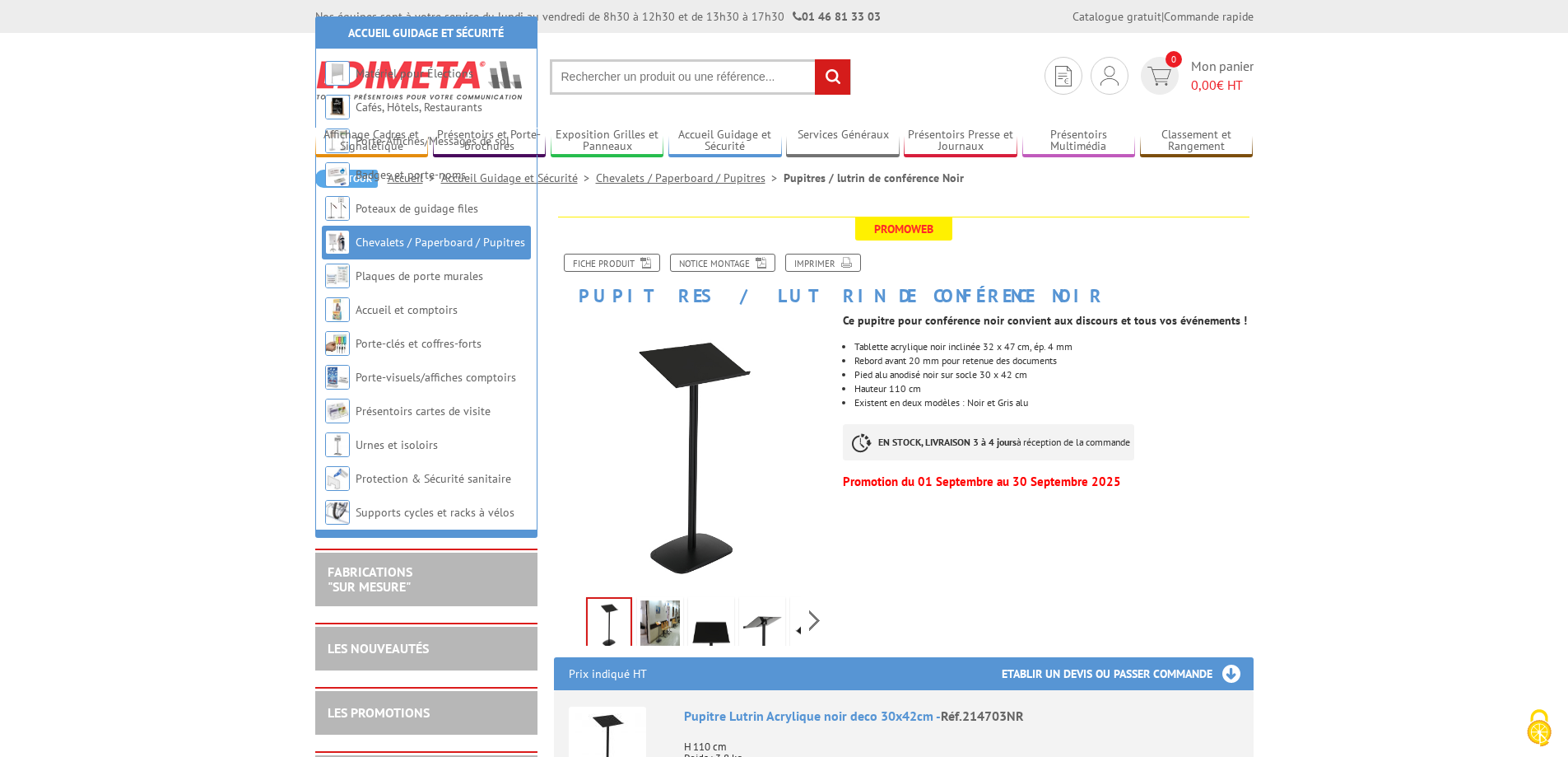
scroll to position [247, 0]
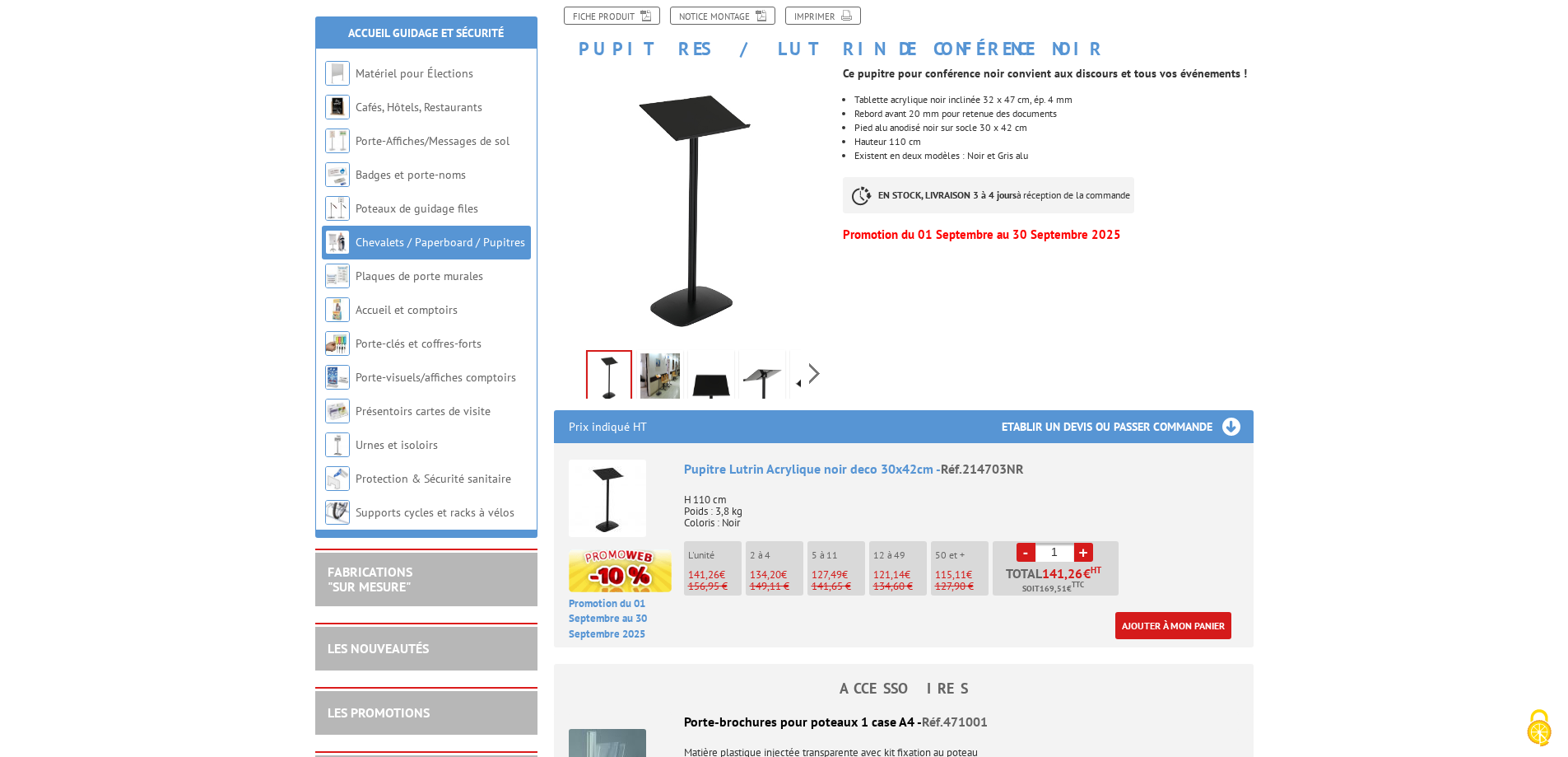
click at [610, 603] on p "Promotion du 01 Septembre au 30 Septembre 2025" at bounding box center [620, 619] width 103 height 46
click at [612, 602] on p "Promotion du 01 Septembre au 30 Septembre 2025" at bounding box center [620, 619] width 103 height 46
click at [727, 630] on div "Ajouter à mon panier" at bounding box center [957, 625] width 547 height 27
click at [1083, 549] on link "+" at bounding box center [1084, 552] width 19 height 19
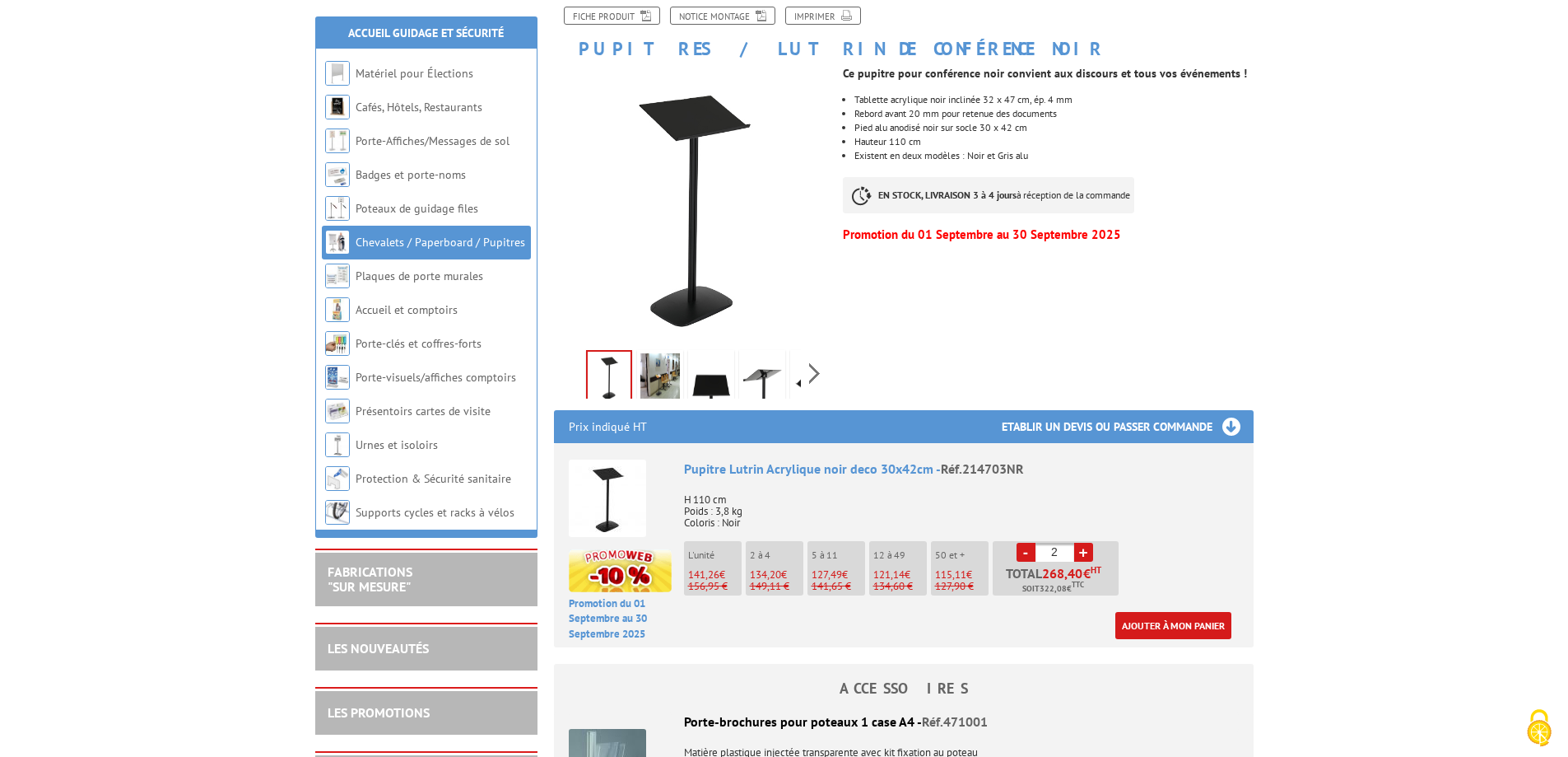
click at [1025, 549] on link "-" at bounding box center [1026, 552] width 19 height 19
click at [1086, 554] on link "+" at bounding box center [1084, 552] width 19 height 19
type input "2"
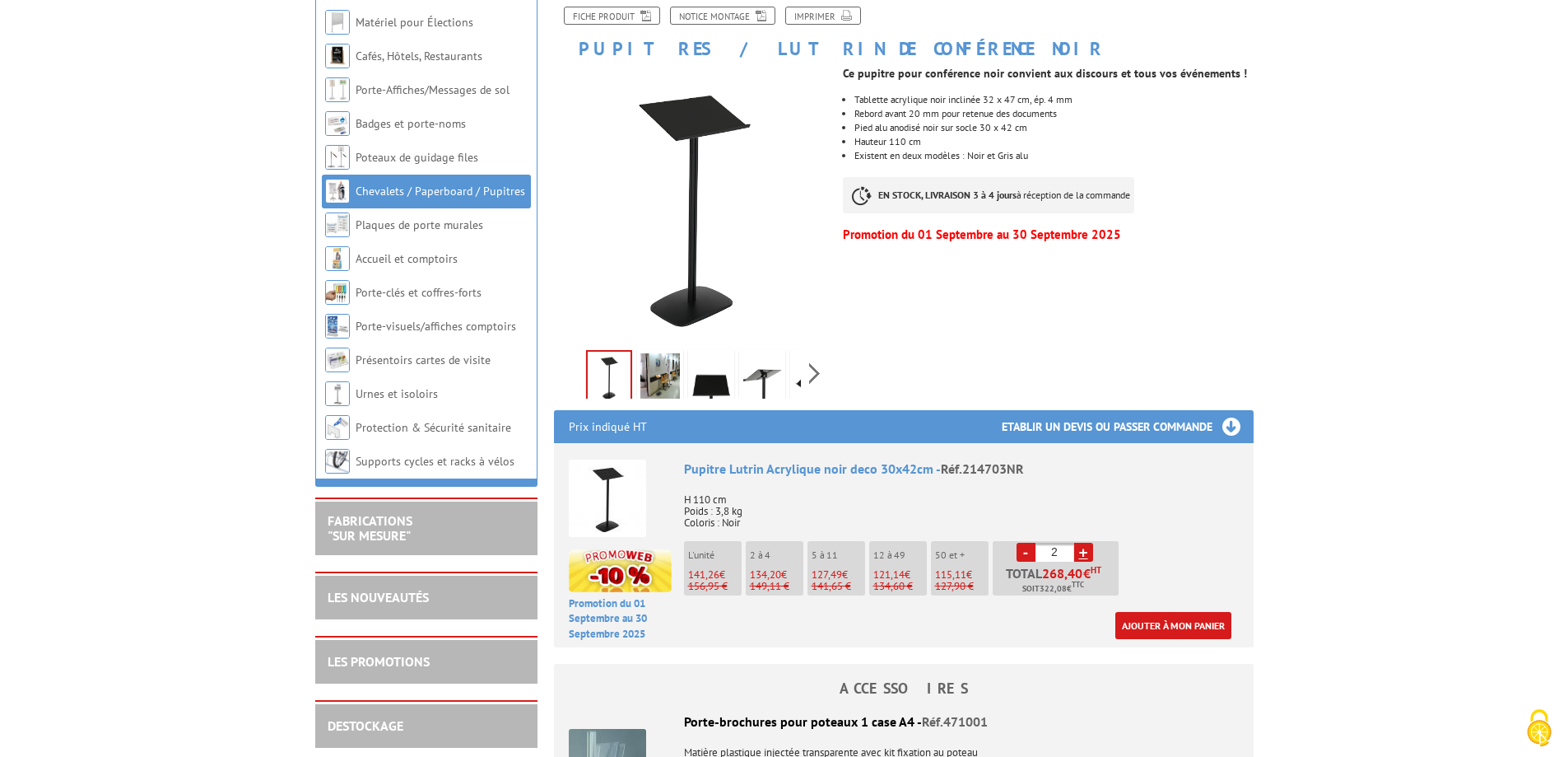
scroll to position [83, 0]
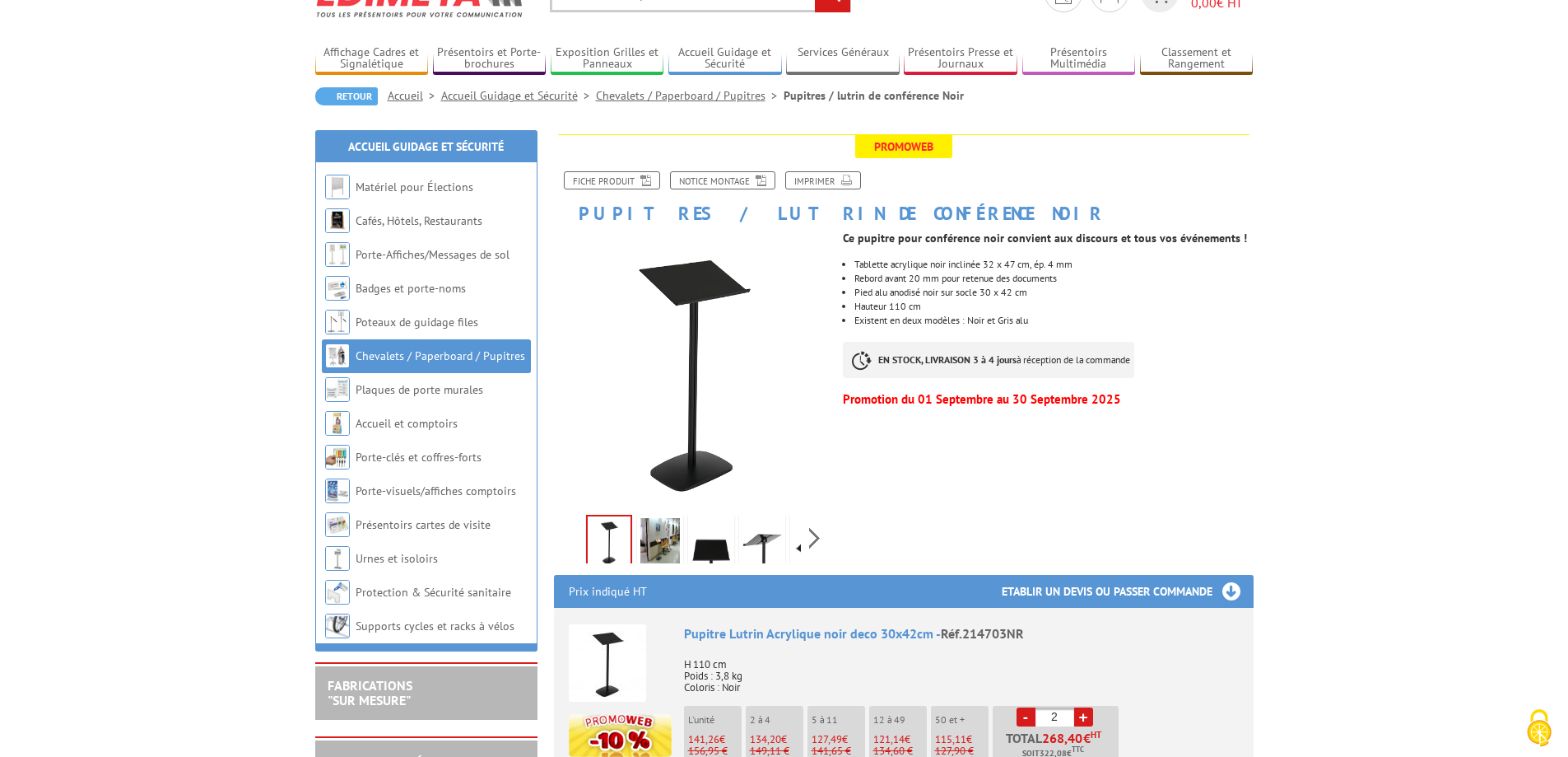
click at [924, 248] on div "Ce pupitre pour conférence noir convient aux discours et tous vos événements ! …" at bounding box center [1053, 318] width 423 height 189
click at [929, 242] on p "Ce pupitre pour conférence noir convient aux discours et tous vos événements !" at bounding box center [1048, 238] width 410 height 10
click at [671, 537] on img at bounding box center [660, 543] width 40 height 51
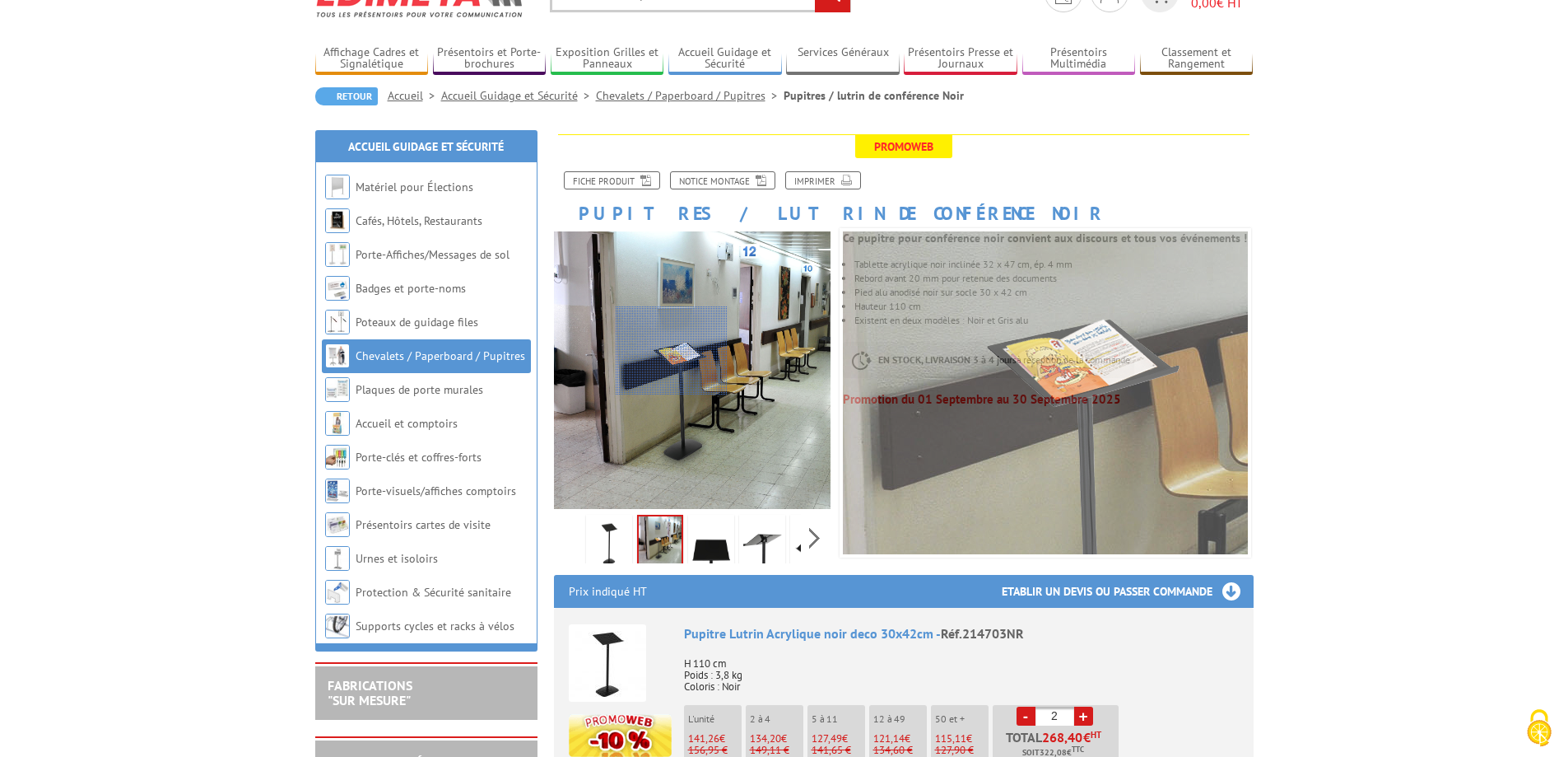
click at [671, 351] on div at bounding box center [671, 350] width 112 height 89
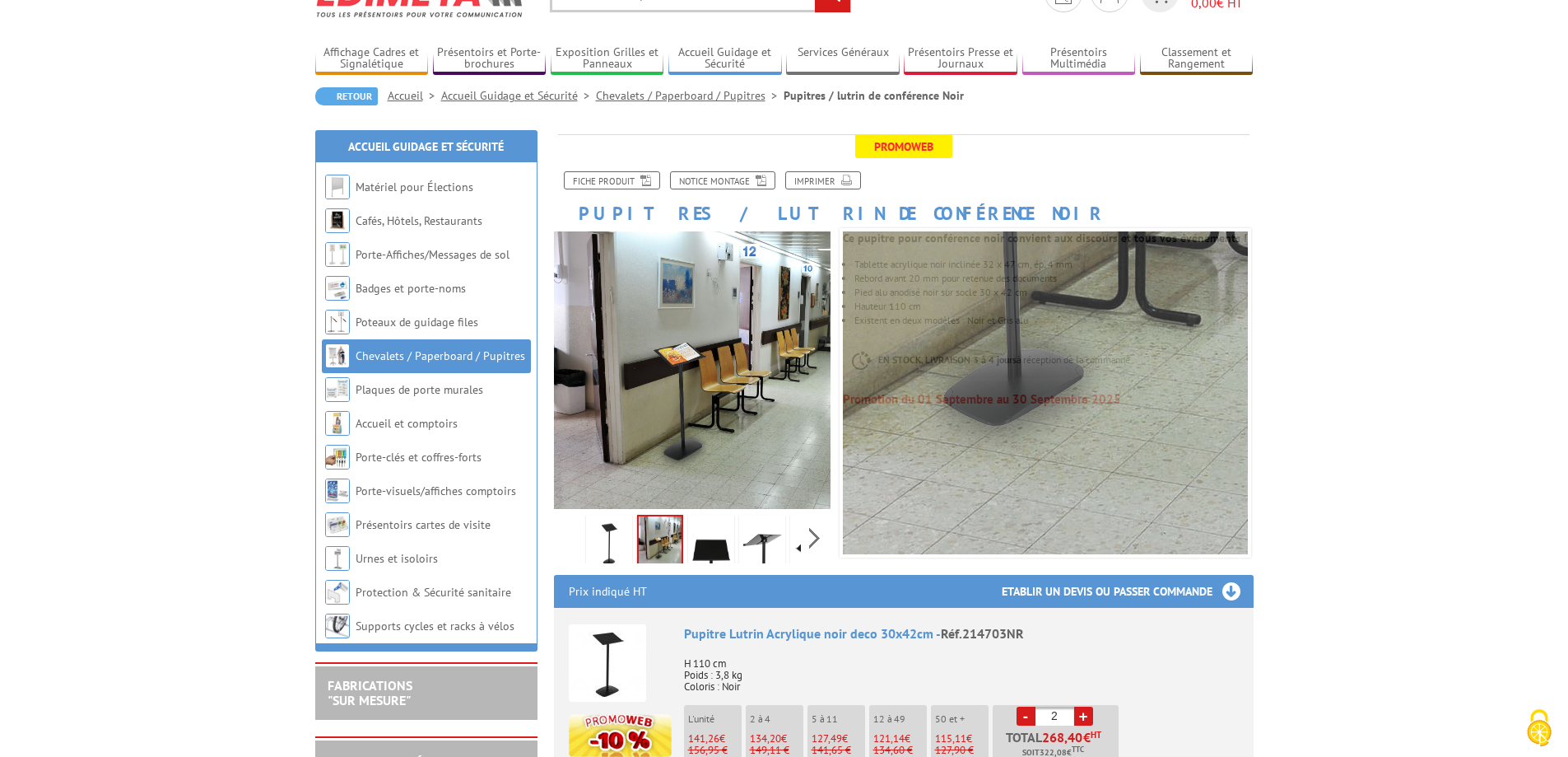
click at [707, 556] on img at bounding box center [711, 543] width 40 height 51
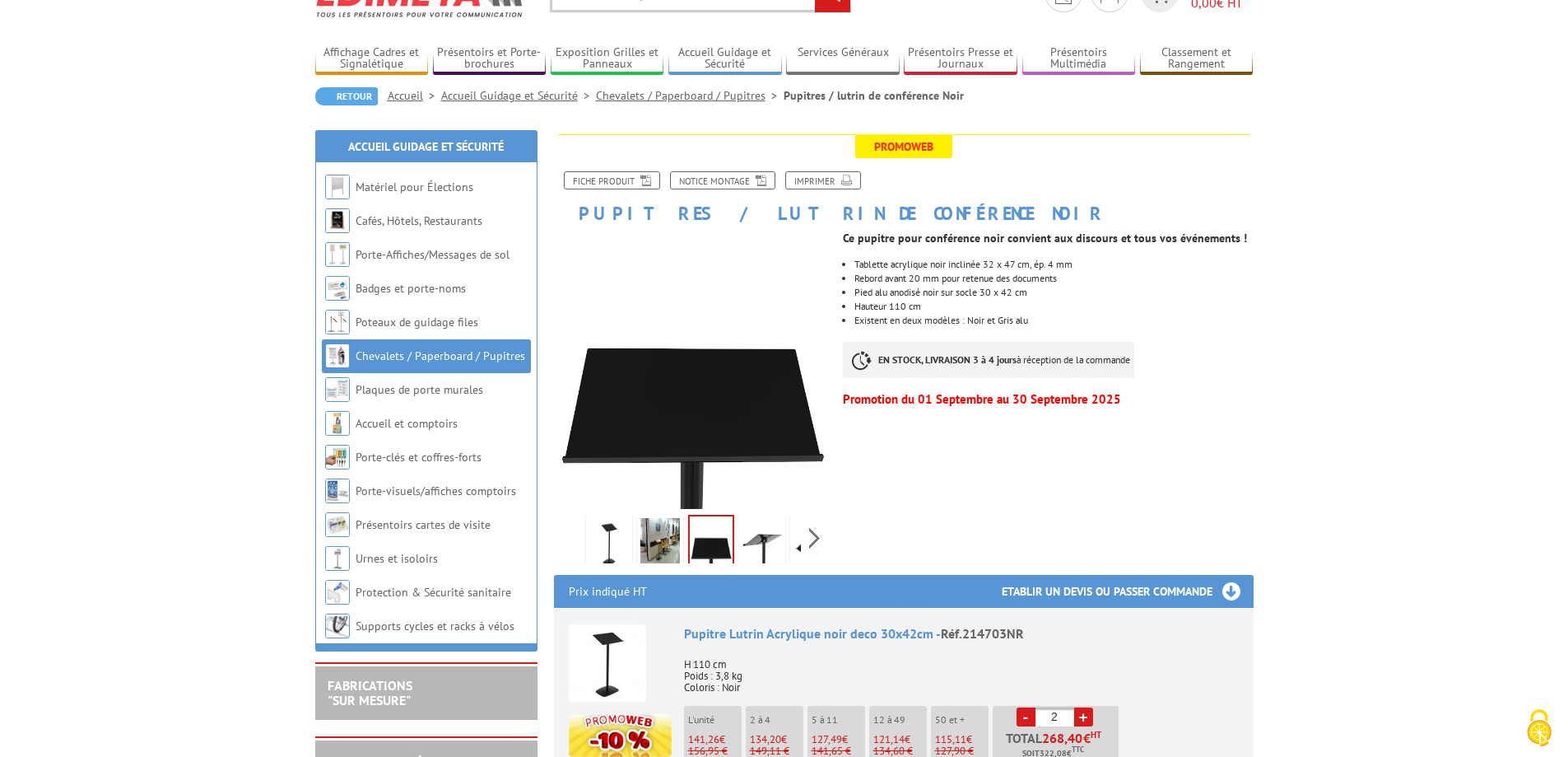
click at [776, 545] on img at bounding box center [762, 543] width 40 height 51
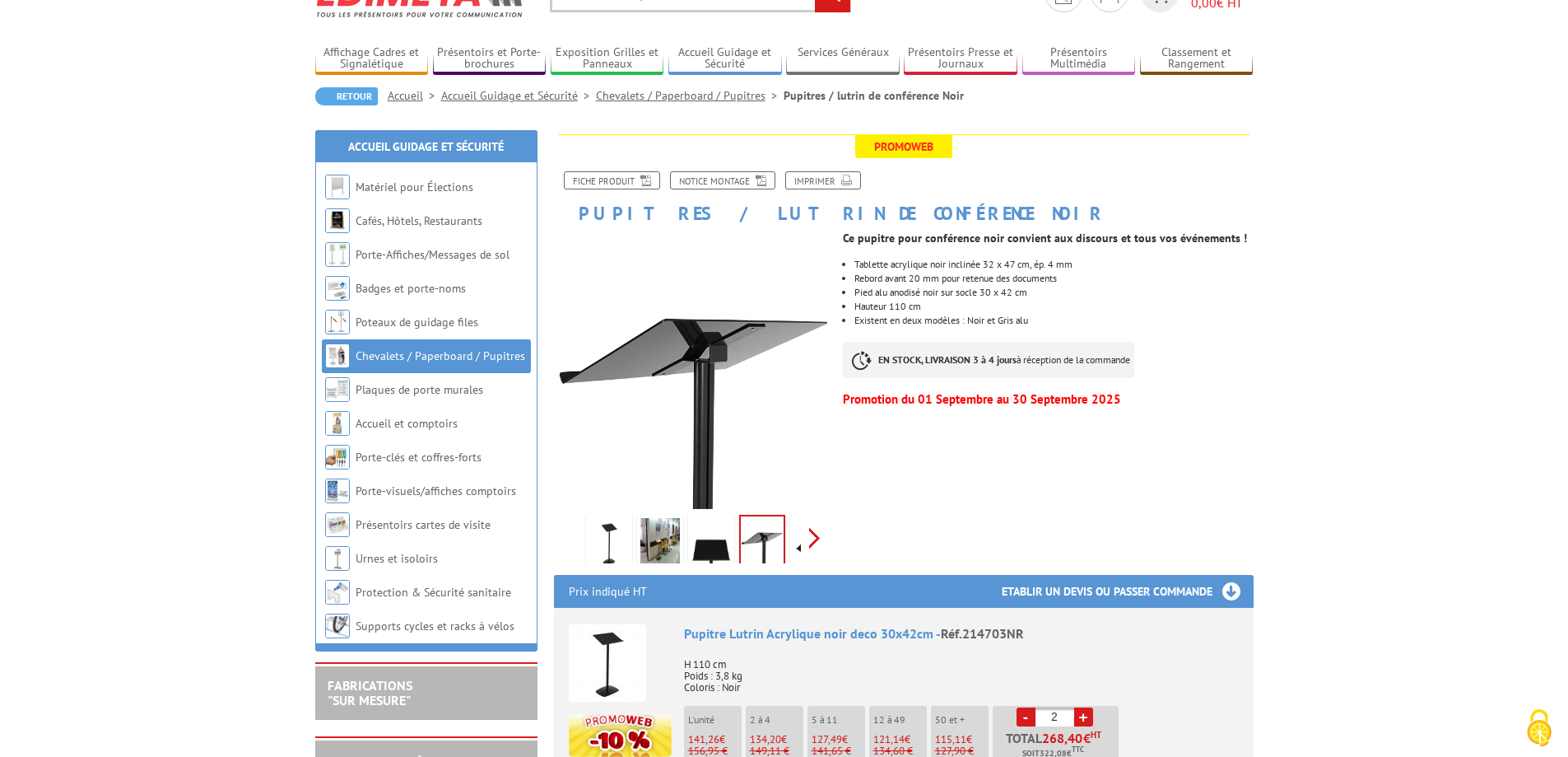
click at [811, 543] on div "Previous Next" at bounding box center [692, 538] width 277 height 57
click at [767, 551] on img at bounding box center [776, 543] width 40 height 51
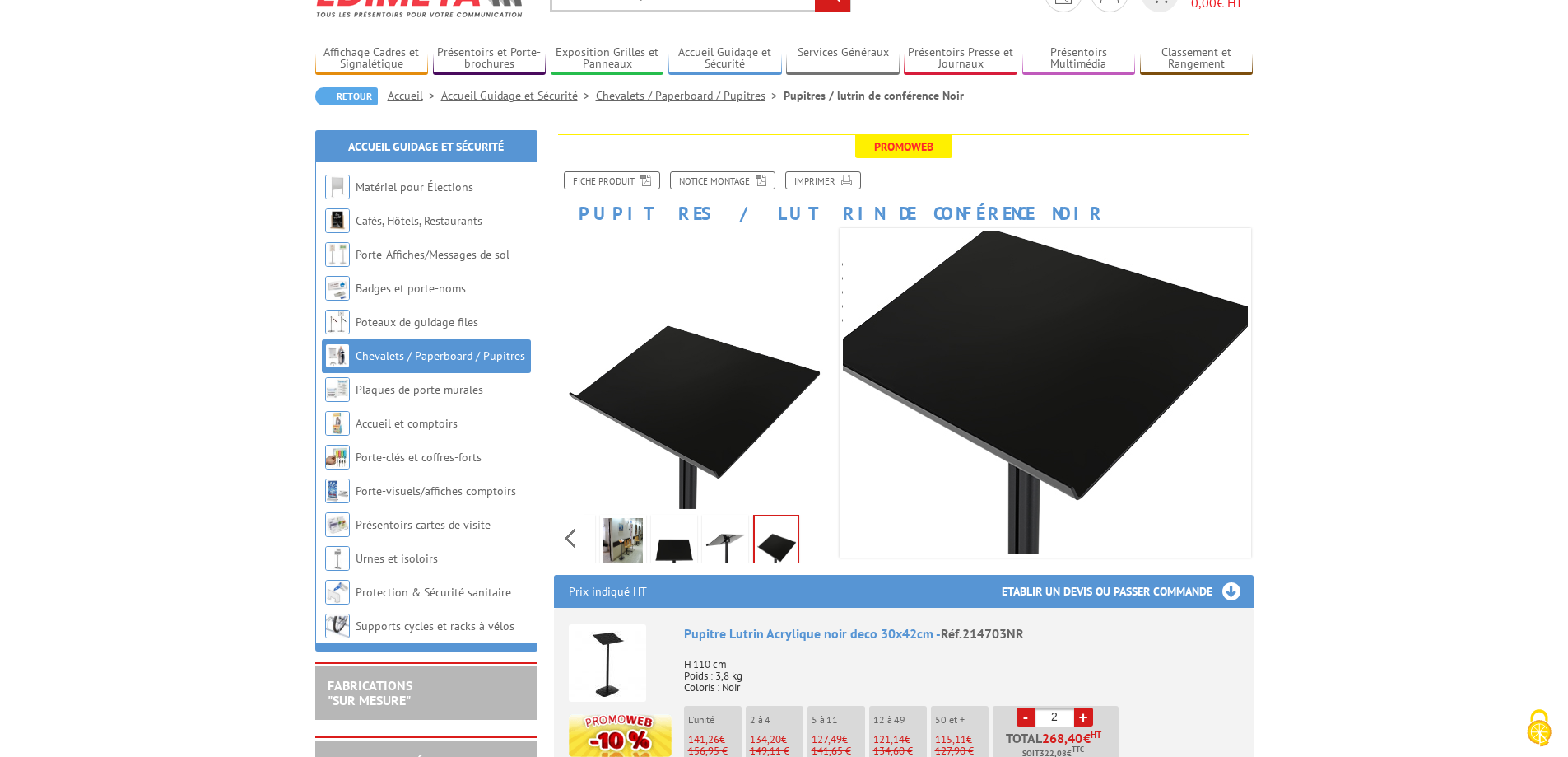
scroll to position [329, 0]
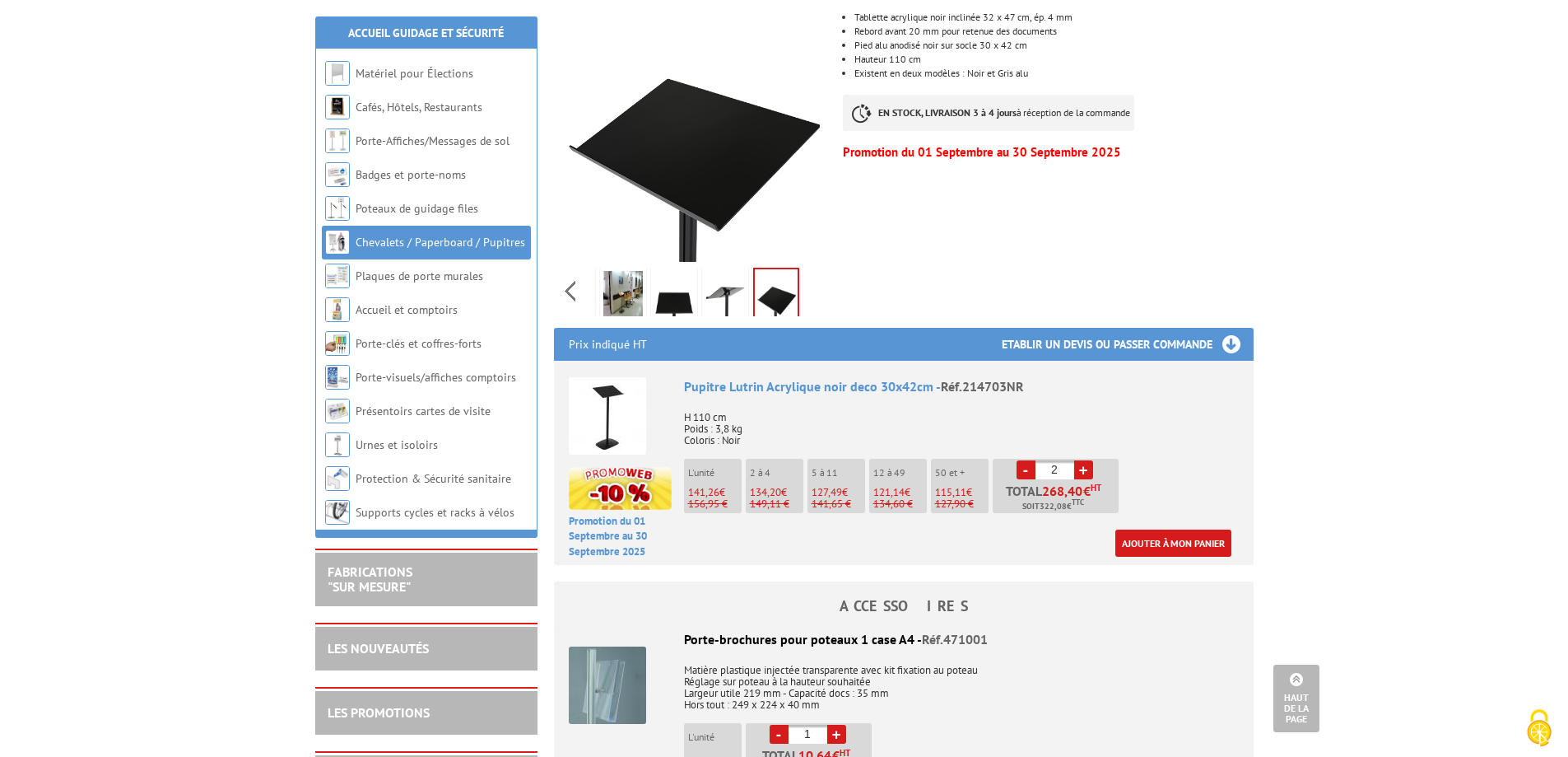
click at [596, 411] on img at bounding box center [607, 416] width 78 height 78
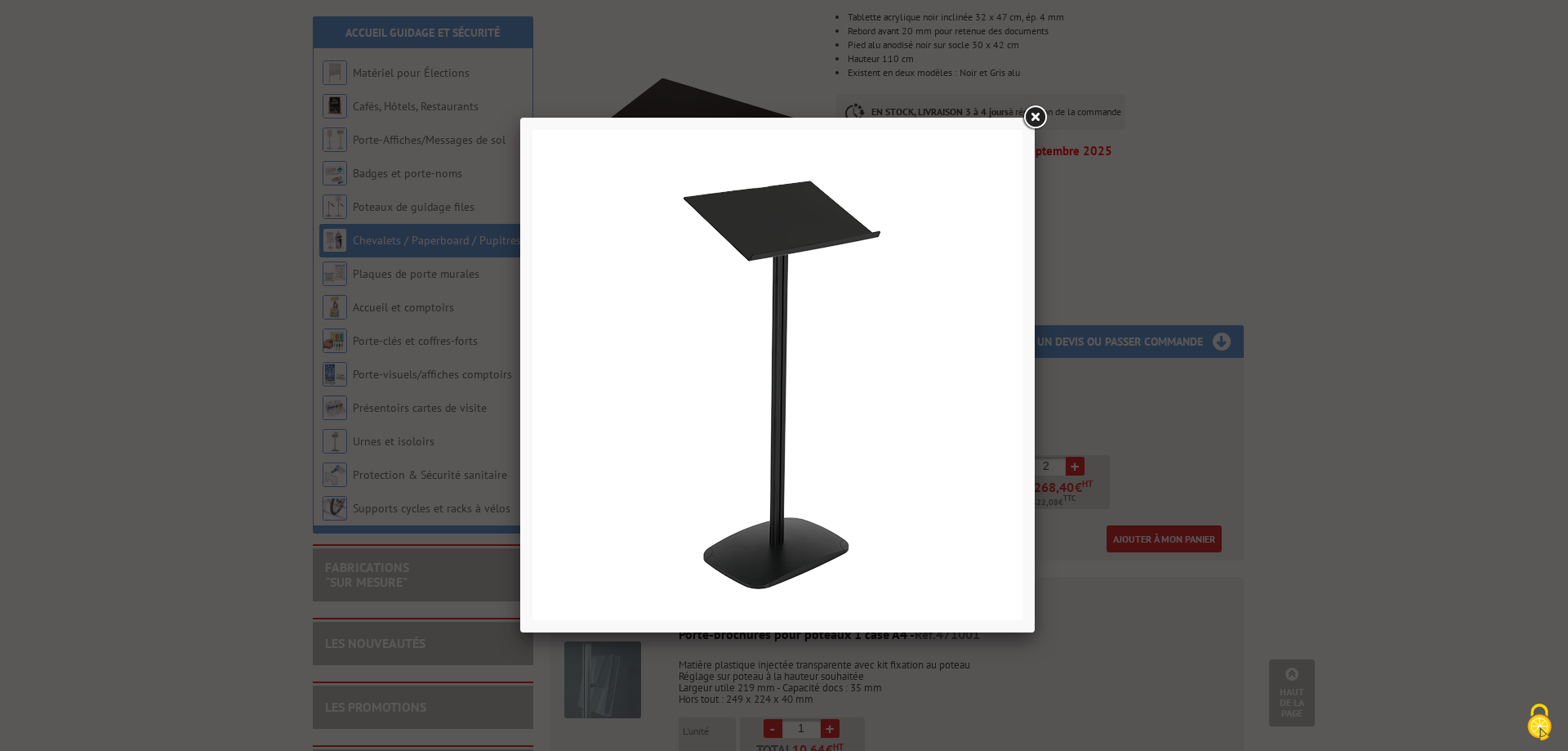
click at [1298, 233] on div at bounding box center [784, 375] width 1568 height 751
